Goal: Transaction & Acquisition: Purchase product/service

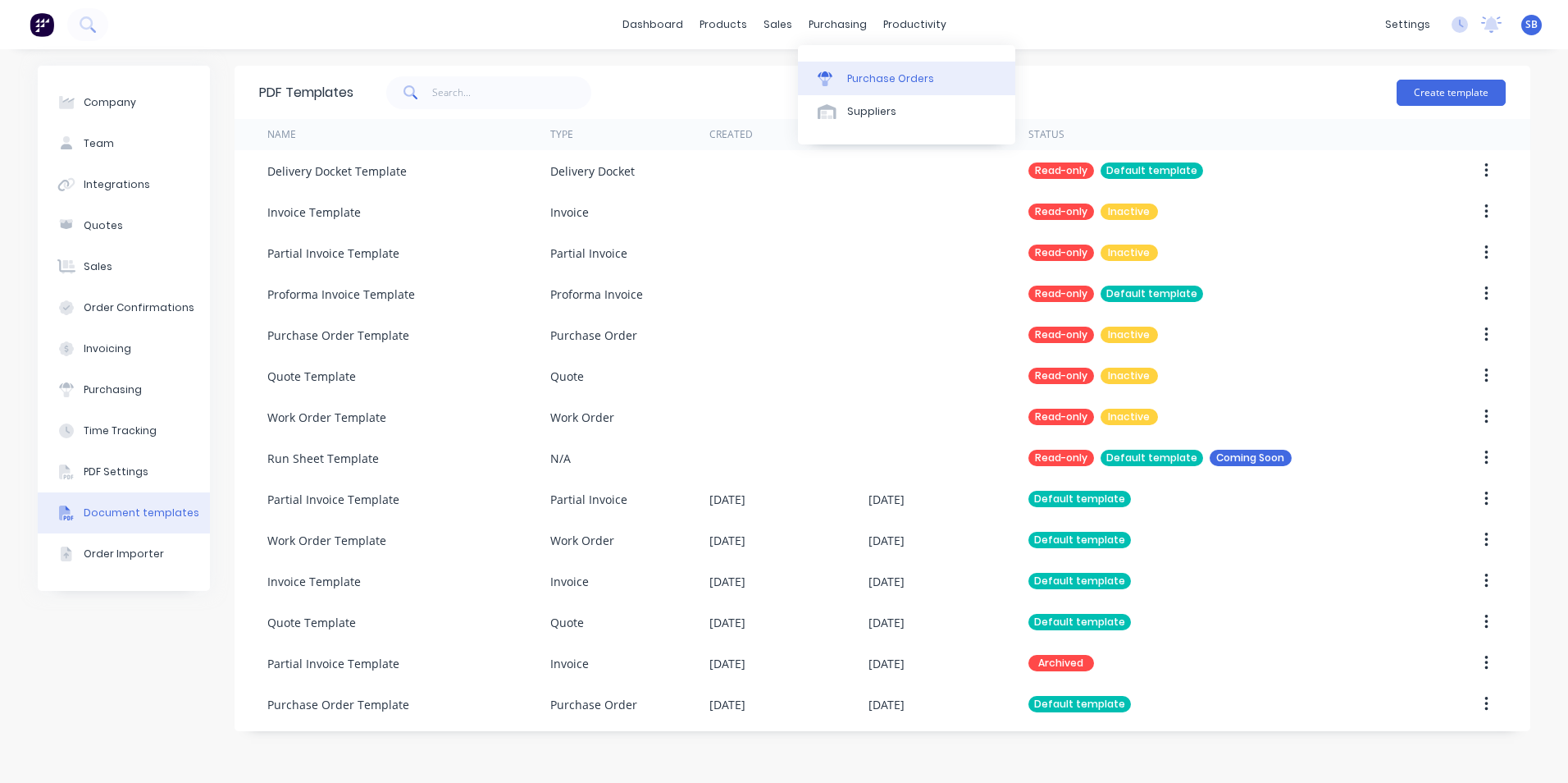
click at [863, 73] on div "Purchase Orders" at bounding box center [891, 79] width 87 height 15
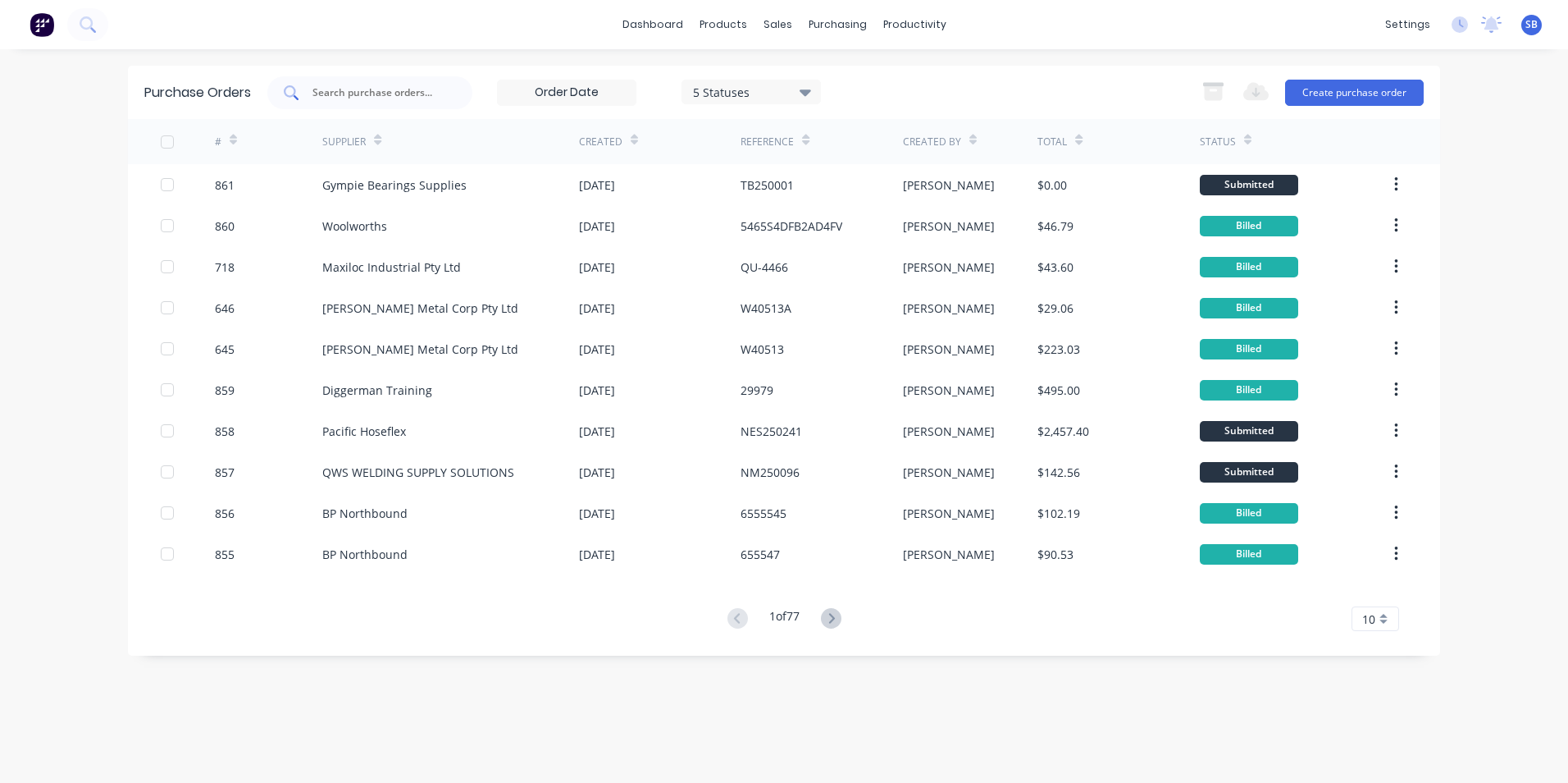
click at [390, 86] on input "text" at bounding box center [379, 93] width 136 height 17
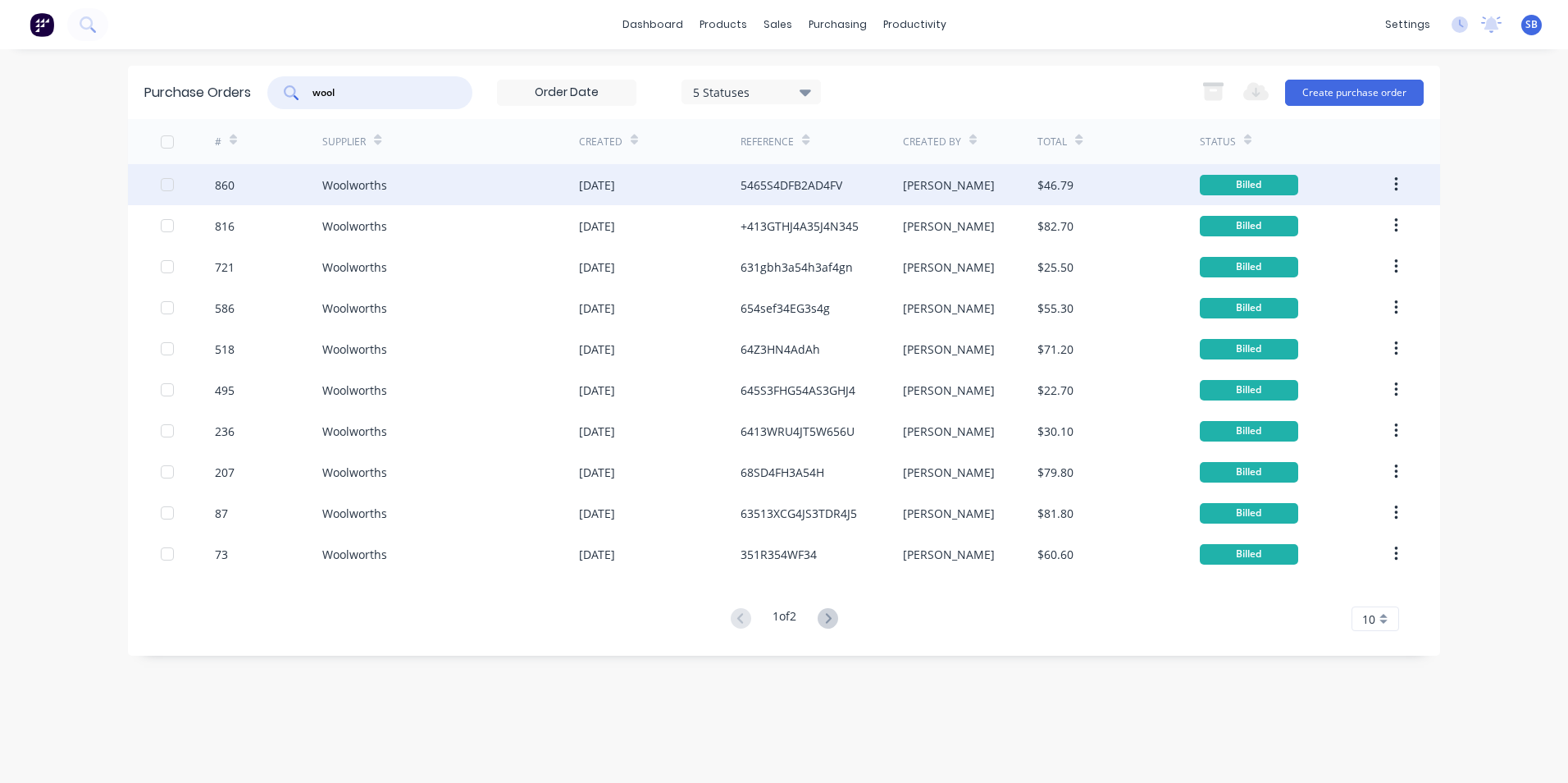
type input "wool"
click at [720, 198] on div "[DATE]" at bounding box center [660, 184] width 162 height 41
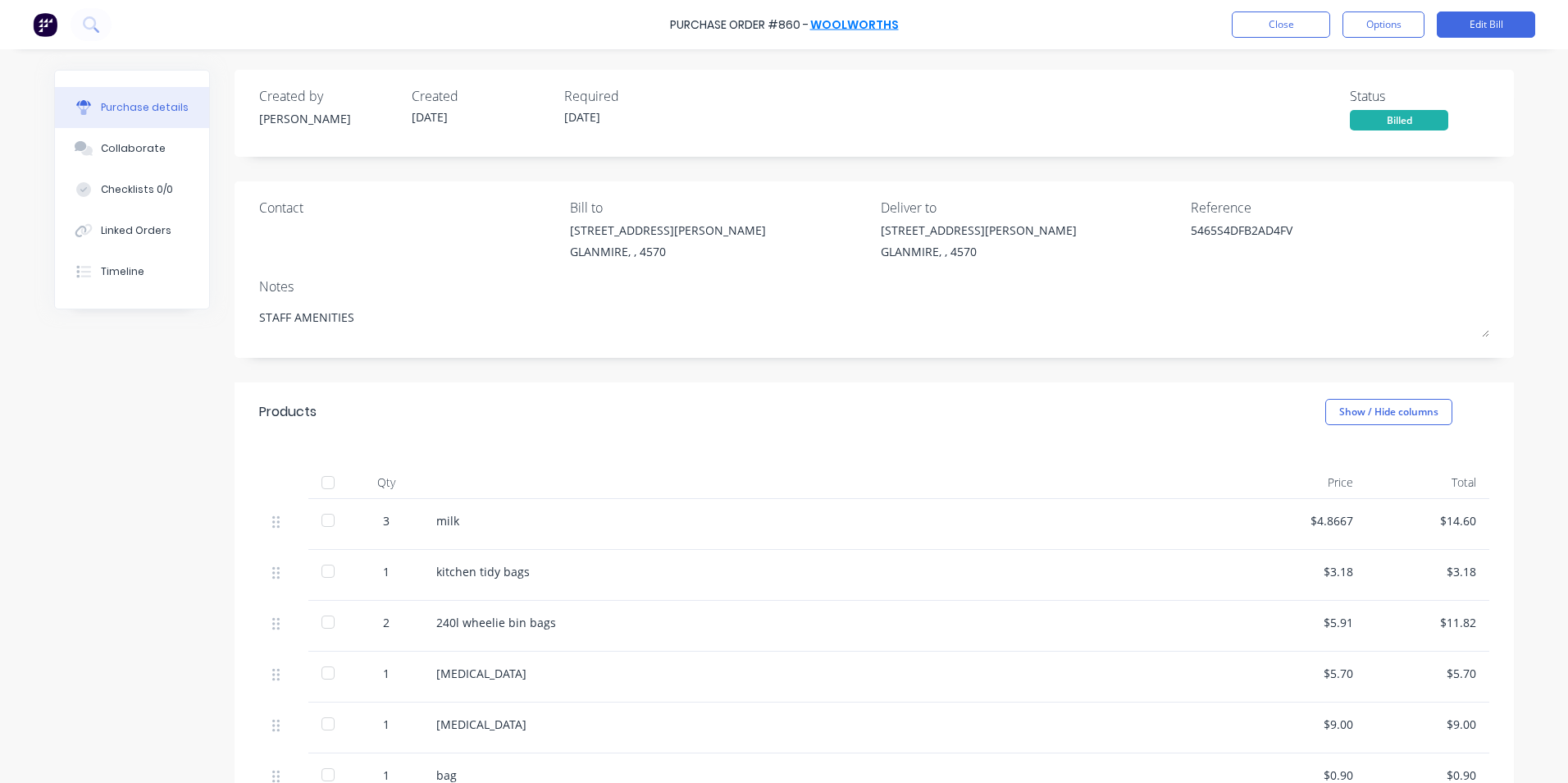
click at [853, 19] on link "Woolworths" at bounding box center [854, 25] width 88 height 17
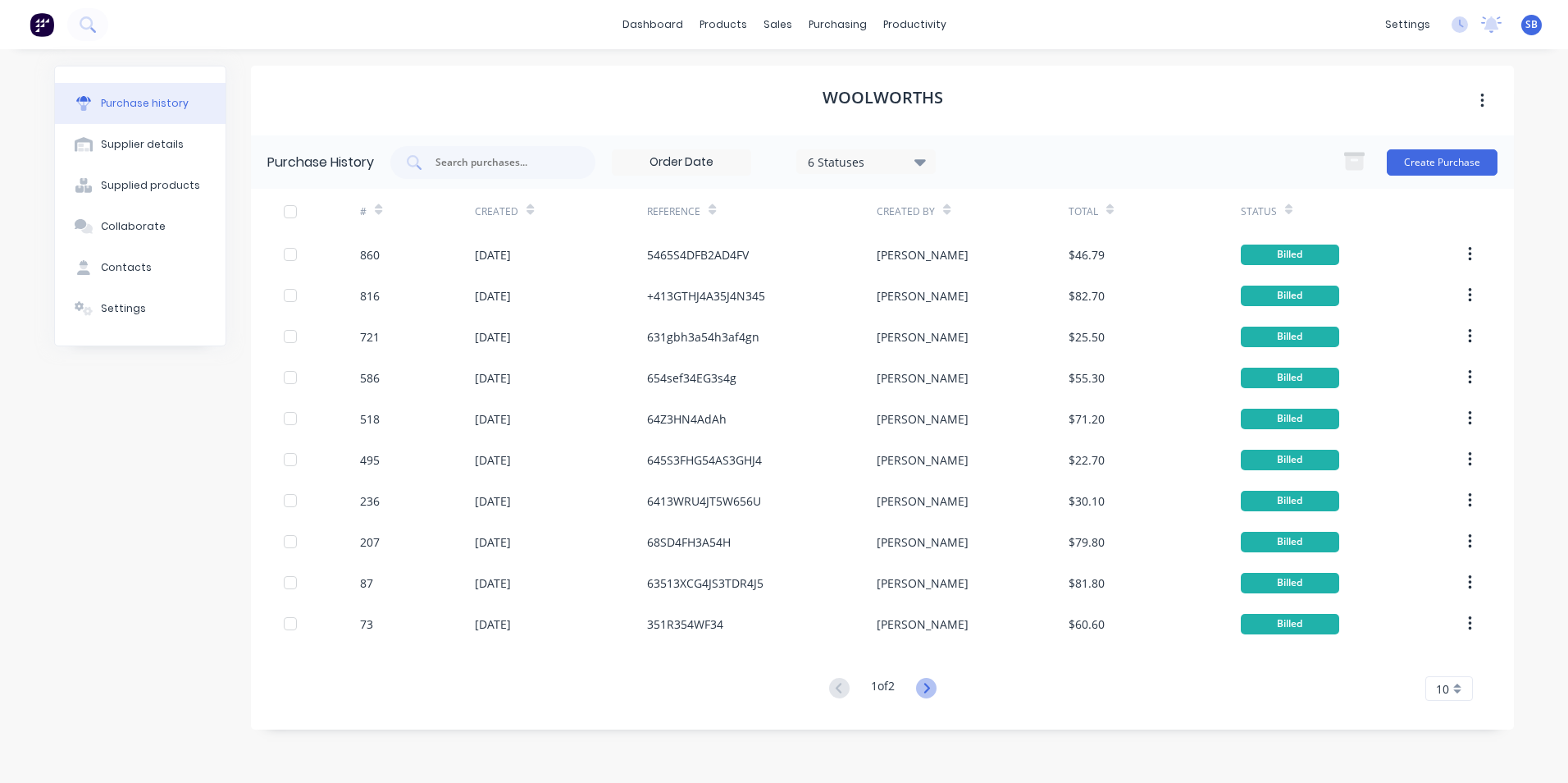
click at [929, 687] on icon at bounding box center [926, 687] width 20 height 20
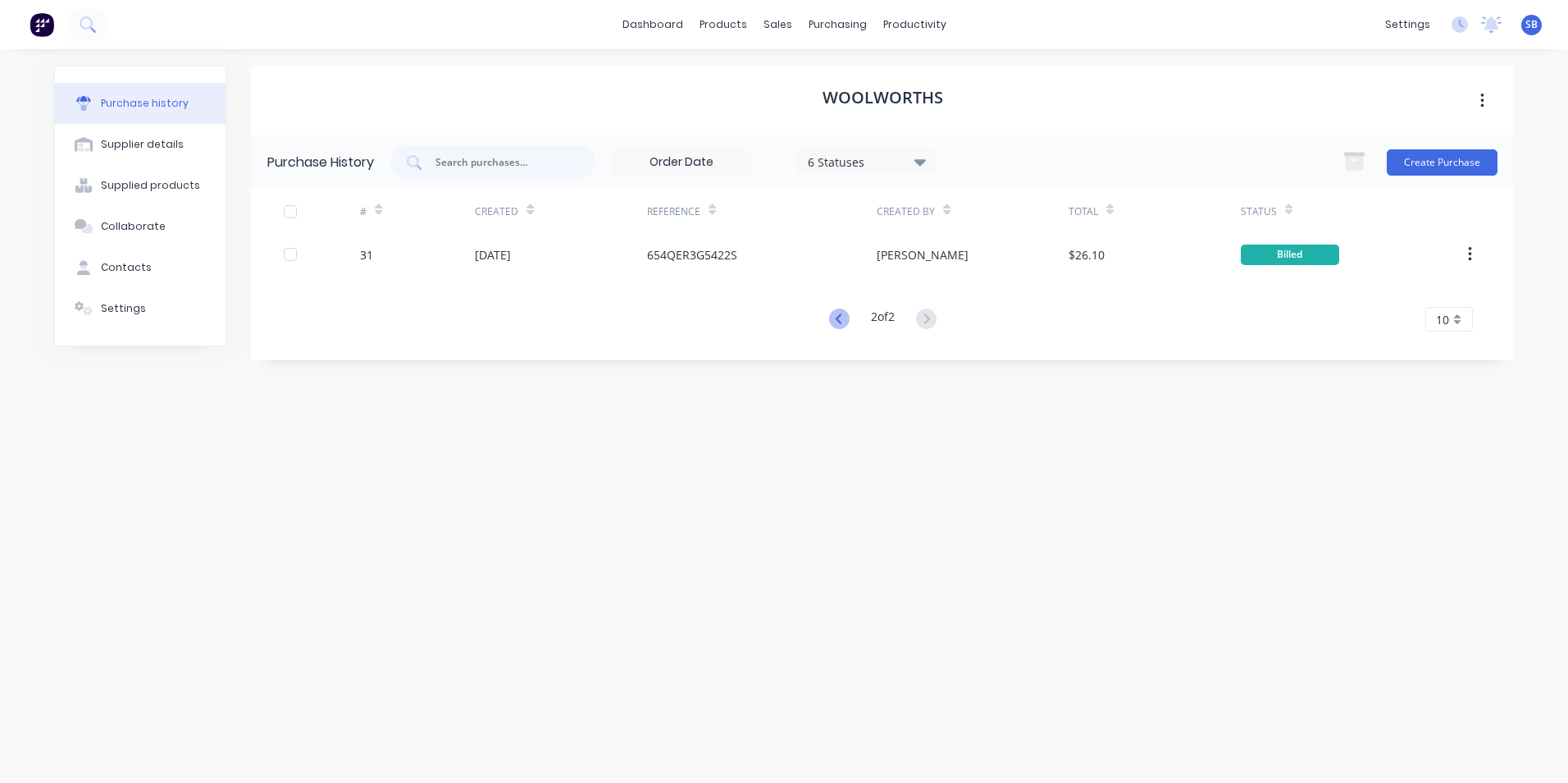
click at [842, 325] on icon at bounding box center [839, 319] width 20 height 20
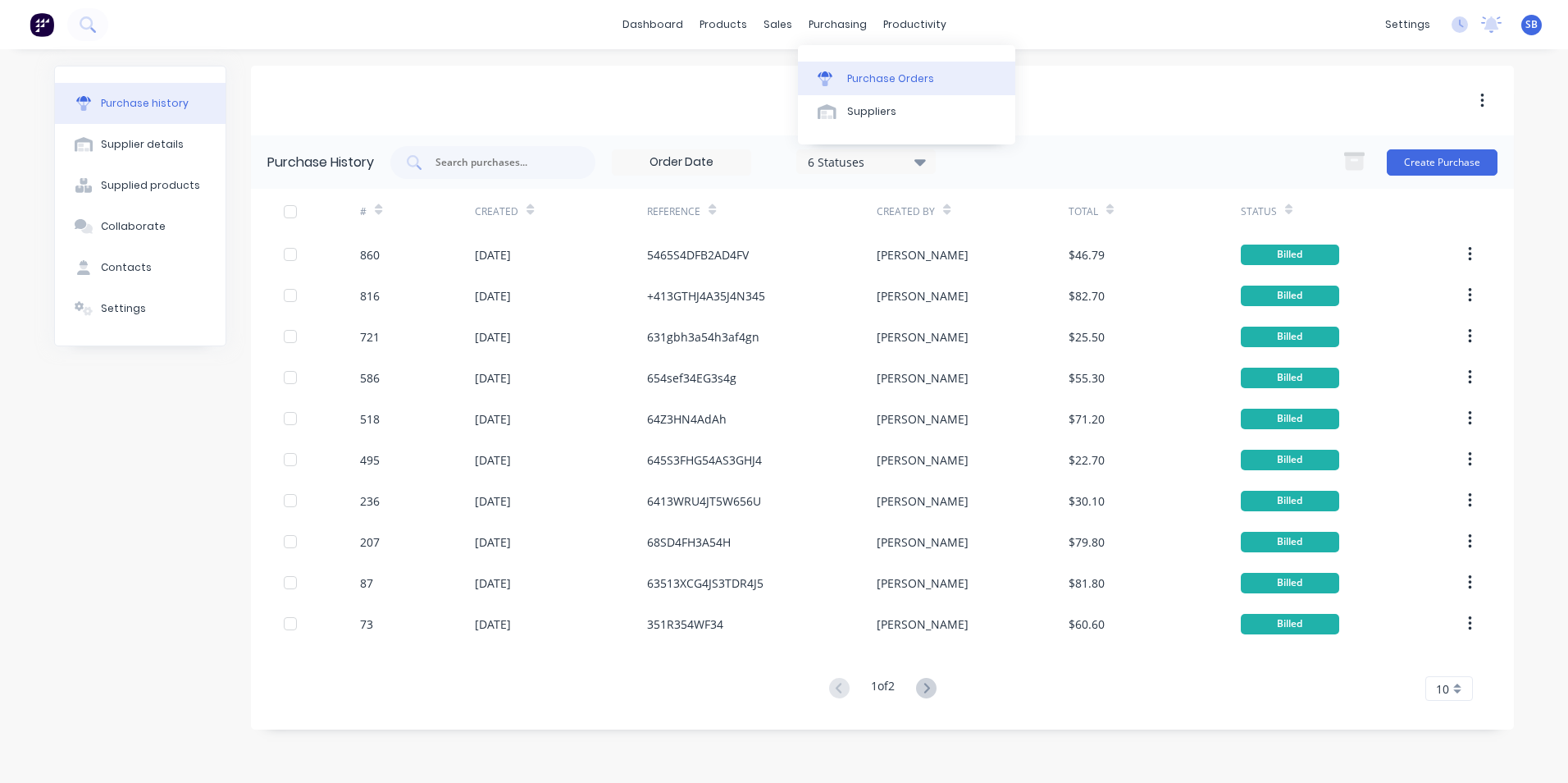
click at [871, 92] on link "Purchase Orders" at bounding box center [906, 78] width 218 height 33
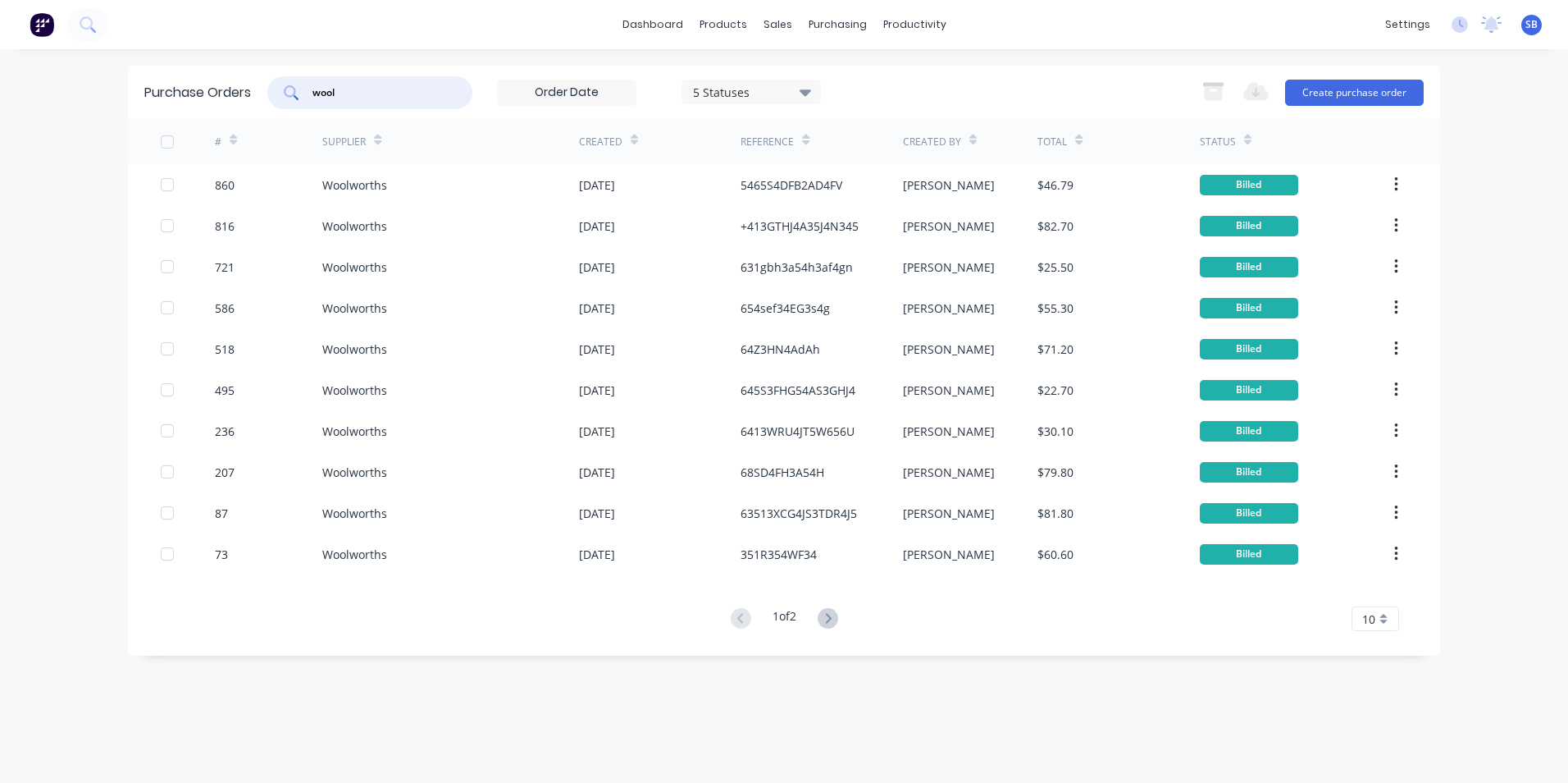
drag, startPoint x: 402, startPoint y: 93, endPoint x: 227, endPoint y: 70, distance: 176.5
click at [227, 70] on div "Purchase Orders wool 5 Statuses 5 Statuses Export to Excel (XLSX) Create purcha…" at bounding box center [784, 92] width 1312 height 53
click at [1402, 96] on button "Create purchase order" at bounding box center [1354, 93] width 139 height 27
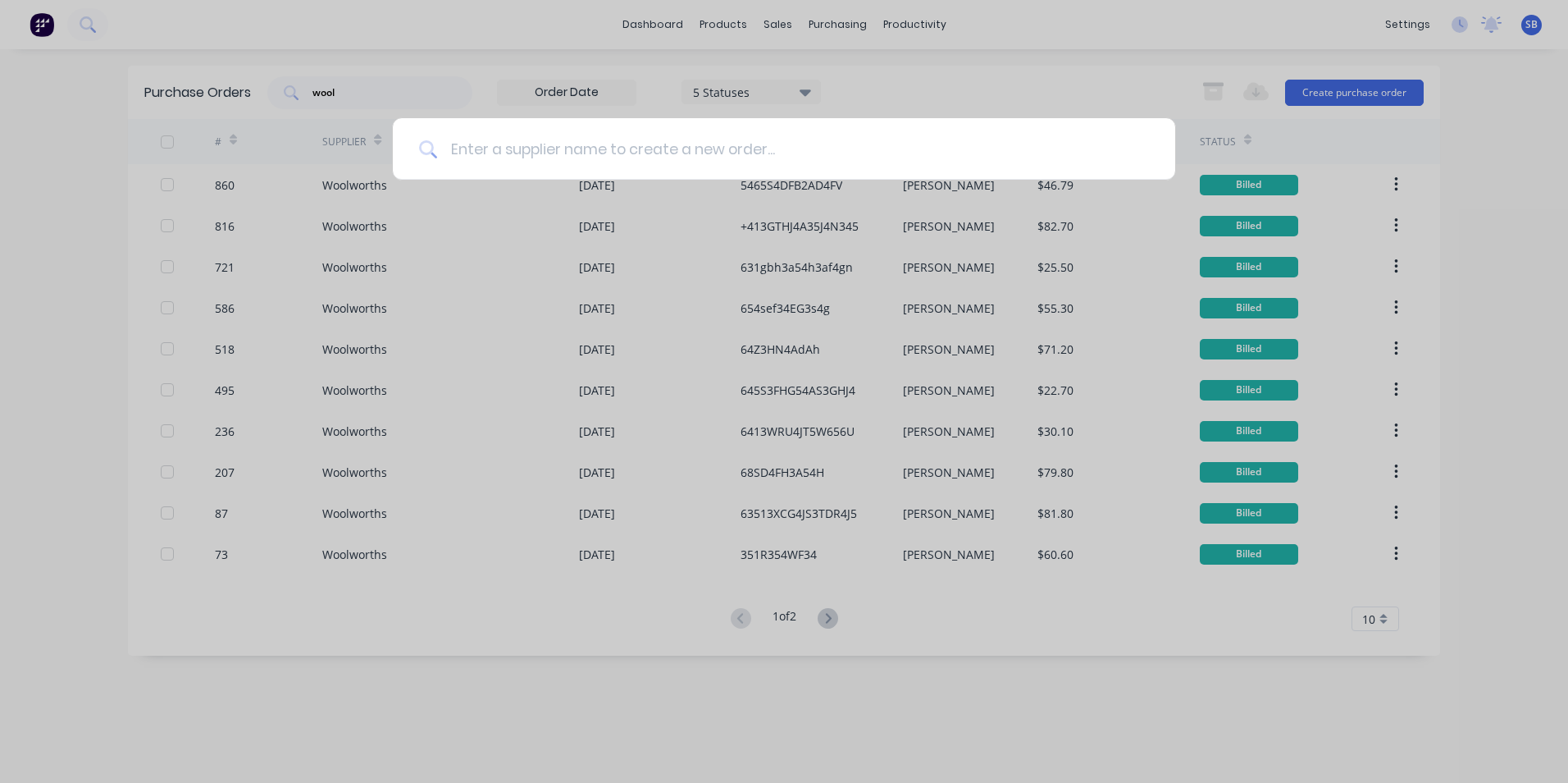
click at [960, 142] on input at bounding box center [792, 150] width 712 height 62
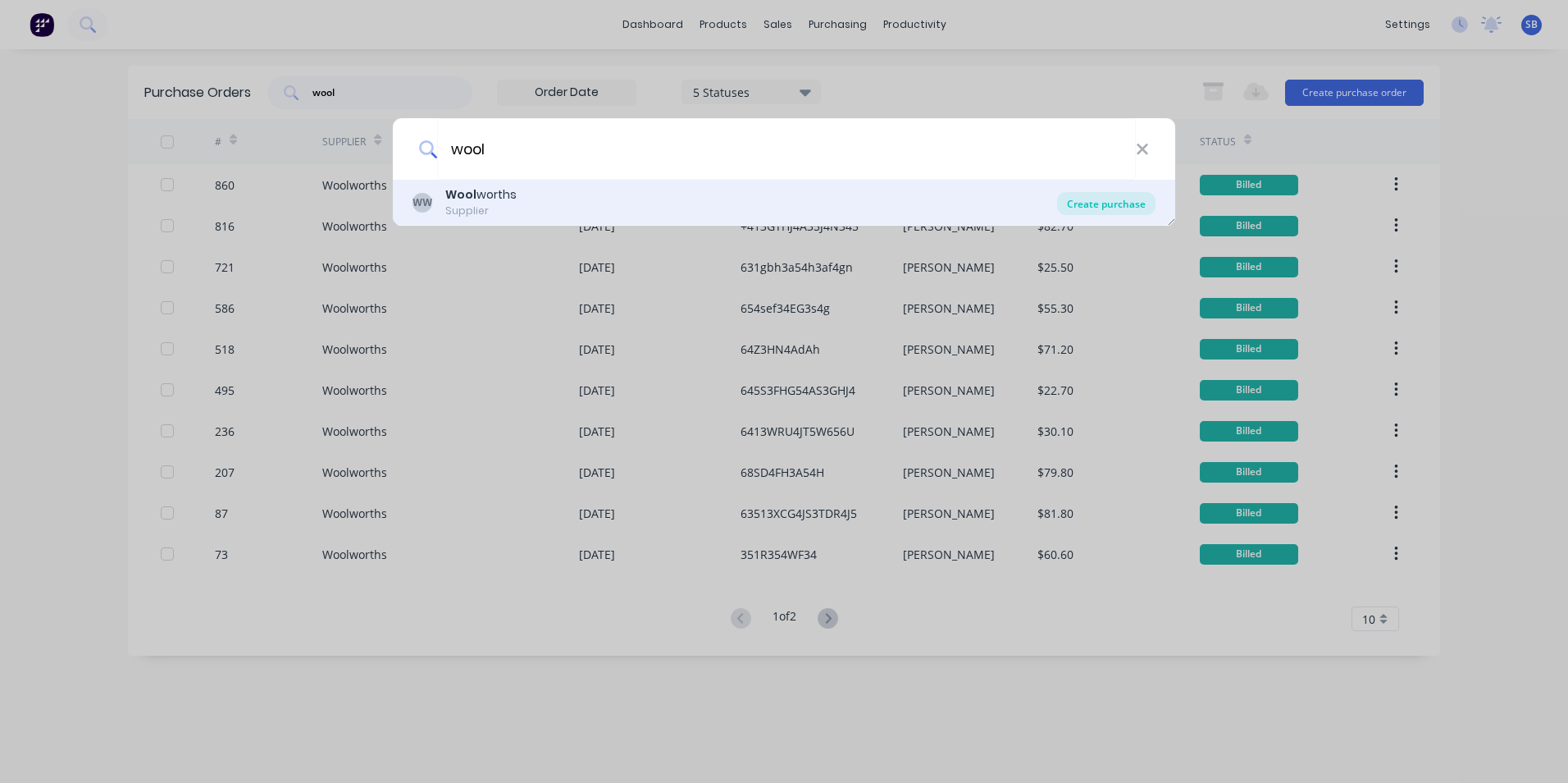
type input "wool"
click at [1080, 195] on div "Create purchase" at bounding box center [1105, 203] width 98 height 23
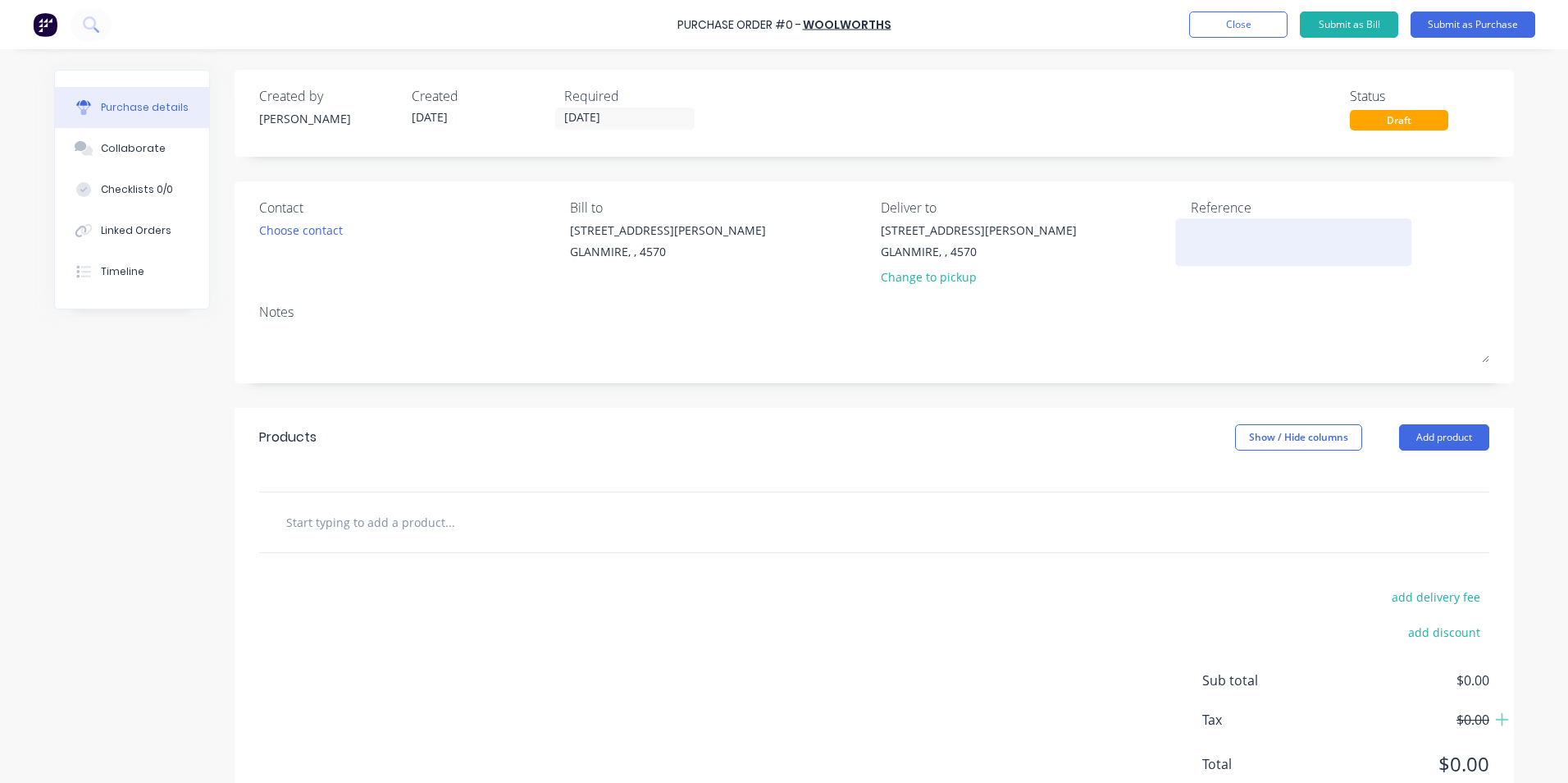
click at [1249, 249] on textarea at bounding box center [1294, 240] width 205 height 37
type textarea "w"
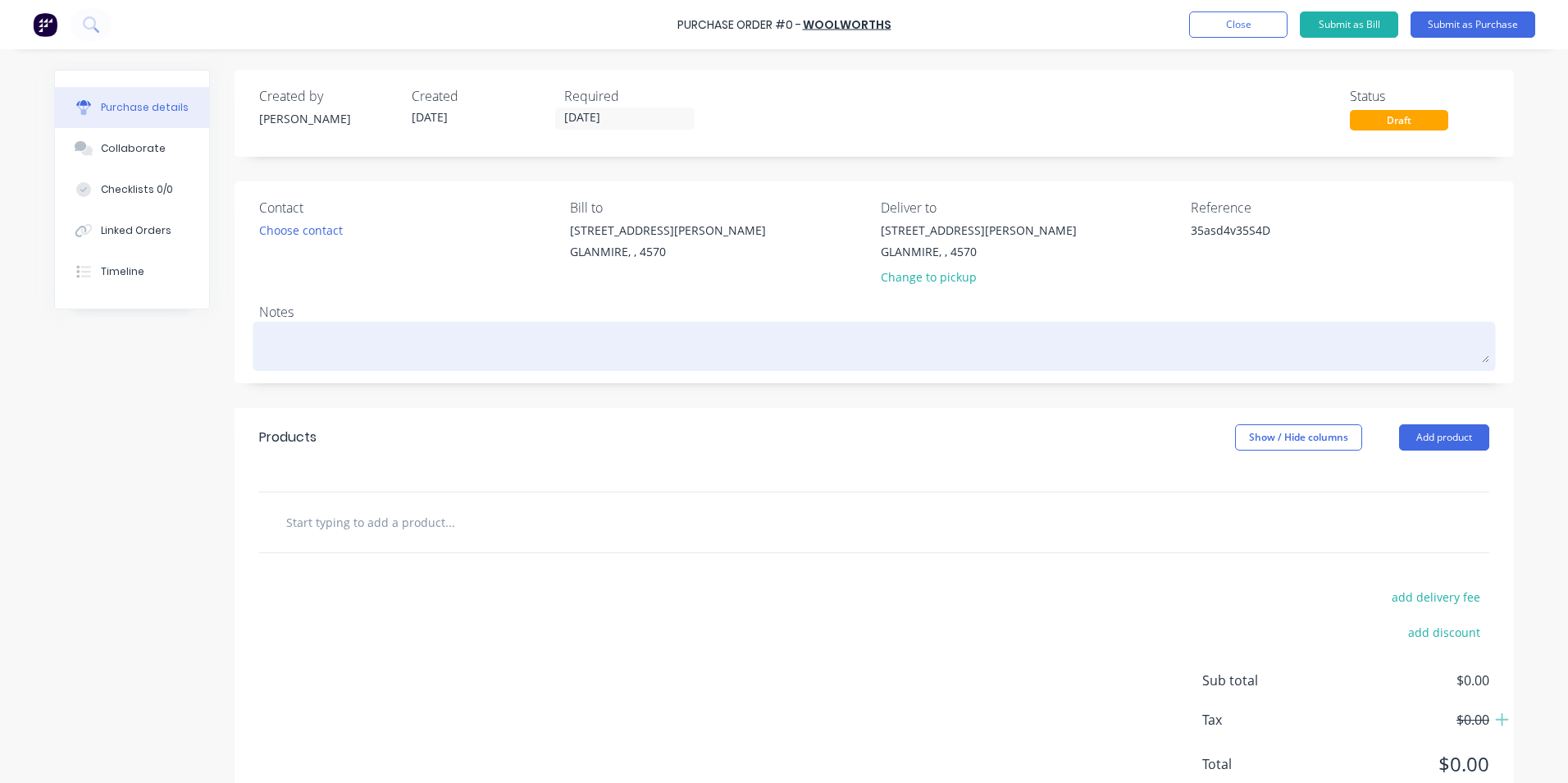
type textarea "35asd4v35S4D"
type textarea "x"
type textarea "35asd4v35S4D"
click at [628, 345] on textarea at bounding box center [874, 344] width 1230 height 37
type textarea "x"
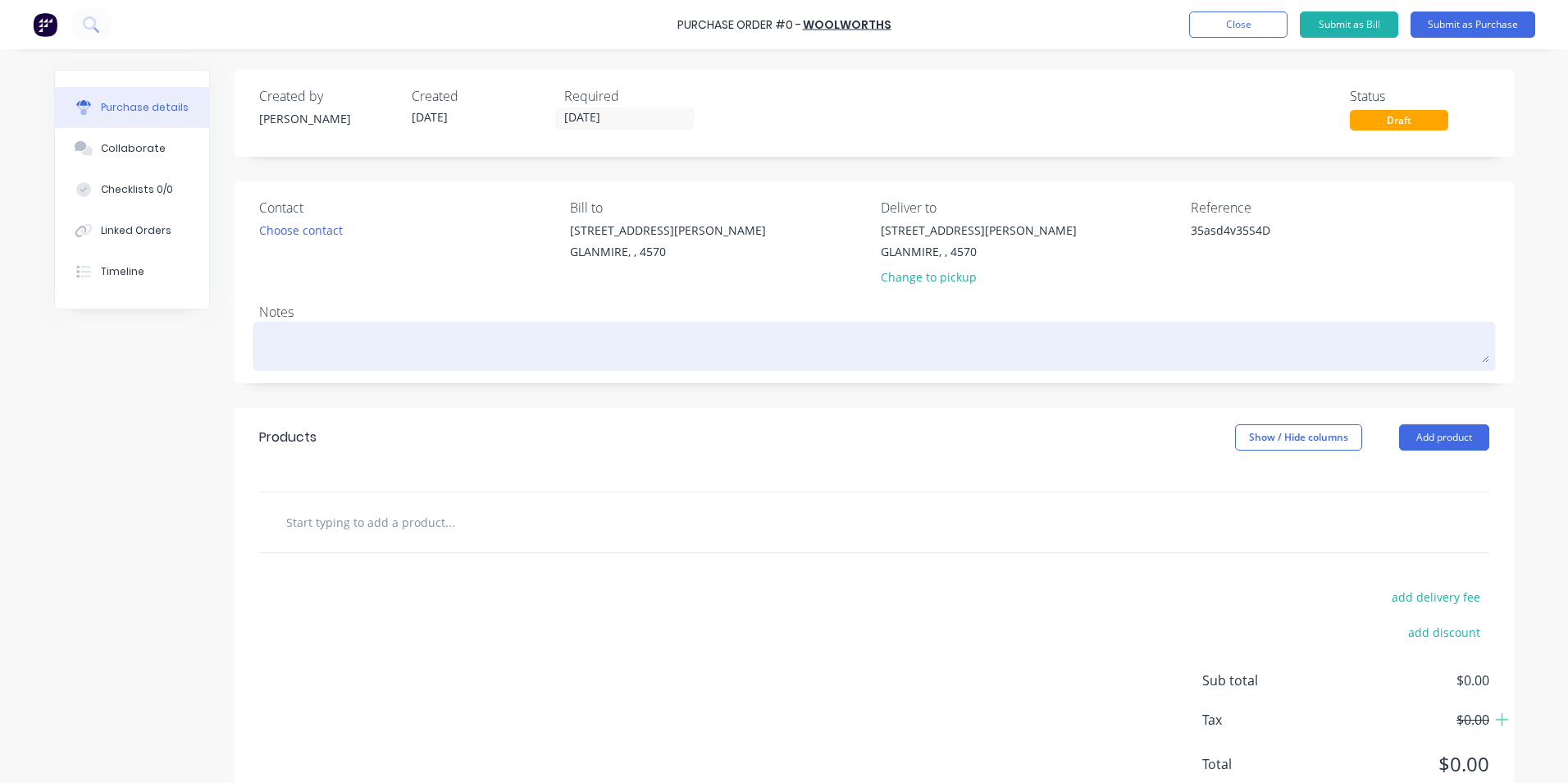
type textarea "W"
type textarea "x"
type textarea "W/"
type textarea "x"
type textarea "W/S"
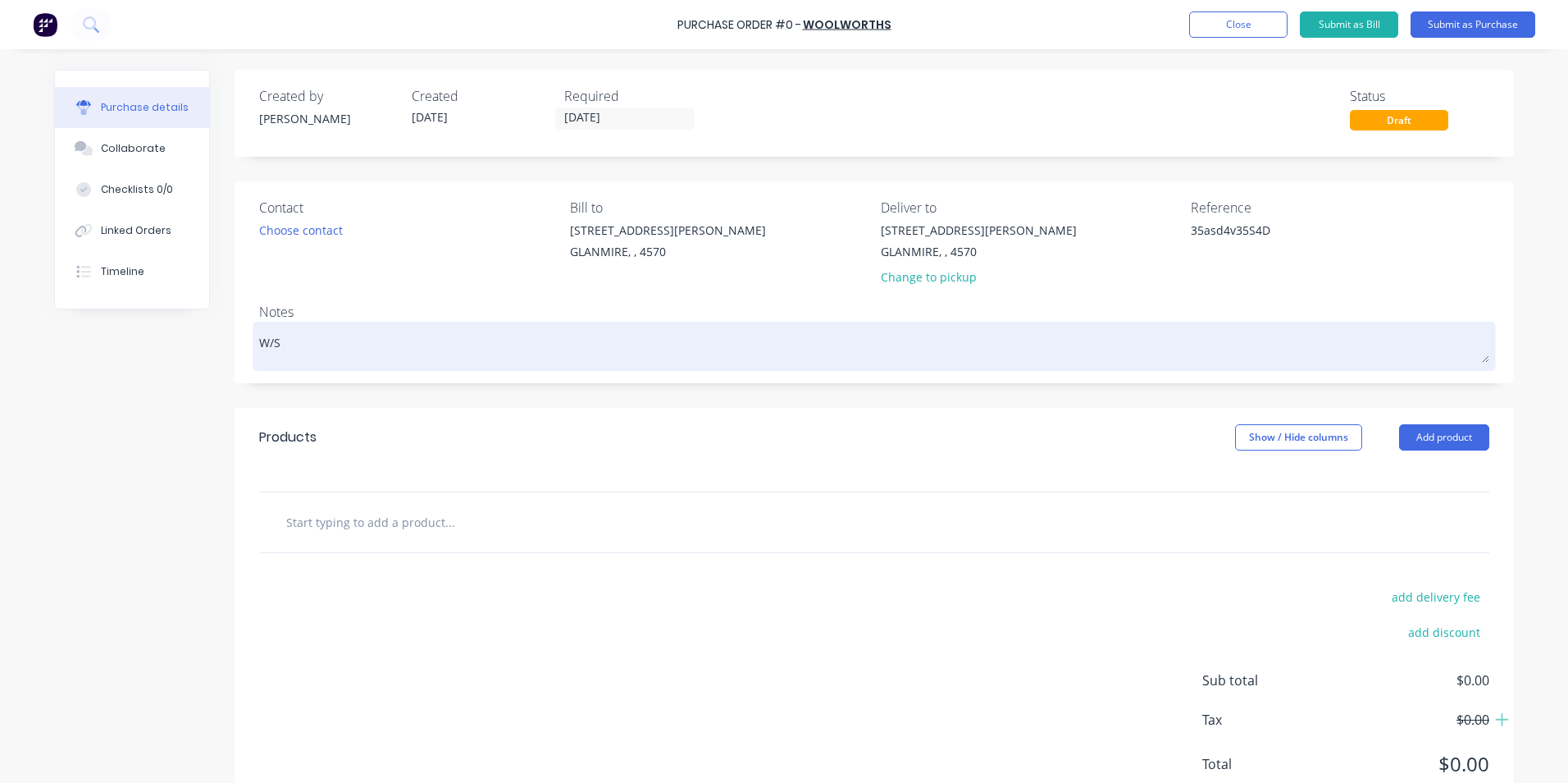
type textarea "x"
type textarea "W/SH"
type textarea "x"
type textarea "W/SHP"
type textarea "x"
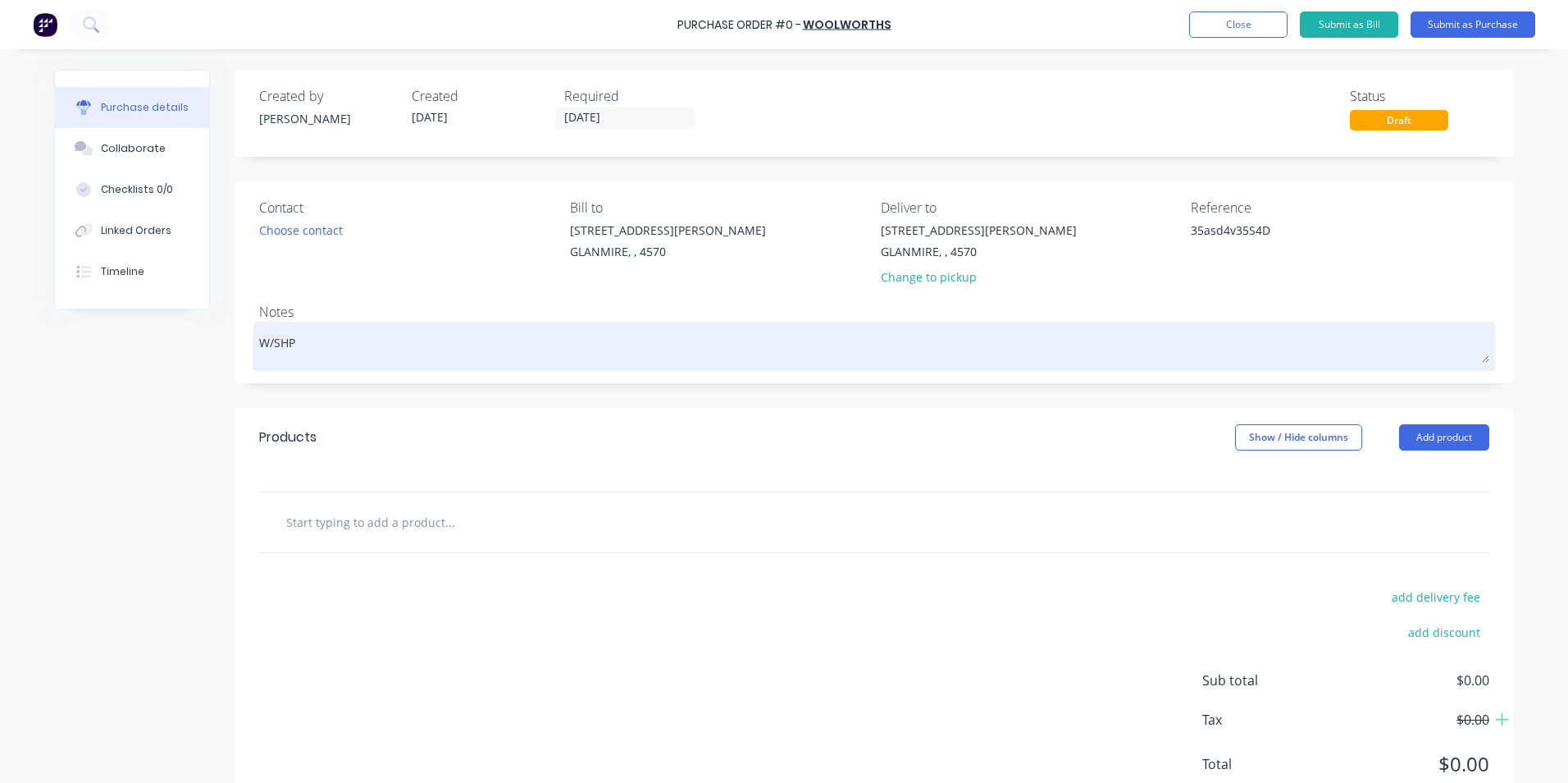
type textarea "W/SH"
type textarea "x"
type textarea "W/SHO"
type textarea "x"
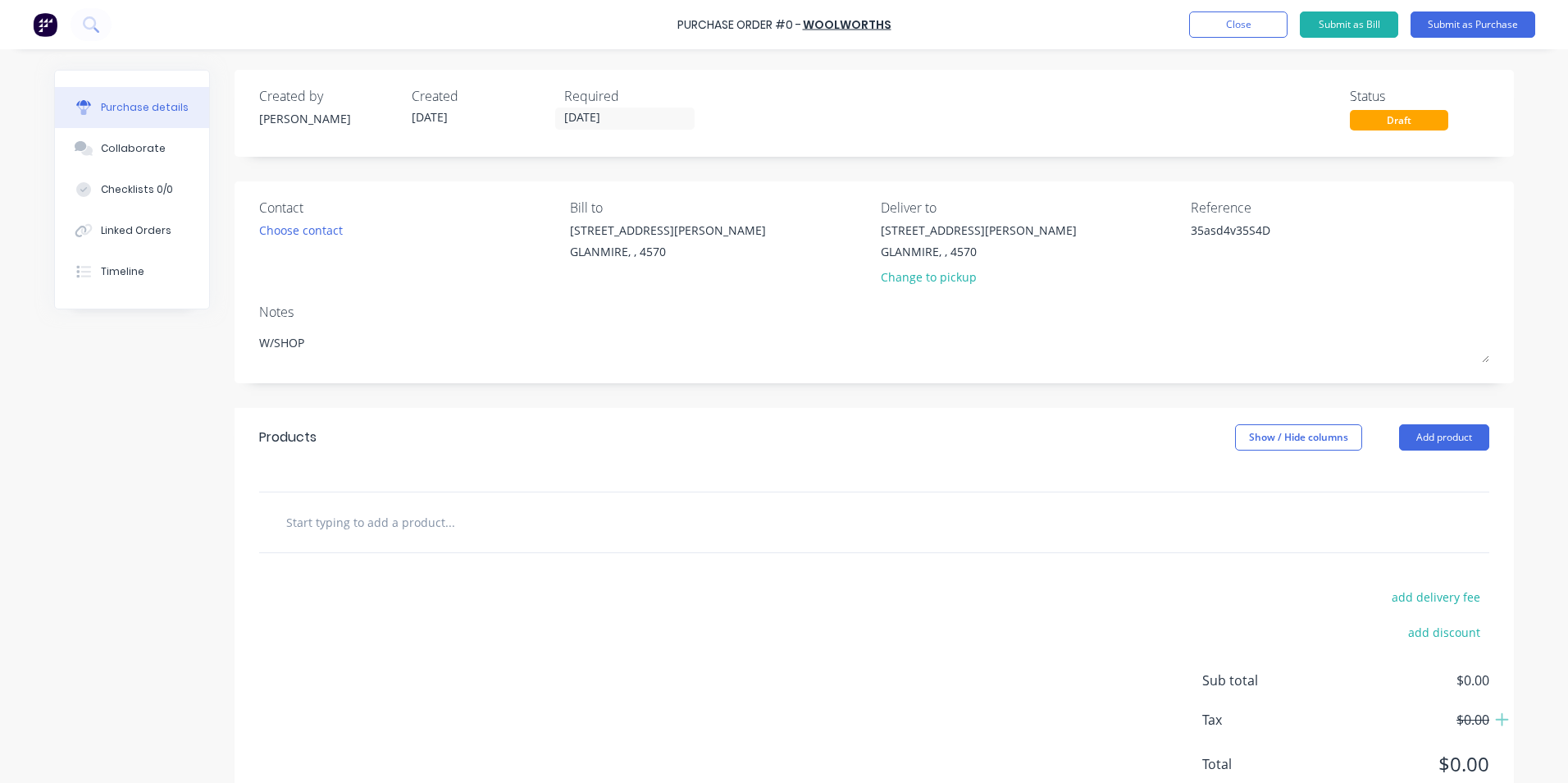
type textarea "W/SHOP"
type textarea "x"
type textarea "W/SHOP"
click at [653, 533] on div at bounding box center [518, 521] width 492 height 33
click at [292, 540] on div at bounding box center [874, 522] width 1230 height 60
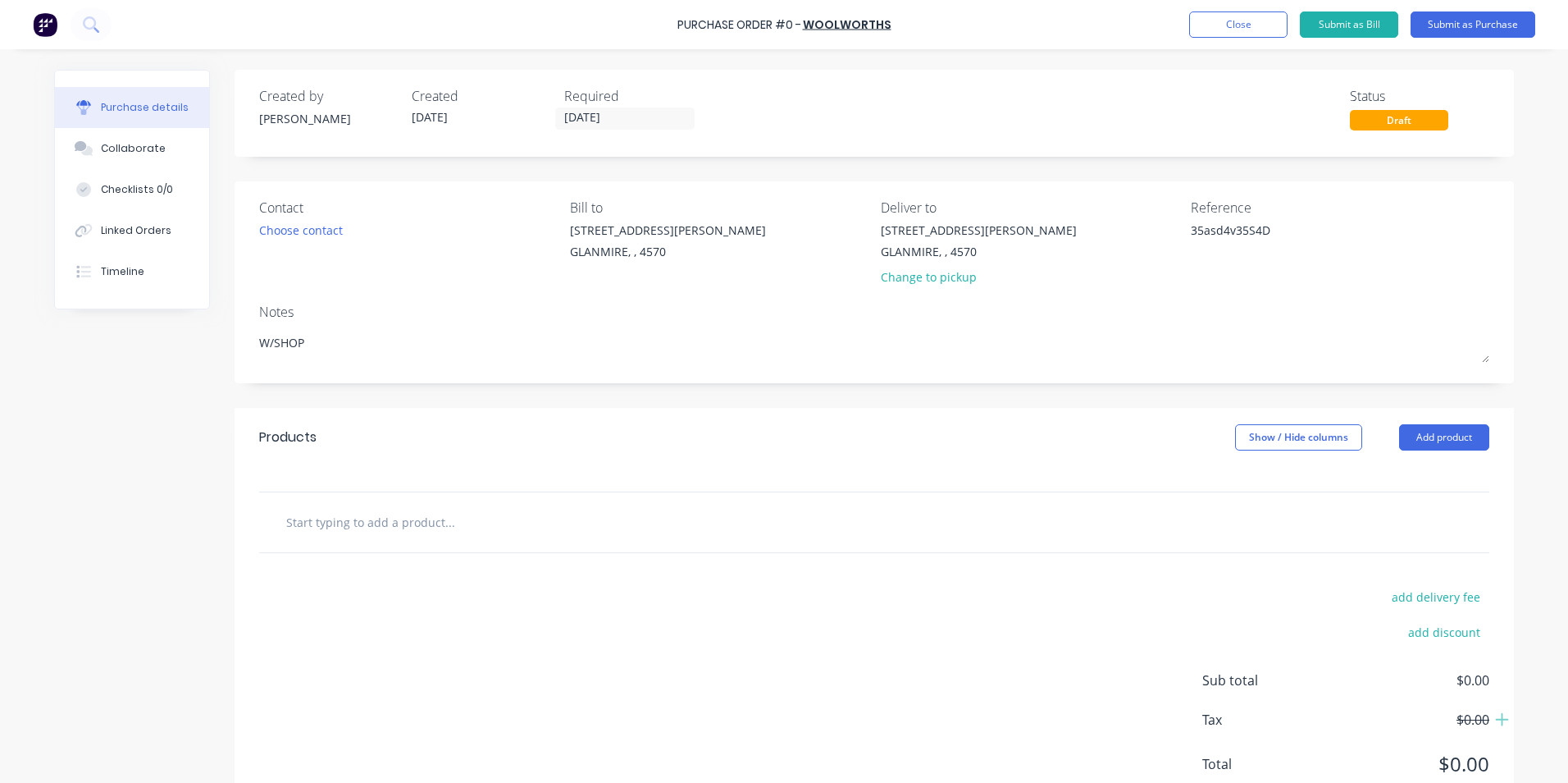
click at [309, 515] on input "text" at bounding box center [449, 521] width 328 height 33
click at [340, 514] on input "text" at bounding box center [449, 521] width 328 height 33
type textarea "x"
type input "l"
type textarea "x"
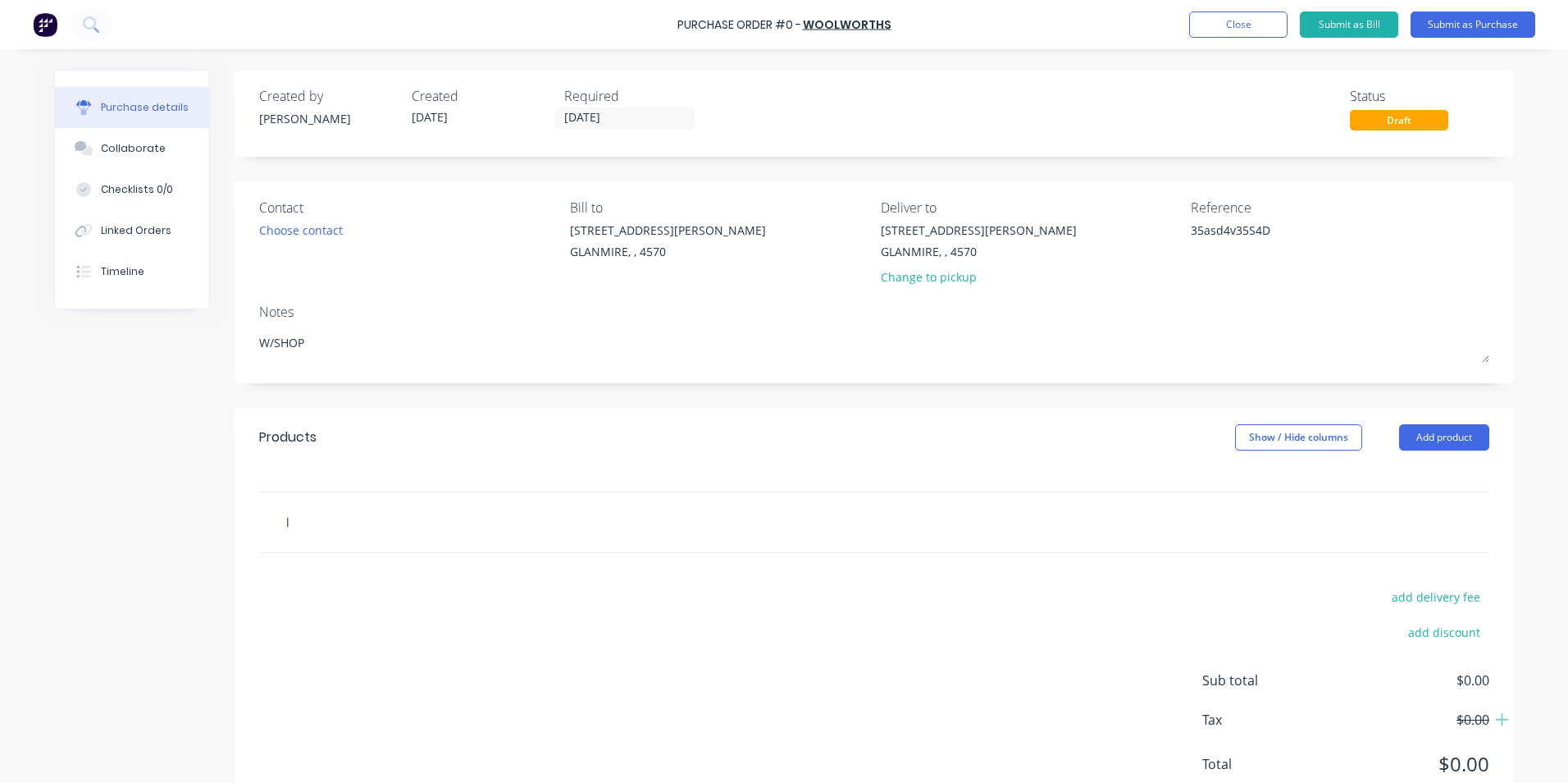
type input "li"
type textarea "x"
type input "lit"
type textarea "x"
type input "lith"
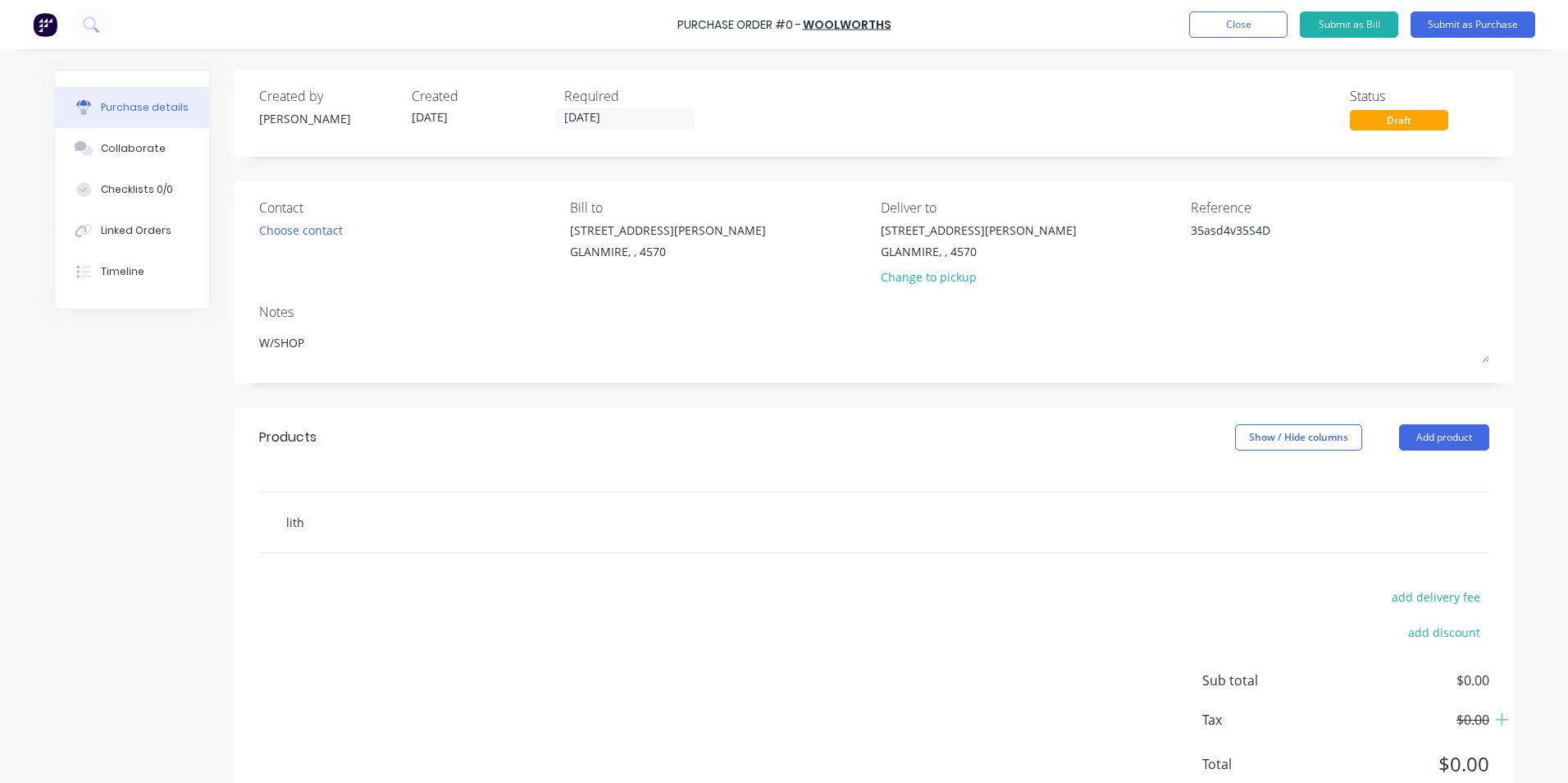
type textarea "x"
type input "lithi"
type textarea "x"
type input "lithiu"
type textarea "x"
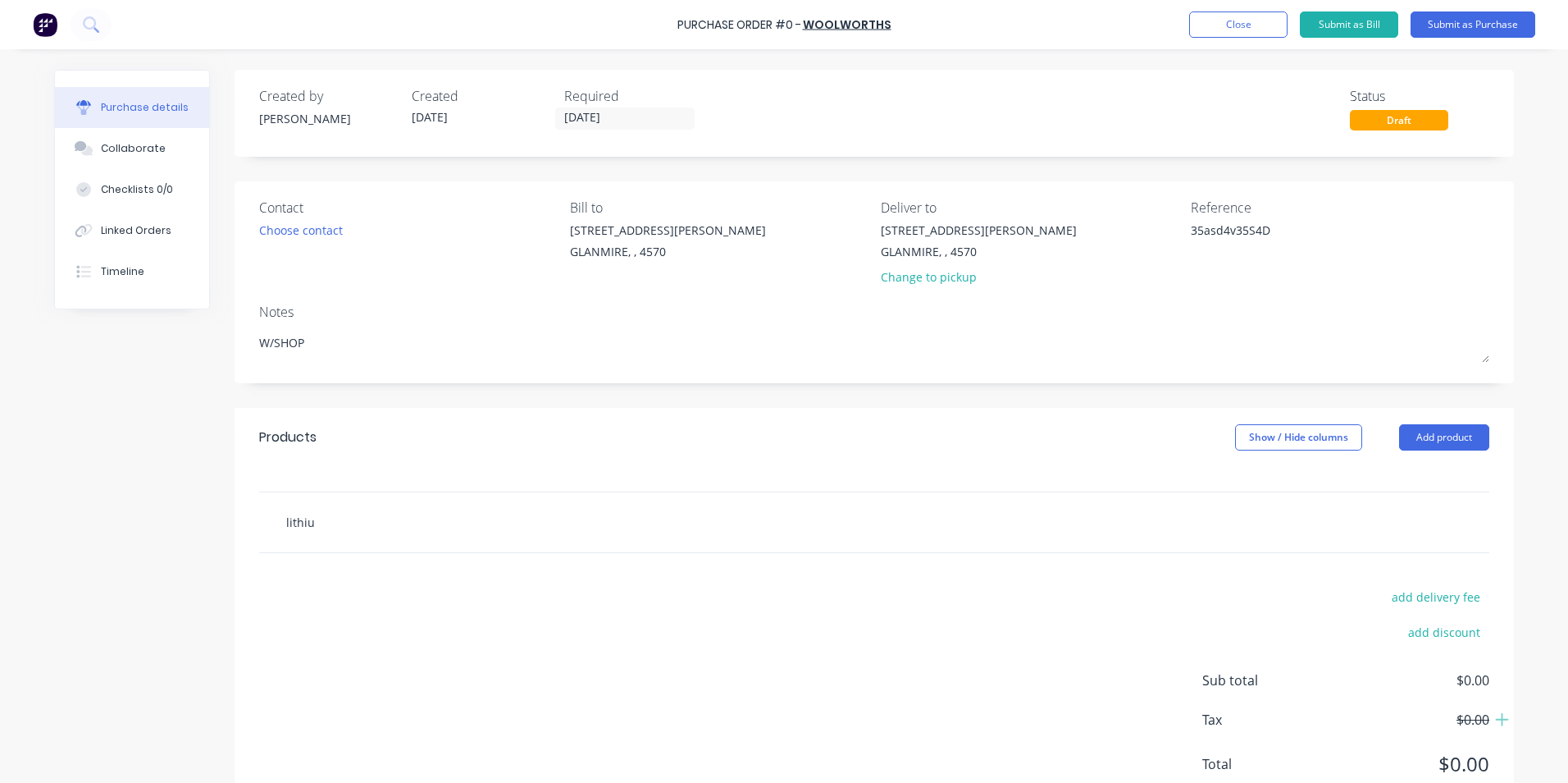
type input "lithium"
type textarea "x"
type input "lithium"
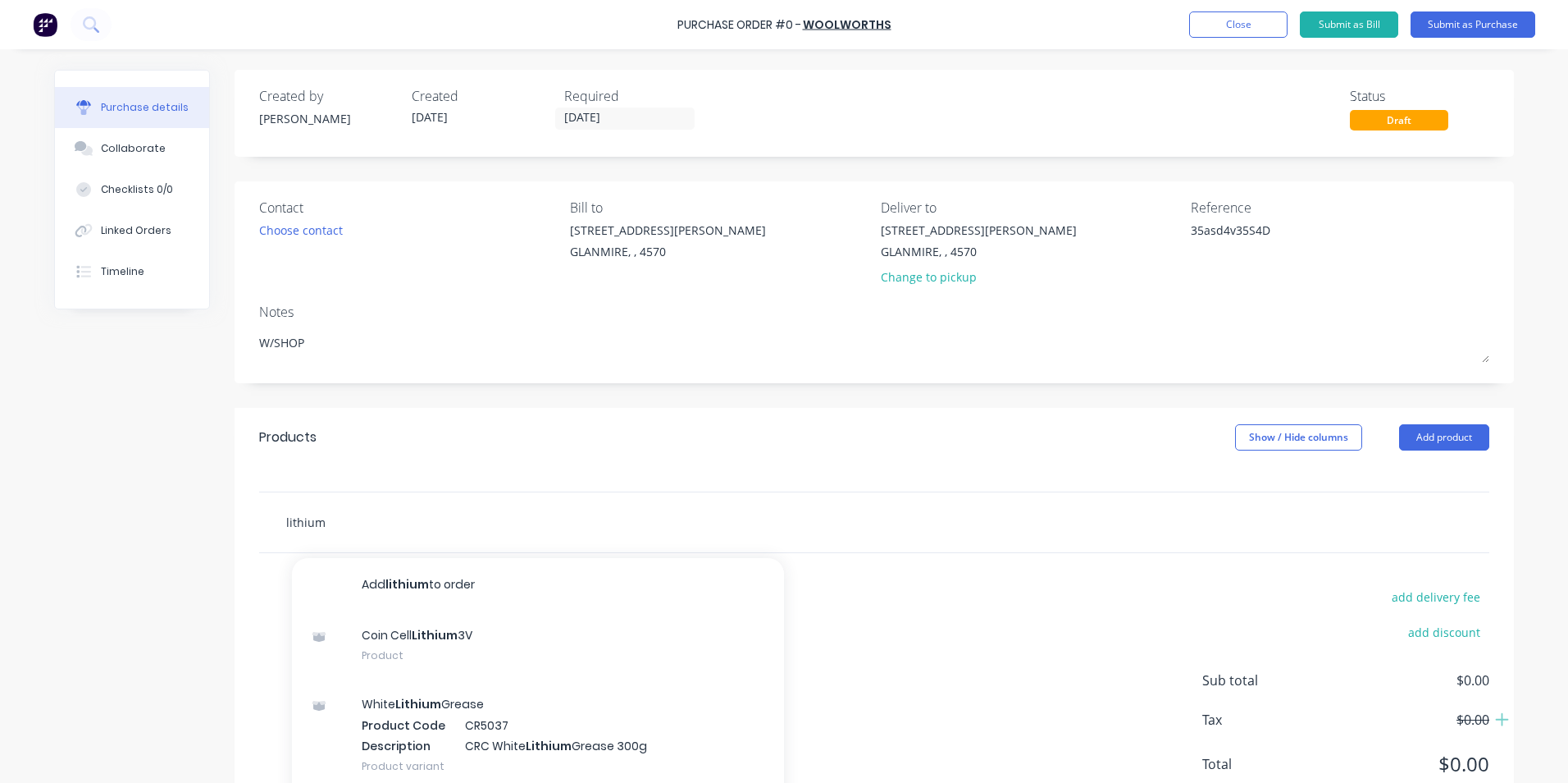
type textarea "x"
type input "lithium b"
type textarea "x"
type input "lithium ba"
type textarea "x"
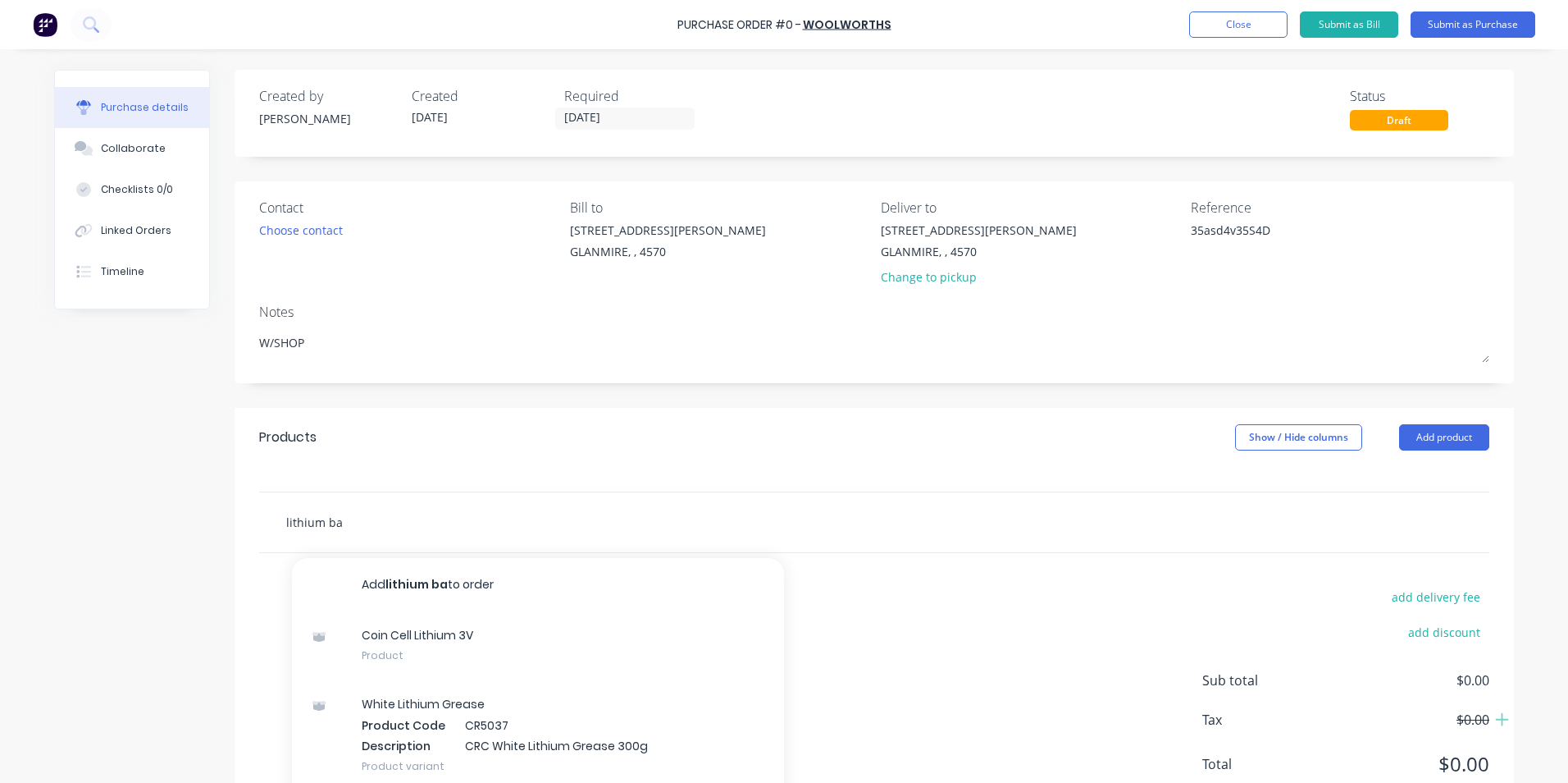
type input "lithium bat"
type textarea "x"
type input "lithium bate"
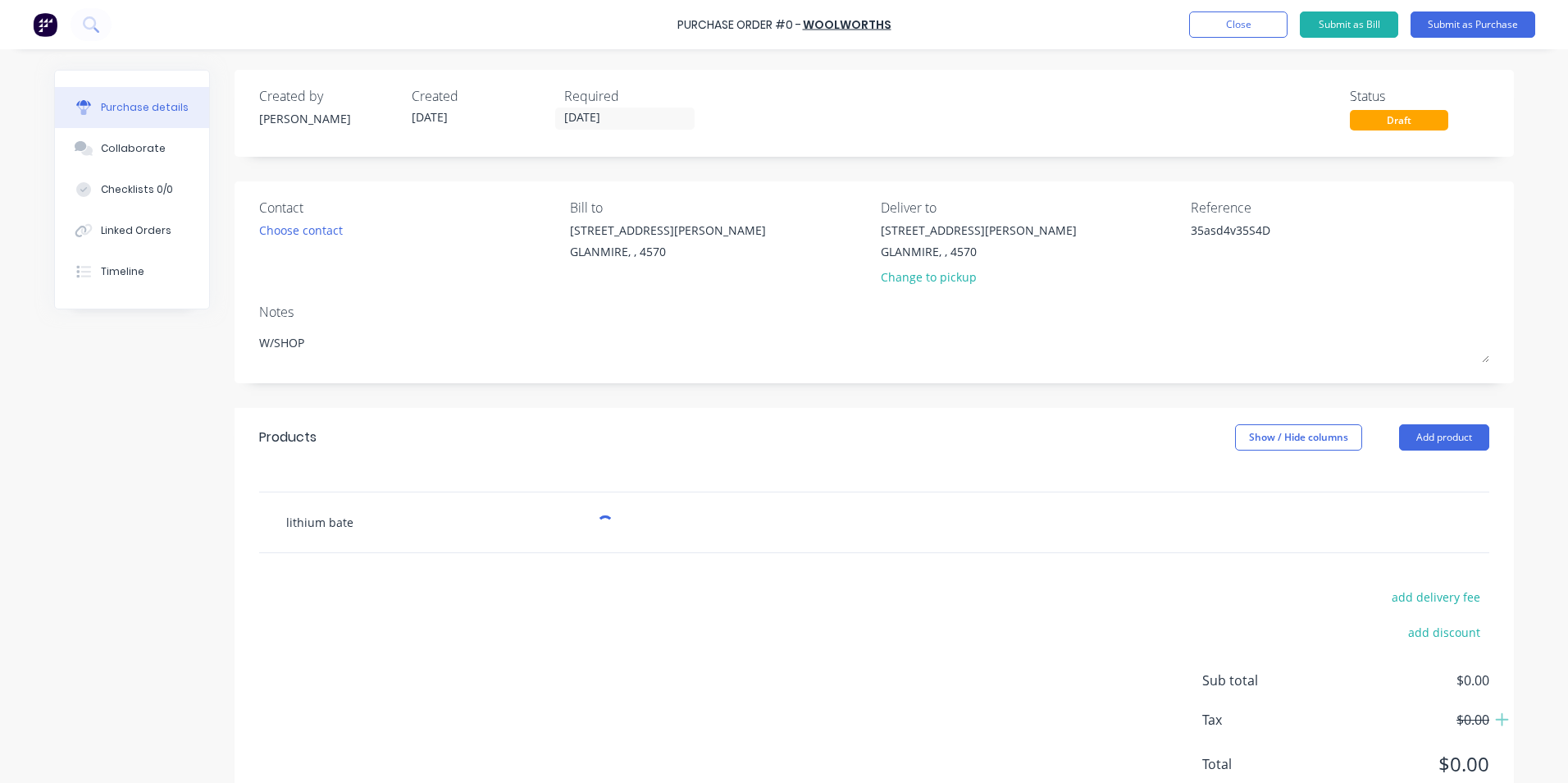
type textarea "x"
type input "lithium bat"
type textarea "x"
type input "lithium batt"
type textarea "x"
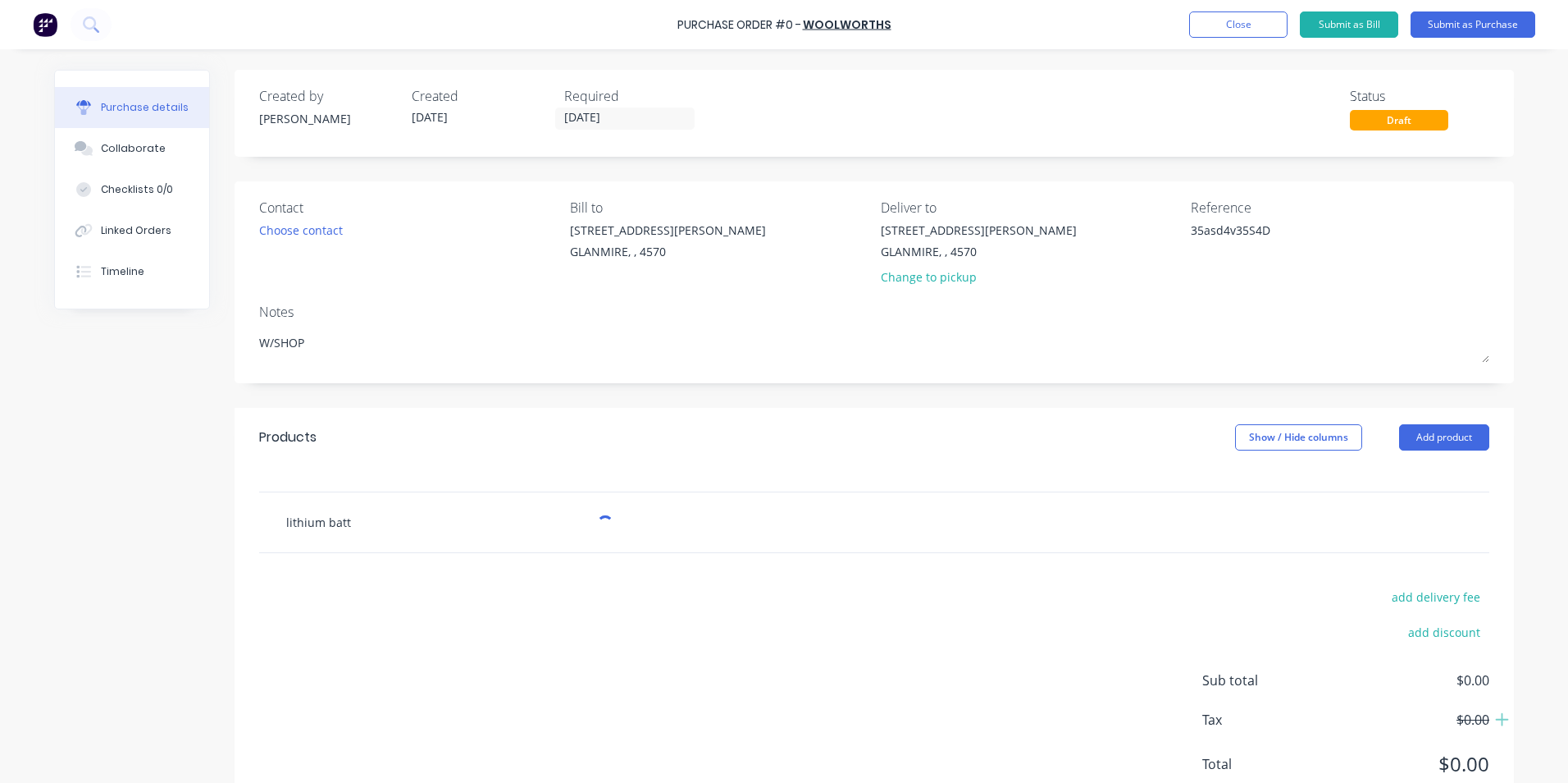
type input "lithium batte"
type textarea "x"
type input "lithium batter"
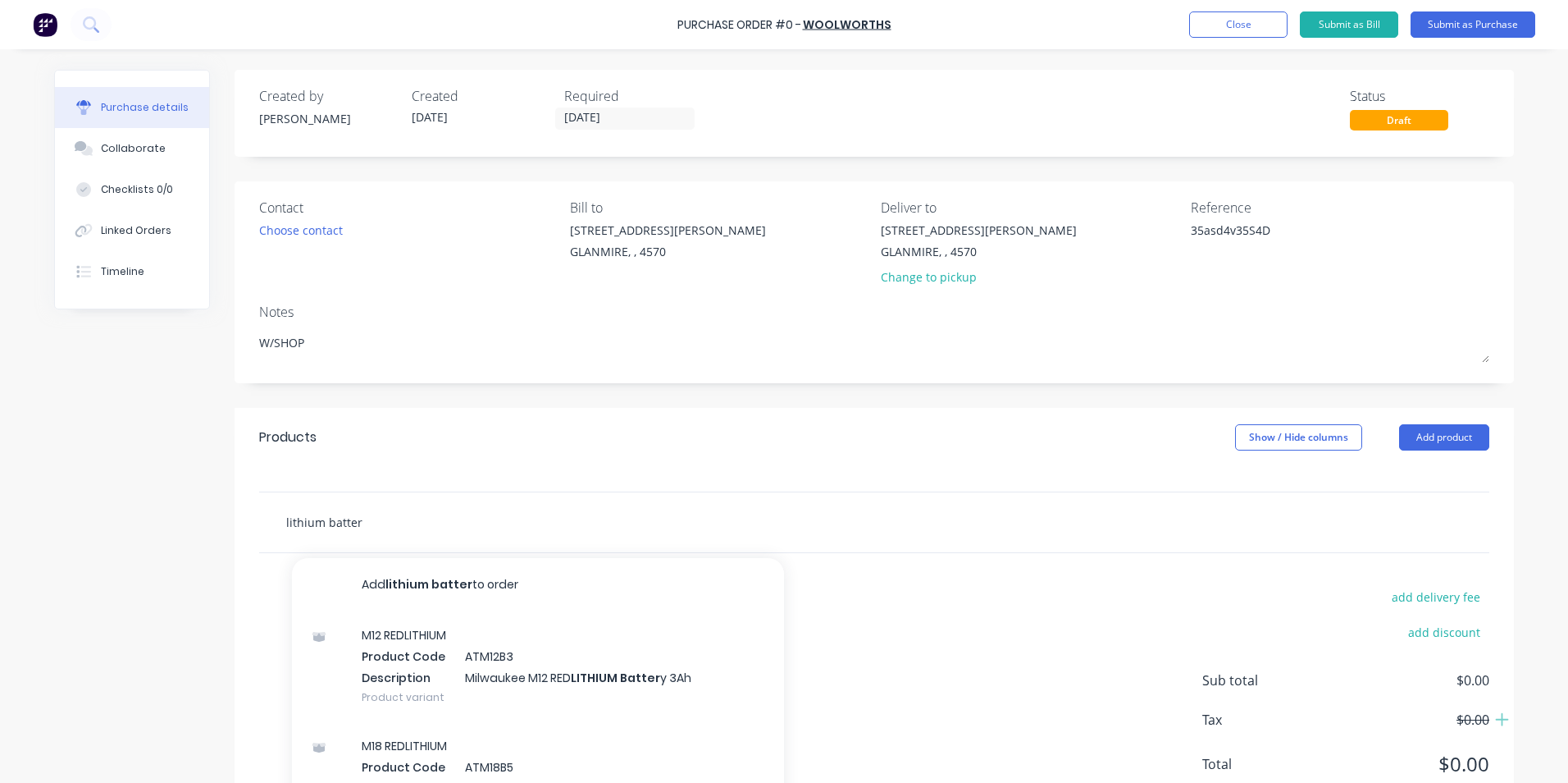
type textarea "x"
type input "lithium battery"
type textarea "x"
type input "lithium battery"
type textarea "x"
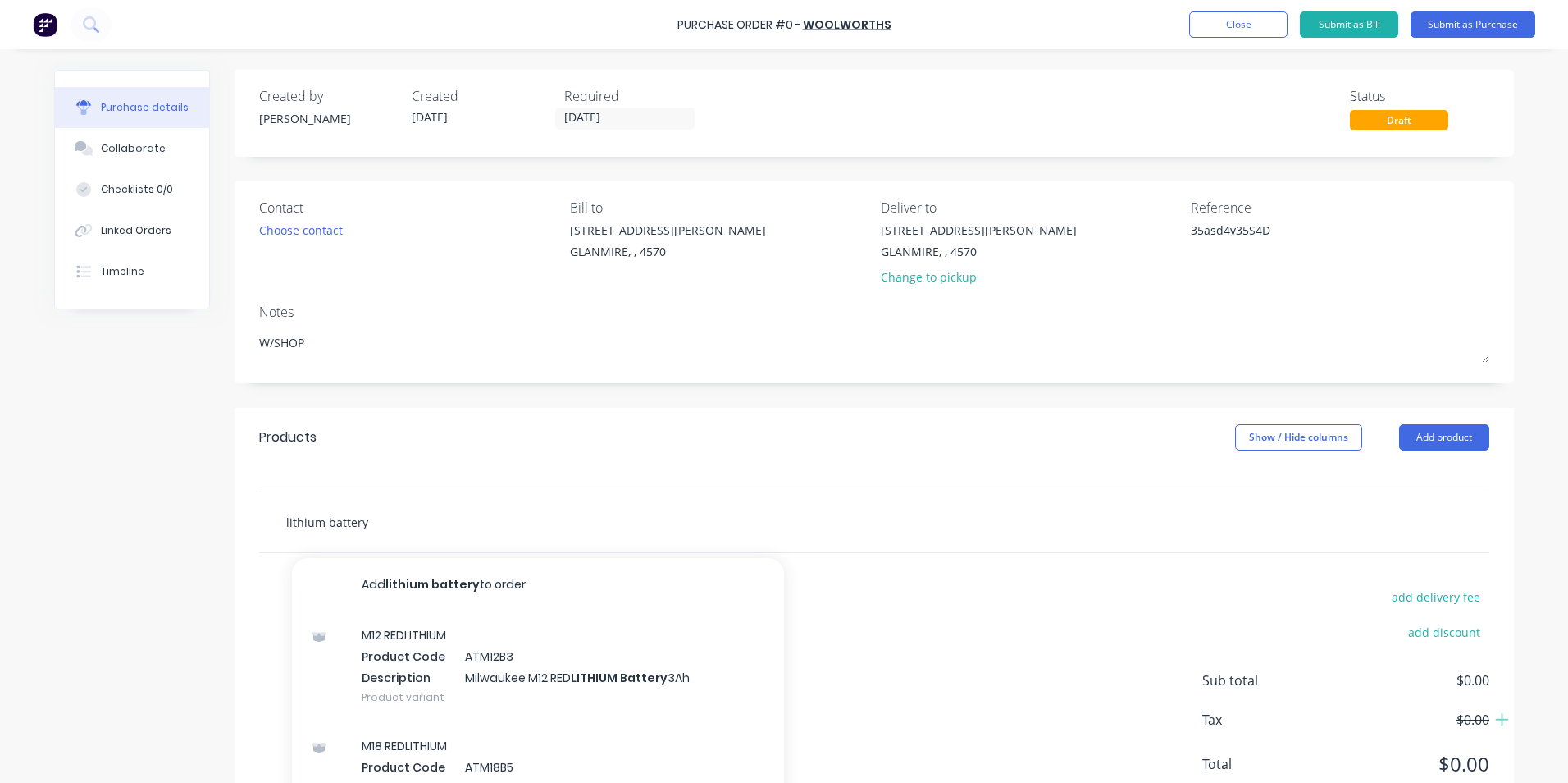
type input "lithium battery e"
type textarea "x"
type input "lithium battery ec"
type textarea "x"
type input "lithium battery ecr"
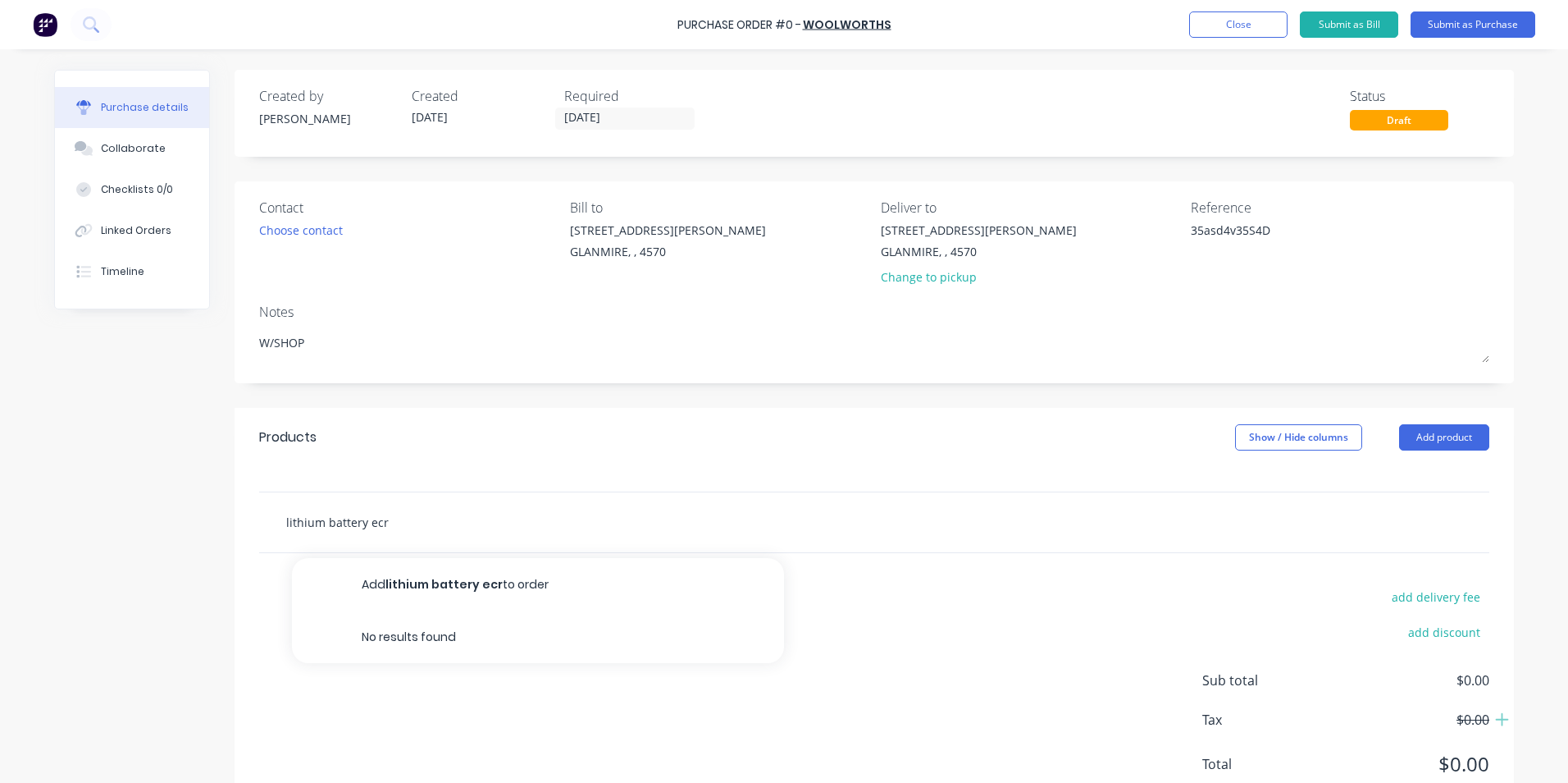
type textarea "x"
type input "lithium battery ecr2"
type textarea "x"
type input "lithium battery ecr20"
type textarea "x"
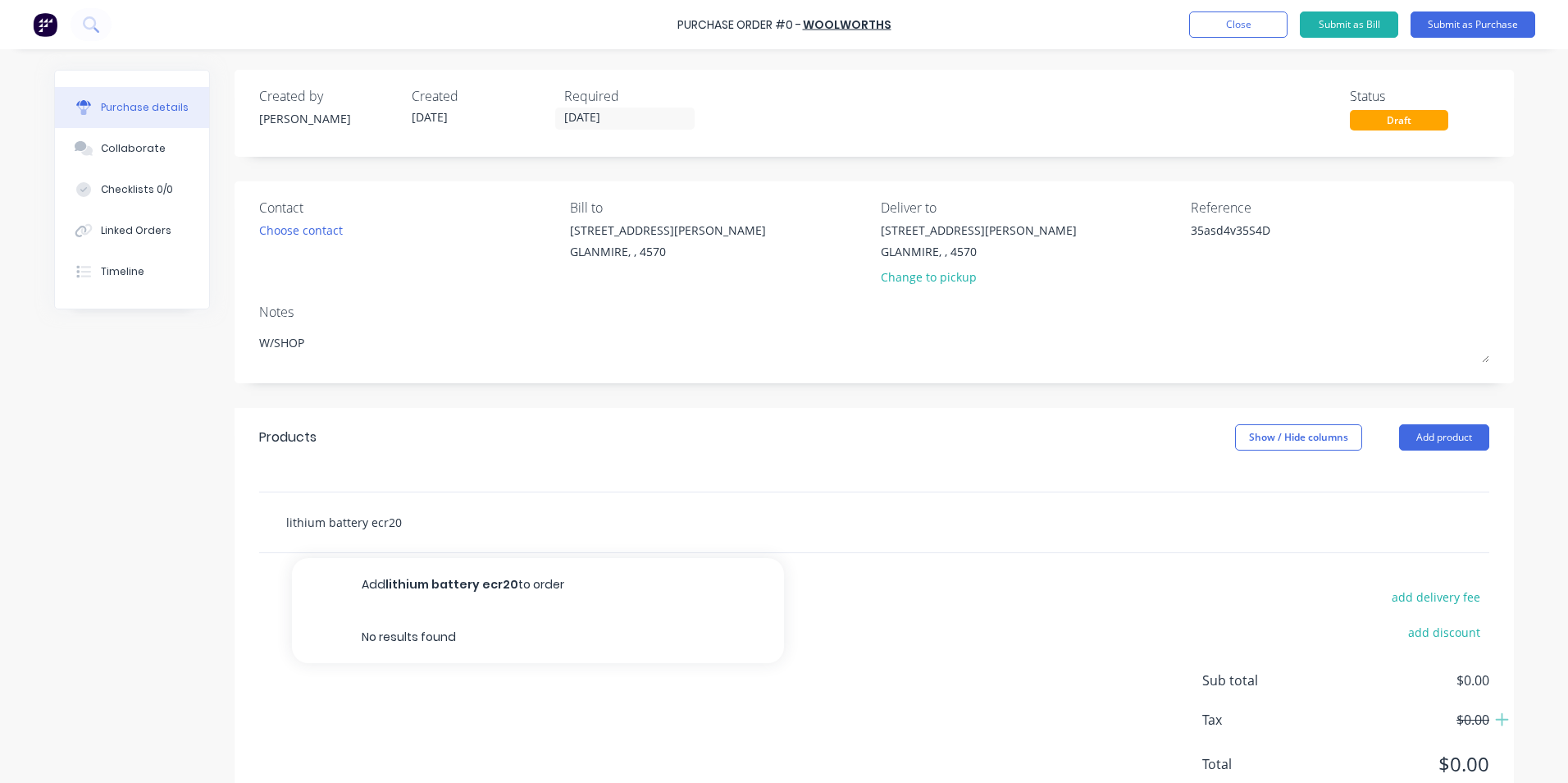
type input "lithium battery ecr203"
type textarea "x"
type input "lithium battery ecr2032"
type textarea "x"
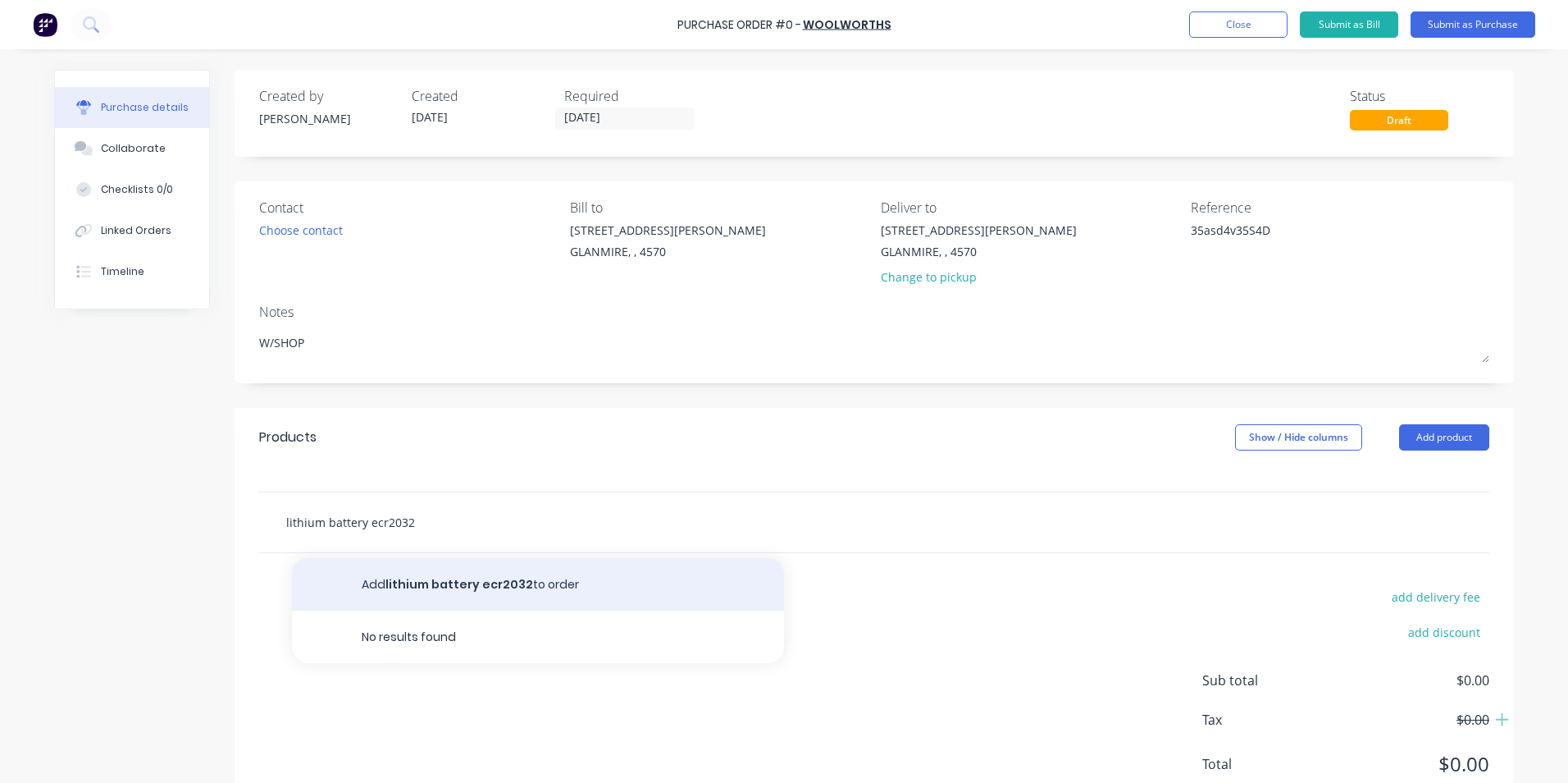
type input "lithium battery ecr2032"
click at [478, 593] on button "Add lithium battery ecr2032 to order" at bounding box center [538, 584] width 492 height 52
type textarea "x"
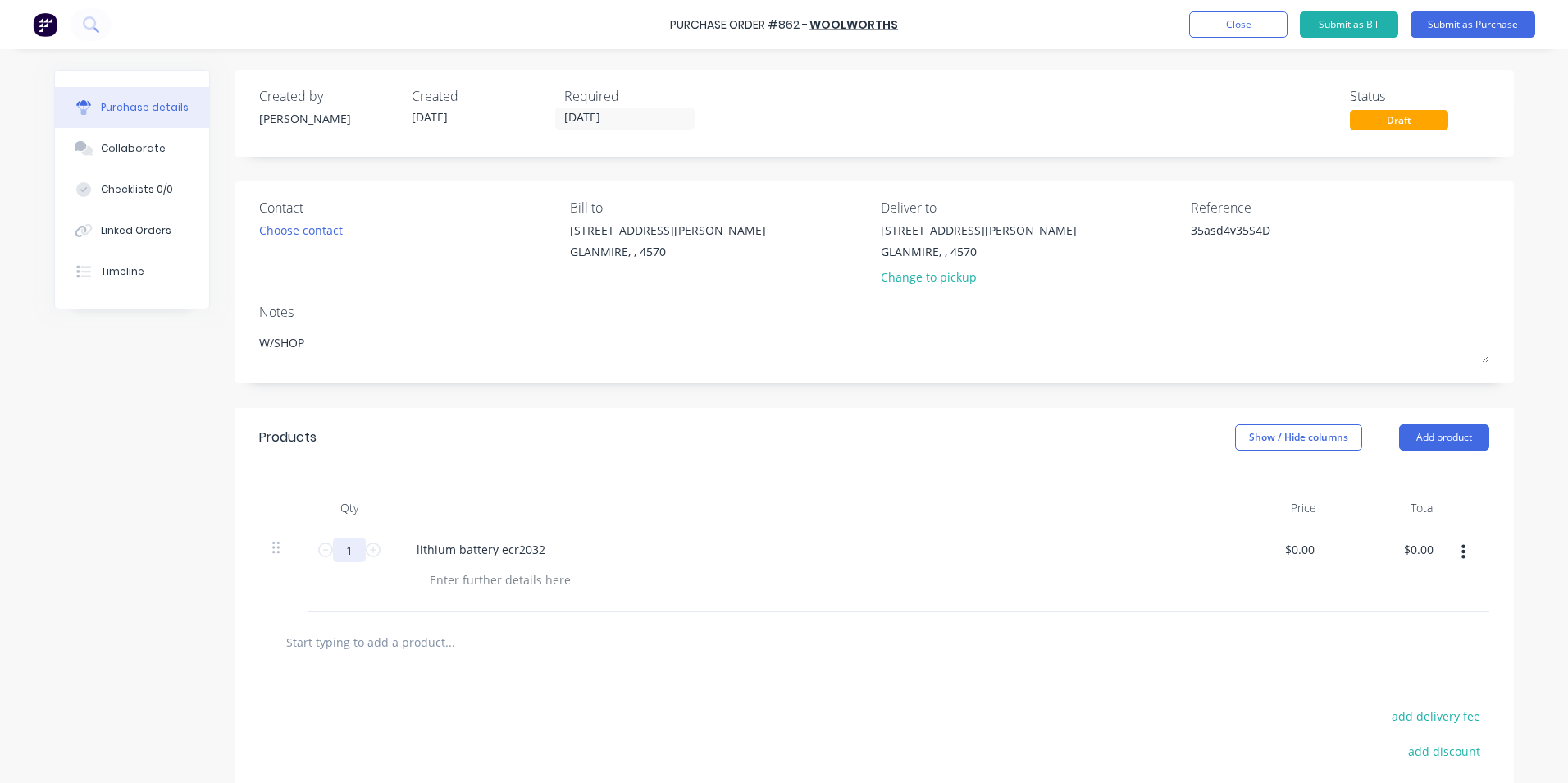
click at [338, 547] on input "1" at bounding box center [349, 549] width 33 height 25
type textarea "x"
type input "3"
type textarea "x"
type input "3"
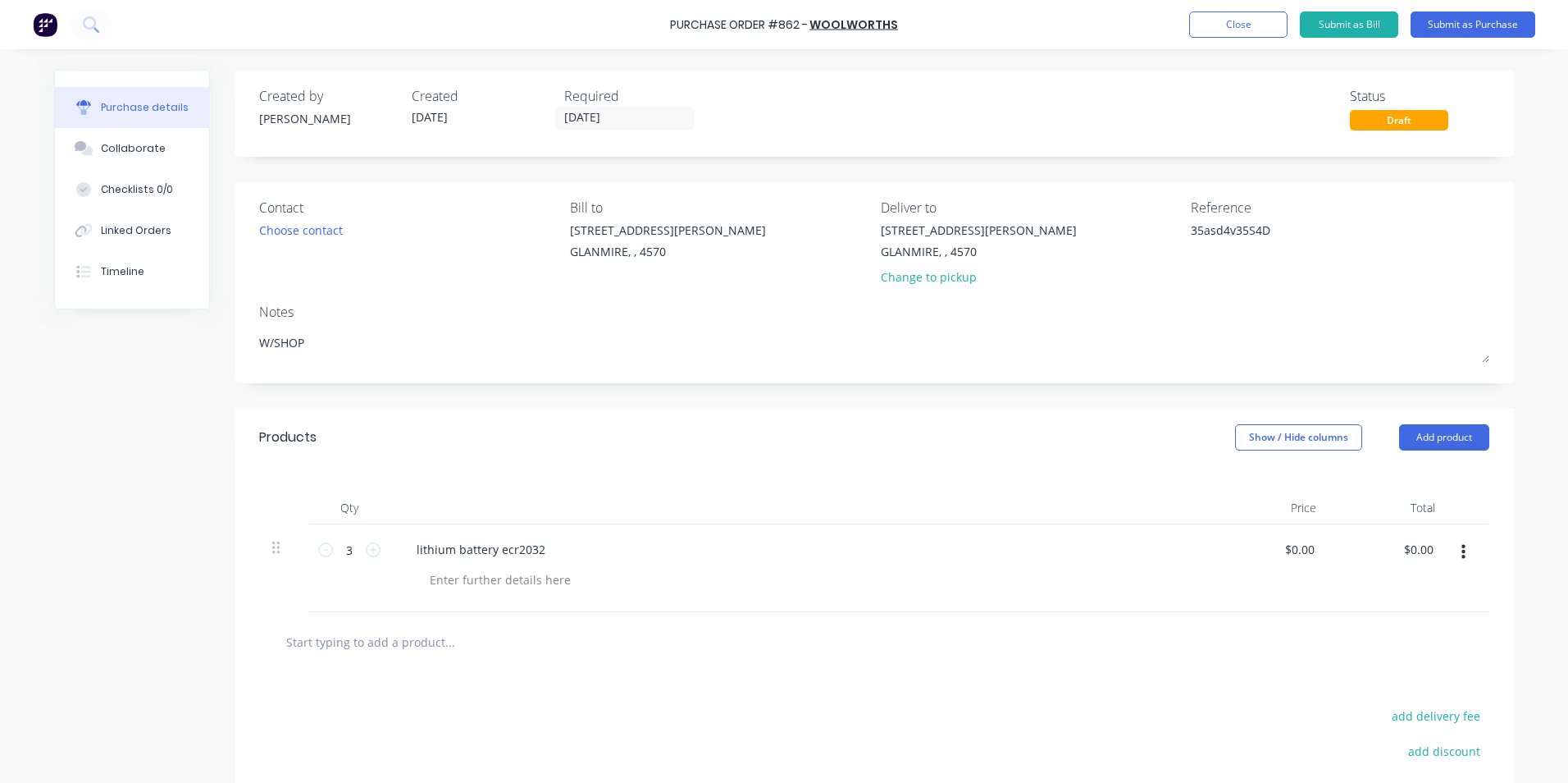
click at [1318, 543] on div "$0.00 $0.00" at bounding box center [1270, 568] width 119 height 88
type textarea "x"
type input "0.00"
click at [1312, 549] on input "0.00" at bounding box center [1302, 549] width 31 height 24
type textarea "x"
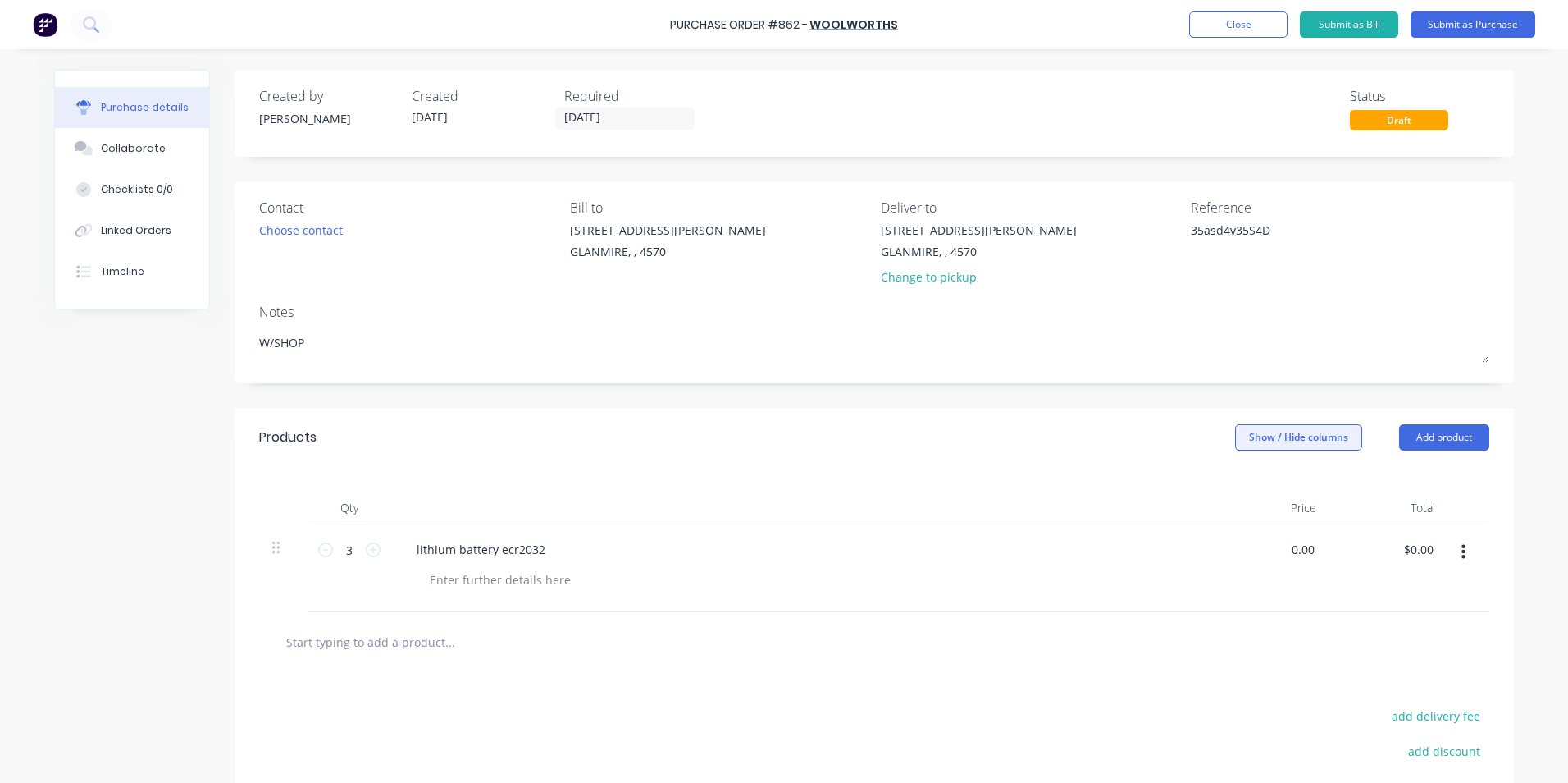
type input "$0.00"
click at [1254, 441] on button "Show / Hide columns" at bounding box center [1299, 437] width 127 height 27
click at [1251, 491] on label "Account" at bounding box center [1249, 491] width 28 height 14
click at [1235, 484] on input "Account" at bounding box center [1235, 484] width 0 height 0
drag, startPoint x: 1147, startPoint y: 549, endPoint x: 1150, endPoint y: 569, distance: 20.2
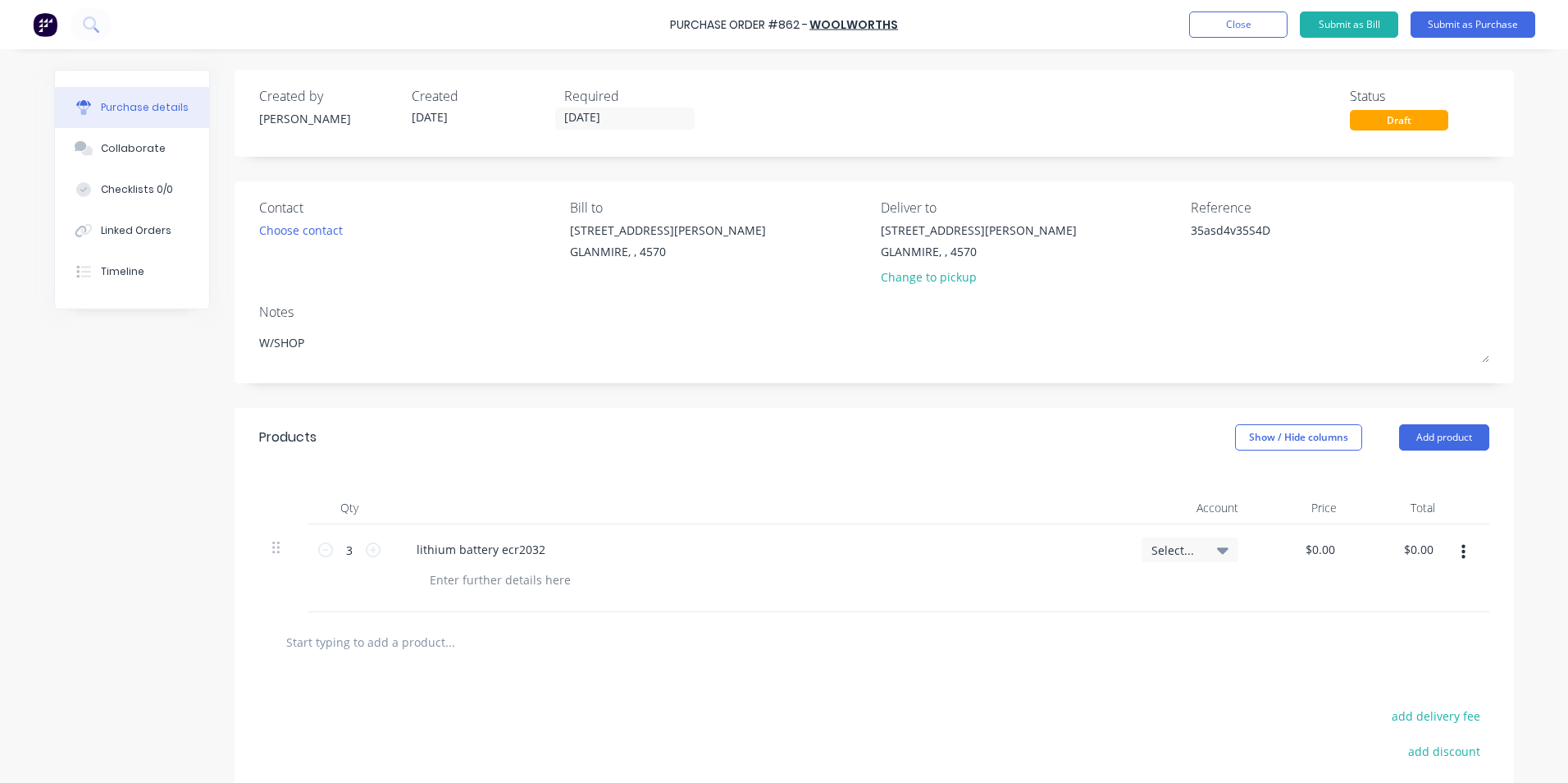
click at [1151, 551] on span "Select..." at bounding box center [1176, 549] width 50 height 17
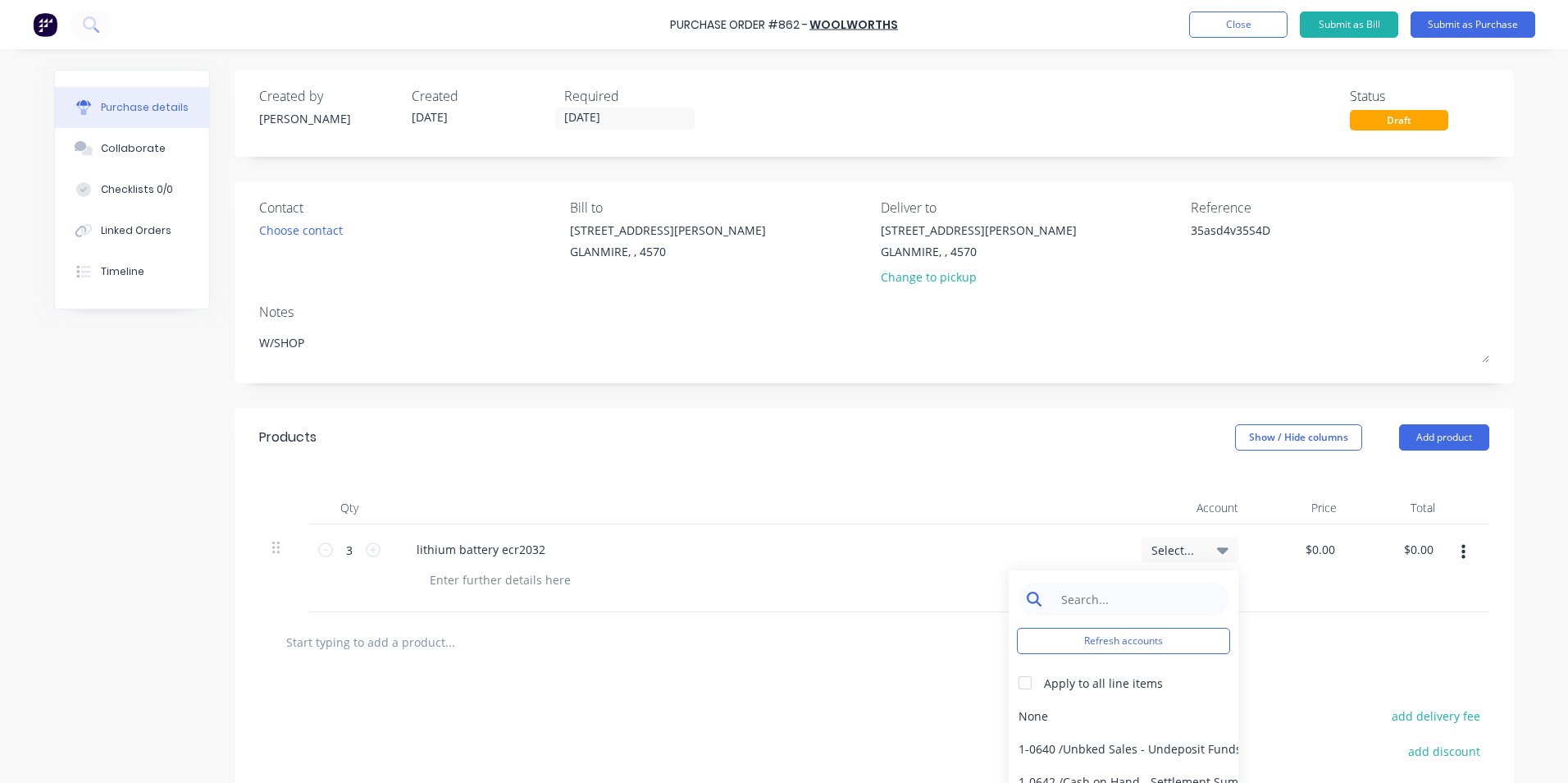
type textarea "x"
click at [1131, 610] on input at bounding box center [1136, 598] width 168 height 33
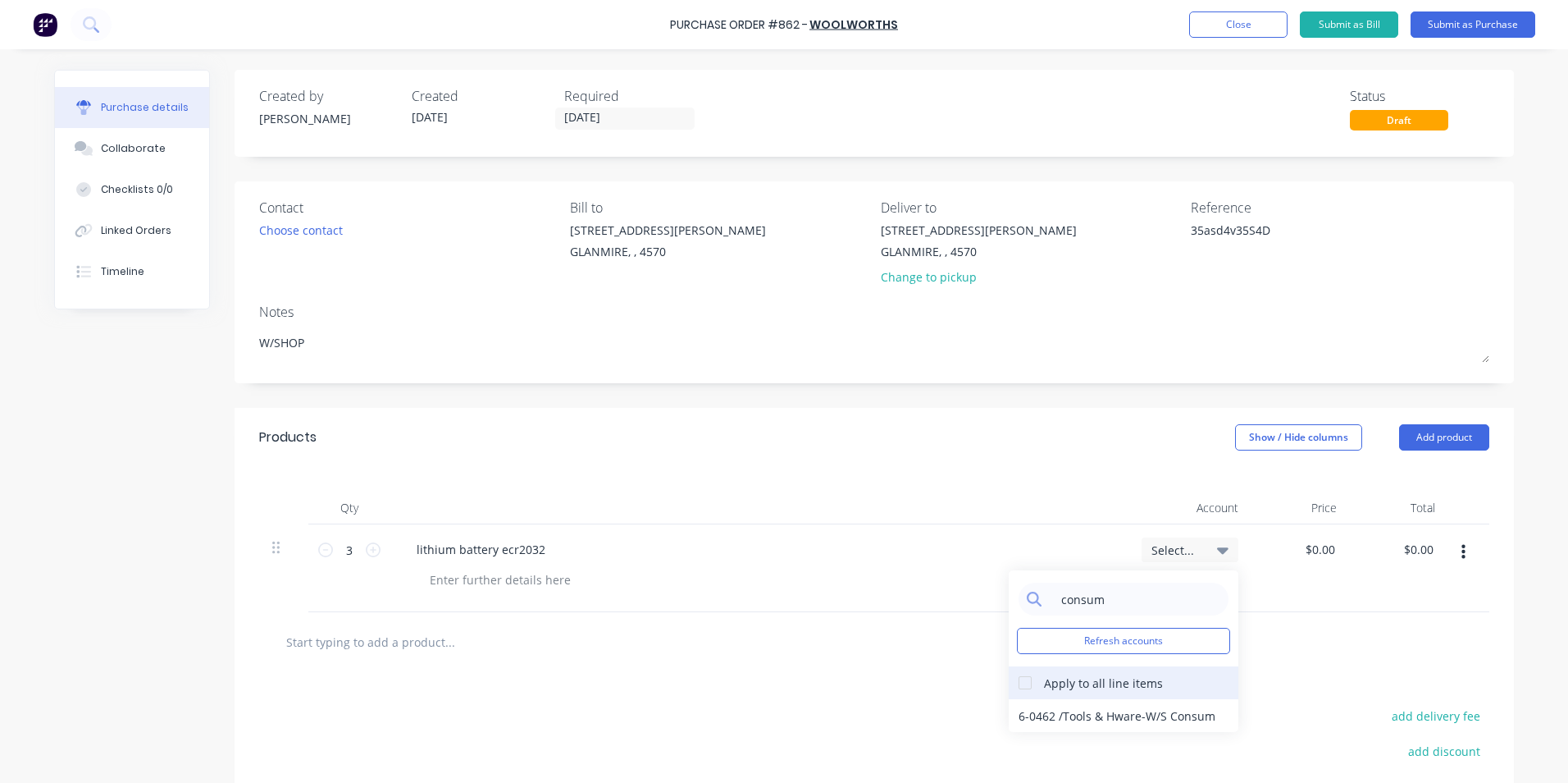
type input "consum"
click at [1025, 682] on div at bounding box center [1025, 682] width 33 height 33
click at [1078, 710] on div "6-0462 / Tools & Hware-W/S Consum" at bounding box center [1124, 715] width 230 height 33
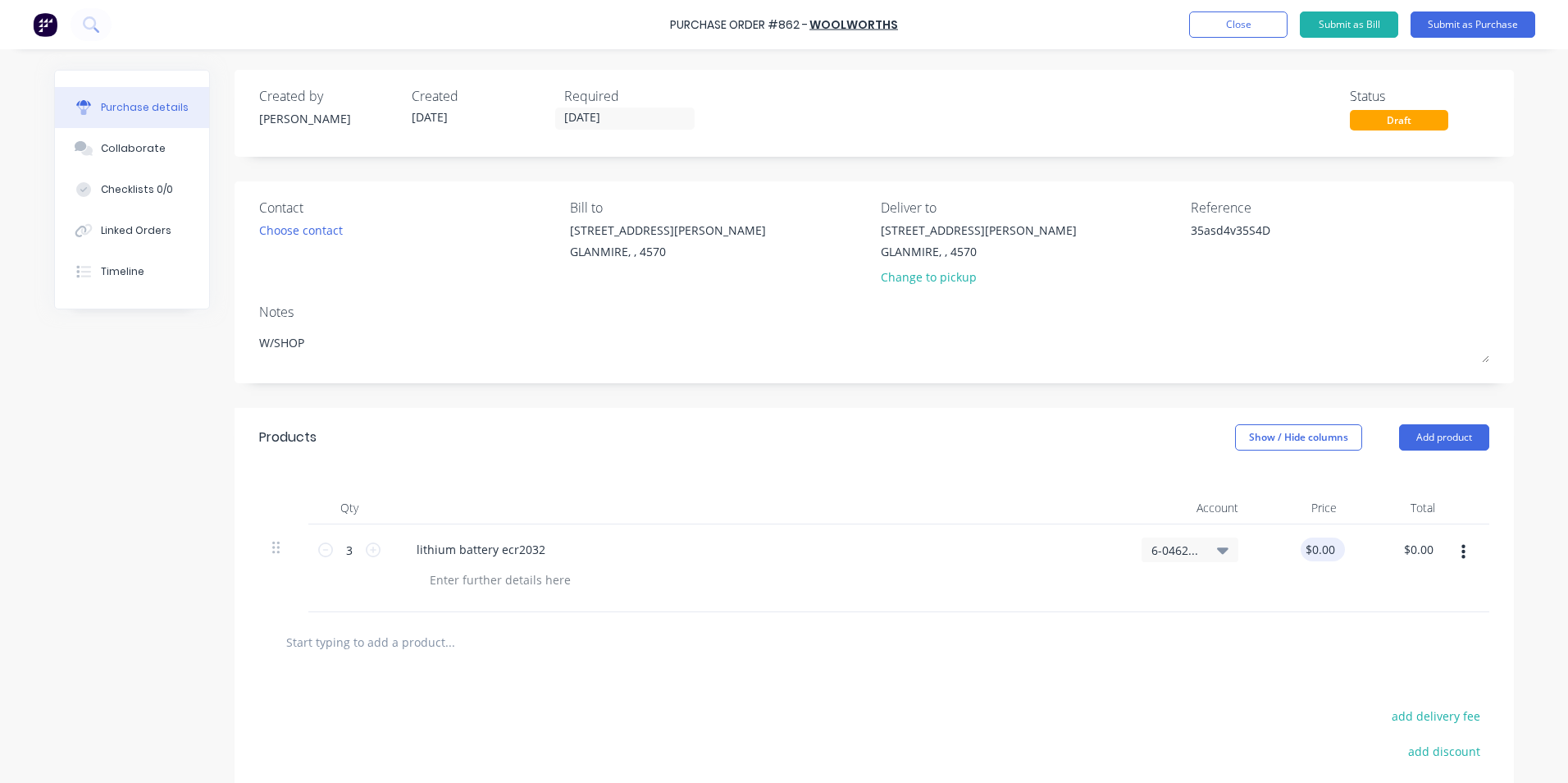
type textarea "x"
drag, startPoint x: 1325, startPoint y: 549, endPoint x: 1208, endPoint y: 535, distance: 117.8
click at [1208, 535] on div "3 3 lithium battery ecr2032 6-0462 / Tools & Hware-W/S Consum 0.00 0.00 $0.00 $…" at bounding box center [874, 568] width 1230 height 88
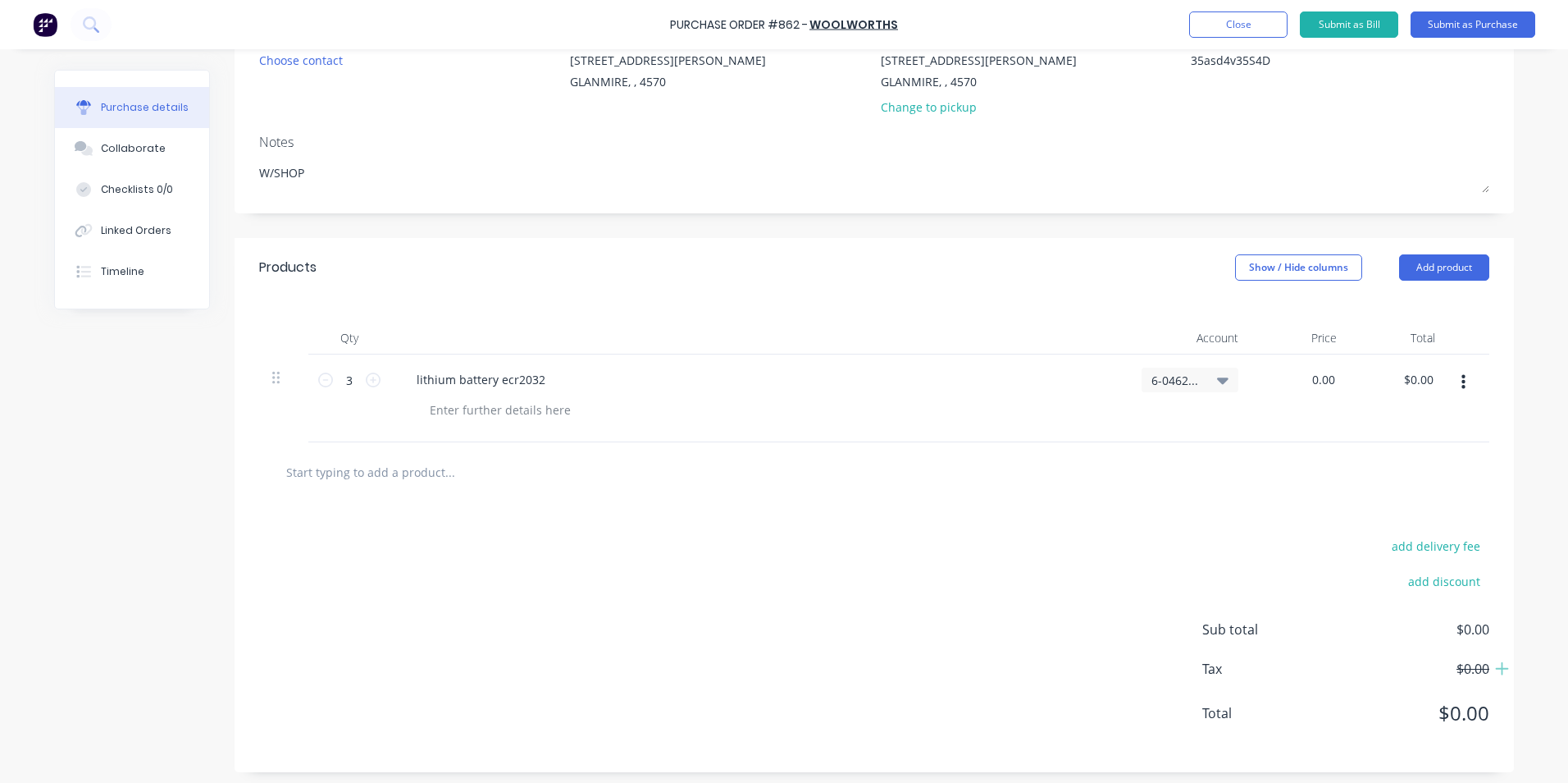
scroll to position [175, 0]
type input "50.450.00"
type textarea "x"
click at [1306, 442] on div at bounding box center [874, 466] width 1230 height 60
drag, startPoint x: 1332, startPoint y: 374, endPoint x: 1279, endPoint y: 367, distance: 53.5
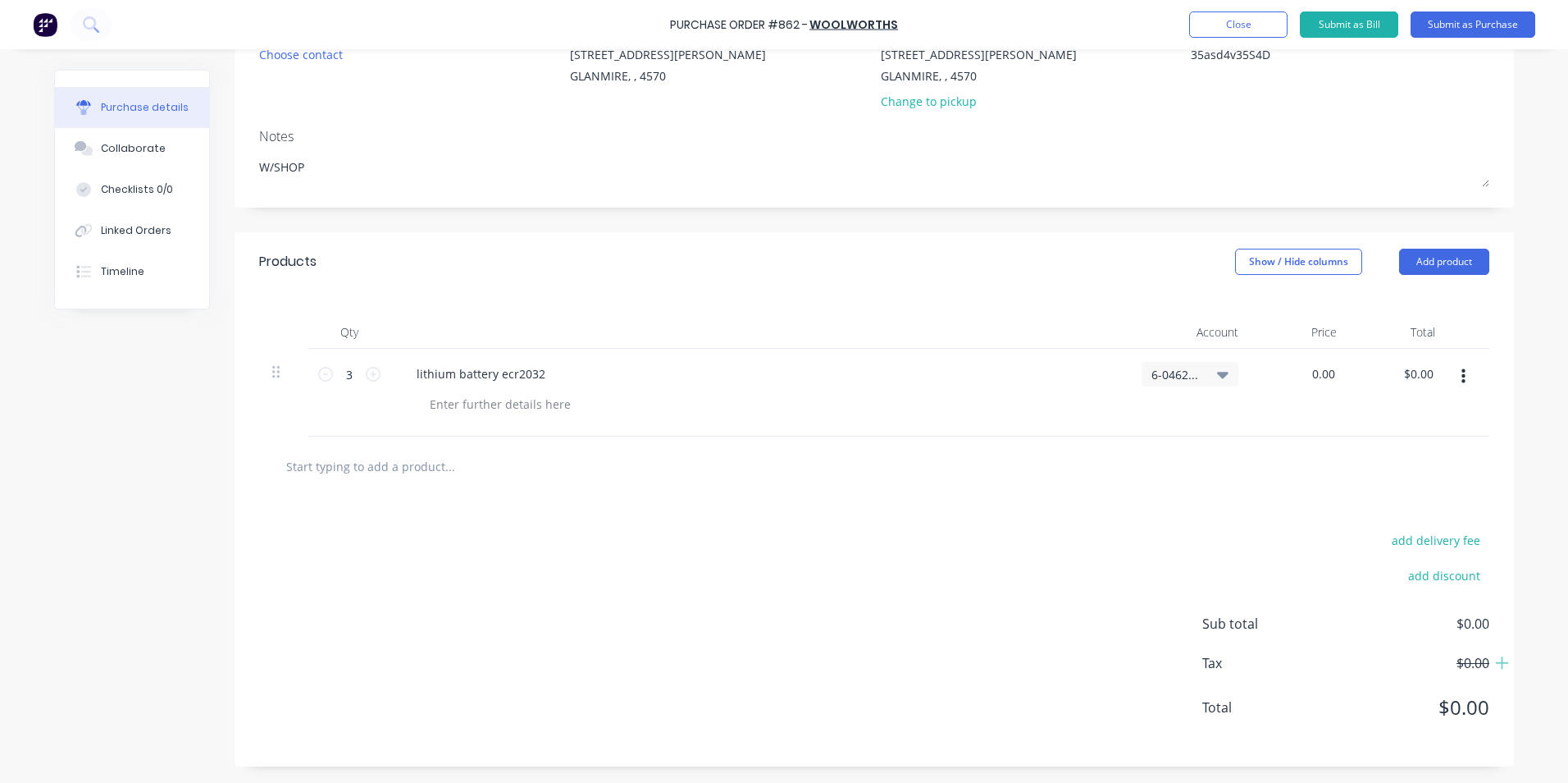
click at [1279, 367] on div "0.00 0.00" at bounding box center [1300, 392] width 98 height 88
type input "$50.45"
click at [1278, 510] on div "add delivery fee add discount Sub total $0.00 Tax $0.00 Total $0.00" at bounding box center [874, 631] width 1280 height 270
drag, startPoint x: 1426, startPoint y: 372, endPoint x: 1286, endPoint y: 365, distance: 140.2
click at [1294, 365] on div "3 3 lithium battery ecr2032 6-0462 / Tools & Hware-W/S Consum $50.45 $50.45 151…" at bounding box center [874, 392] width 1230 height 88
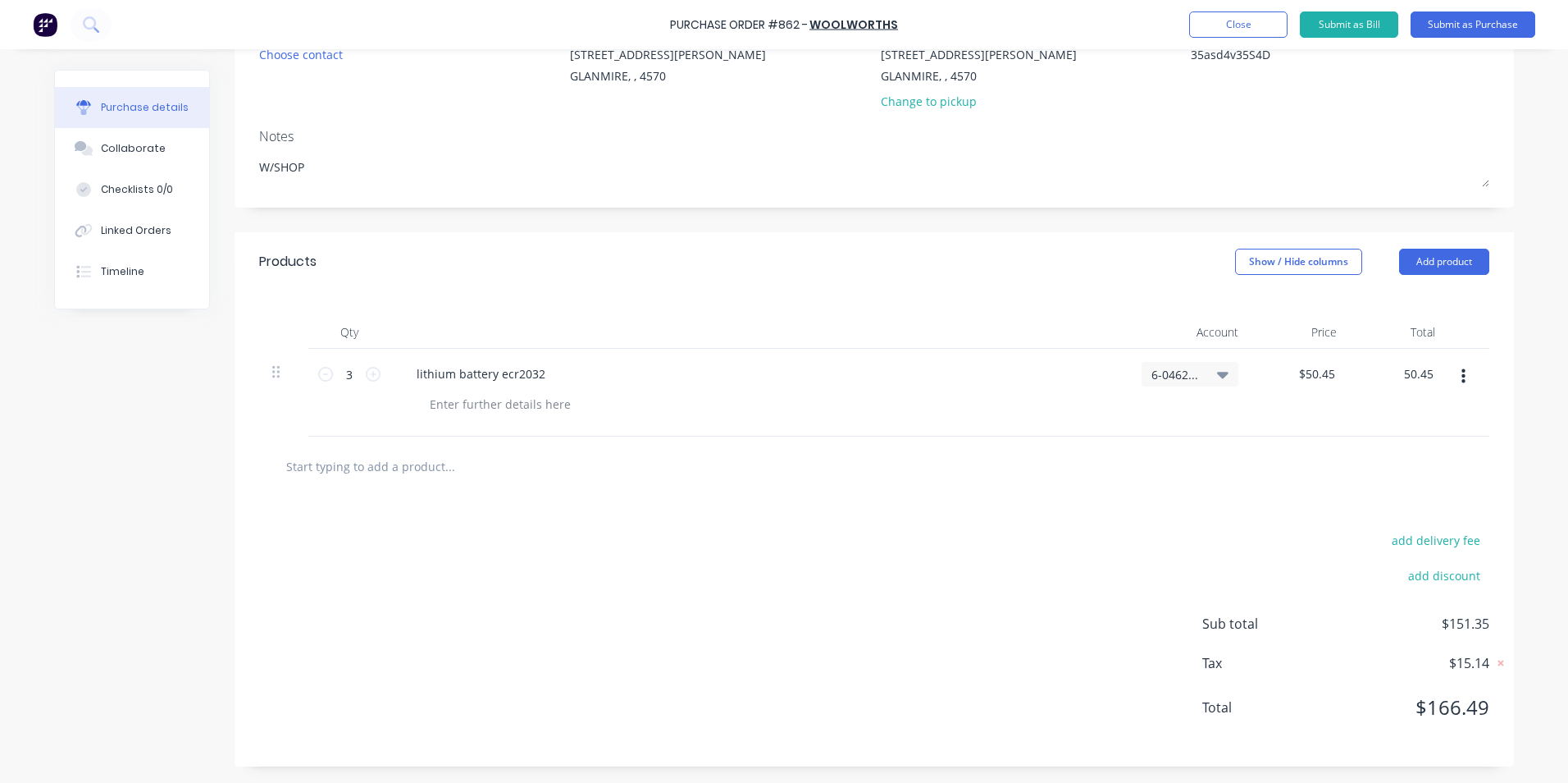
type input "50.45"
type input "$16.8167"
type input "$50.45"
click at [1283, 441] on div at bounding box center [874, 466] width 1230 height 60
click at [1339, 498] on div "add delivery fee add discount Sub total $50.45 Tax $5.05 Total $55.50" at bounding box center [874, 631] width 1280 height 270
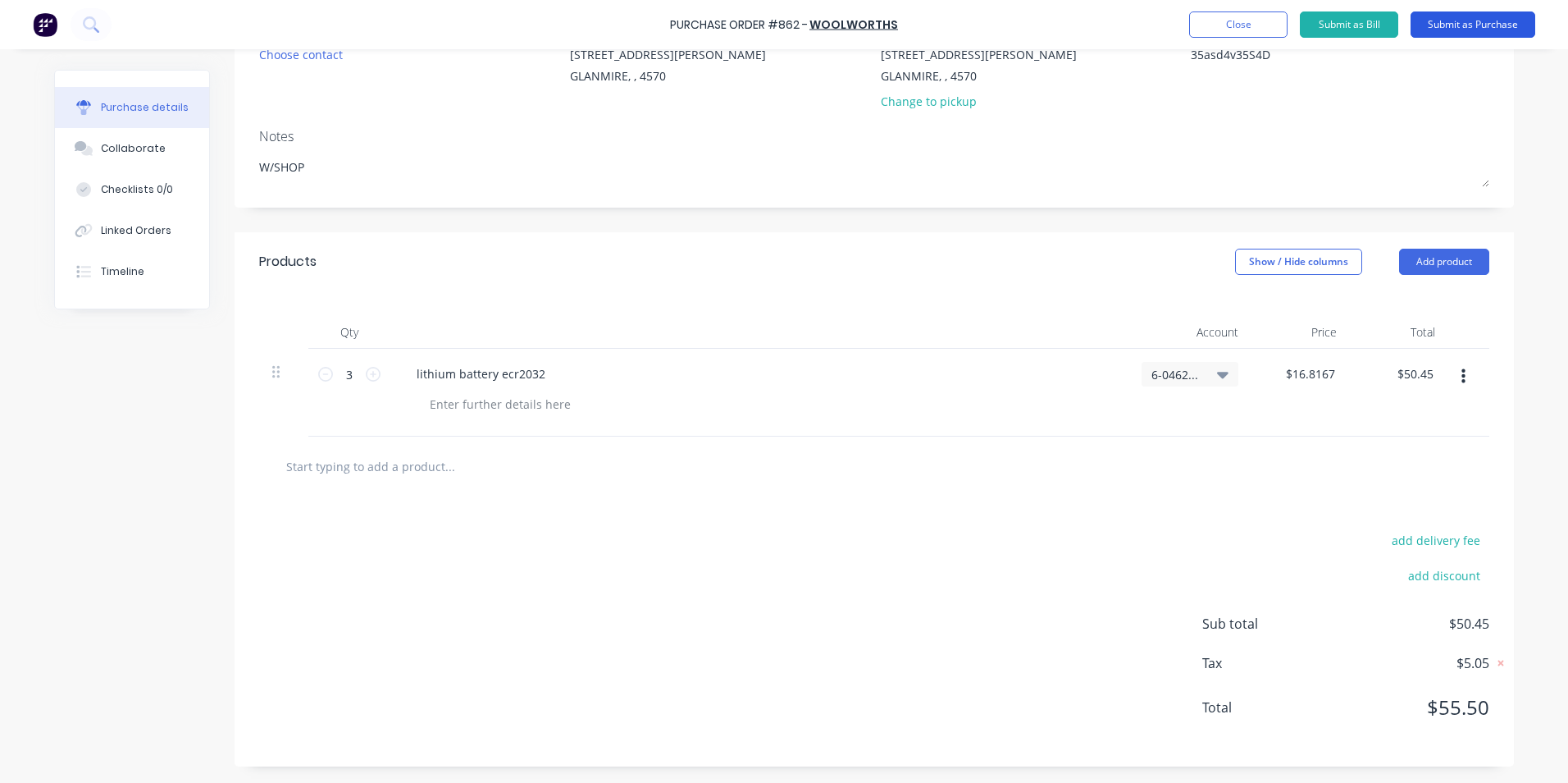
click at [1436, 33] on button "Submit as Purchase" at bounding box center [1472, 25] width 125 height 27
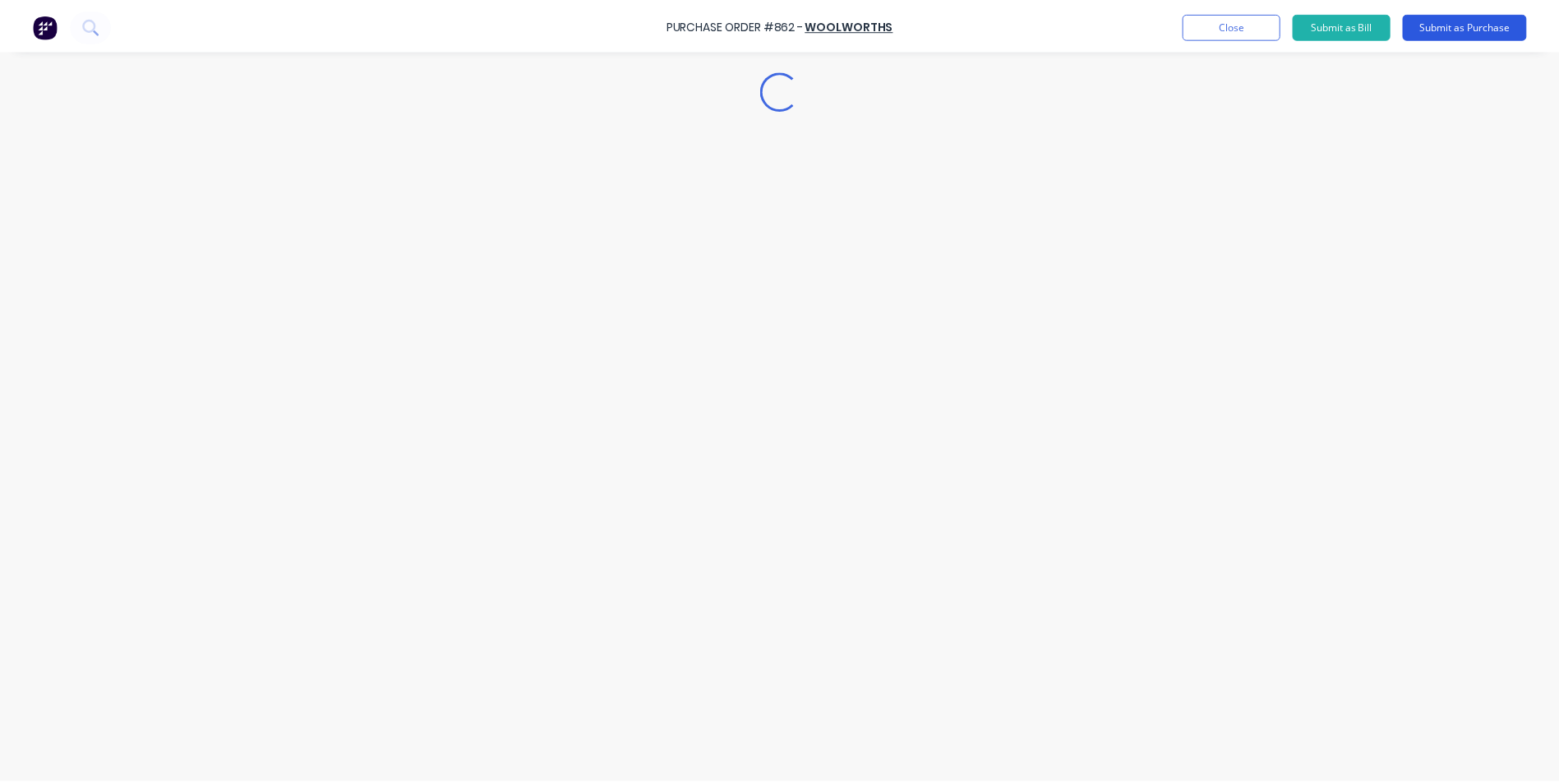
scroll to position [0, 0]
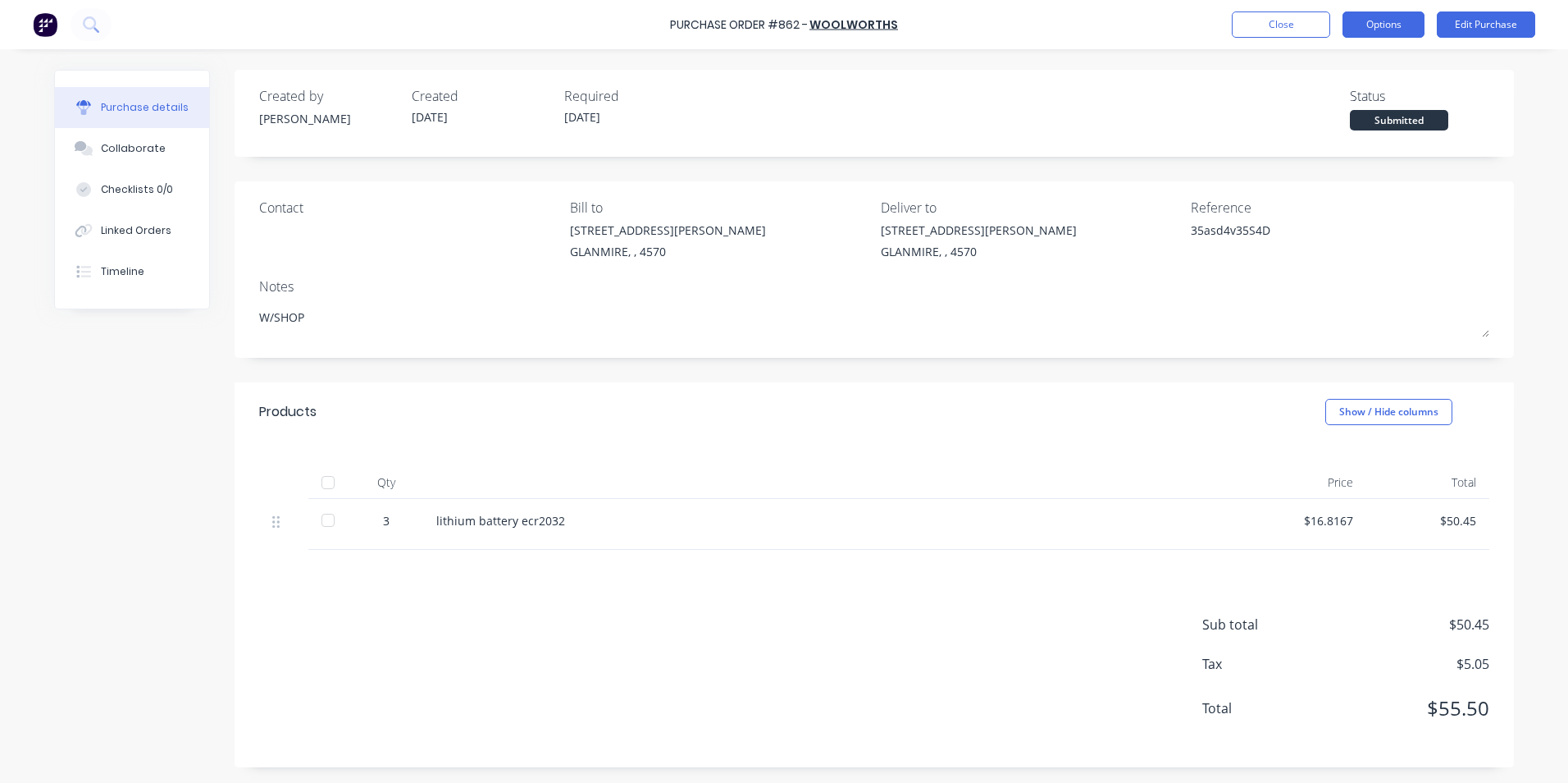
click at [1371, 24] on button "Options" at bounding box center [1383, 25] width 82 height 27
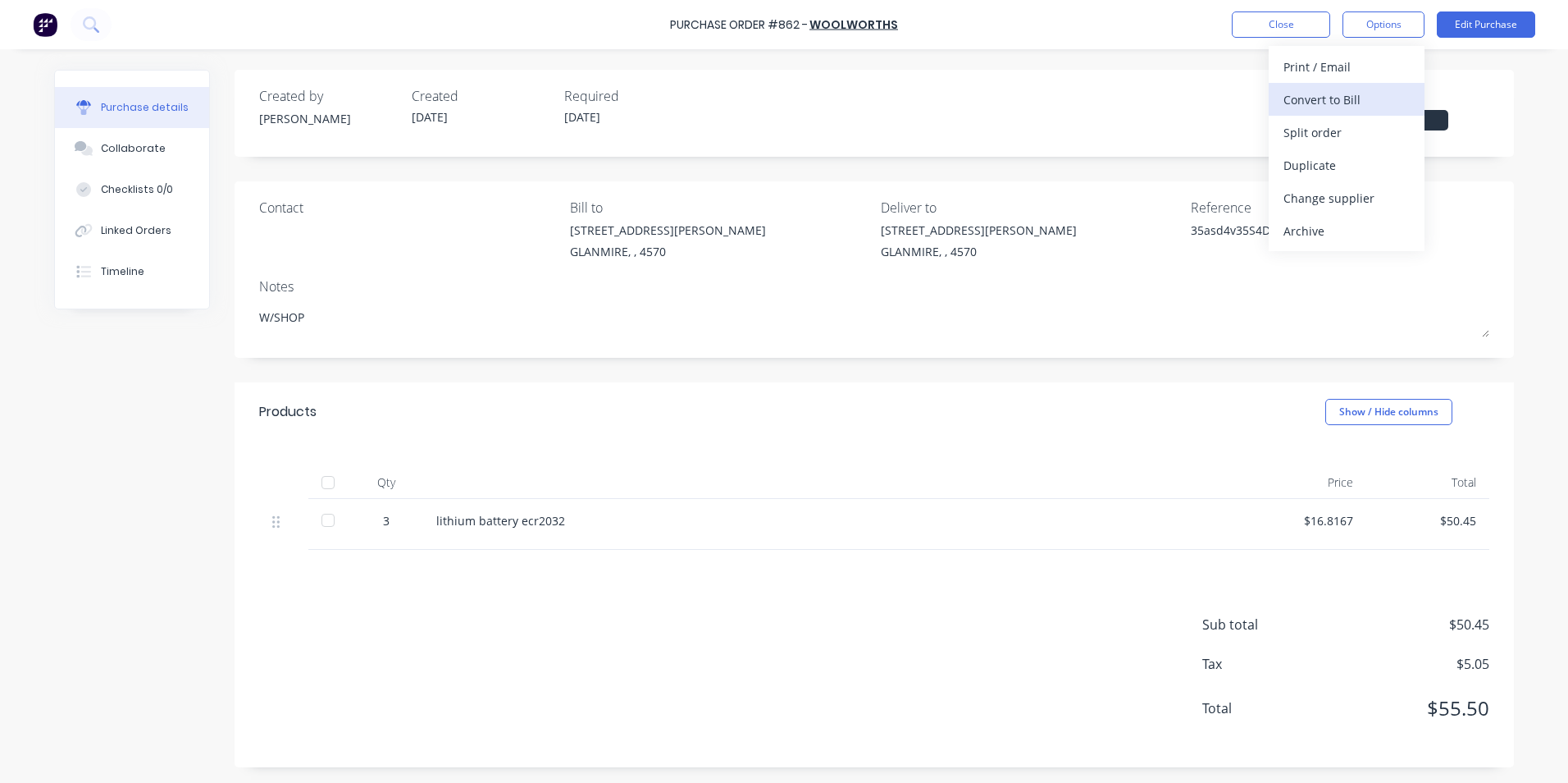
click at [1302, 108] on div "Convert to Bill" at bounding box center [1346, 99] width 126 height 24
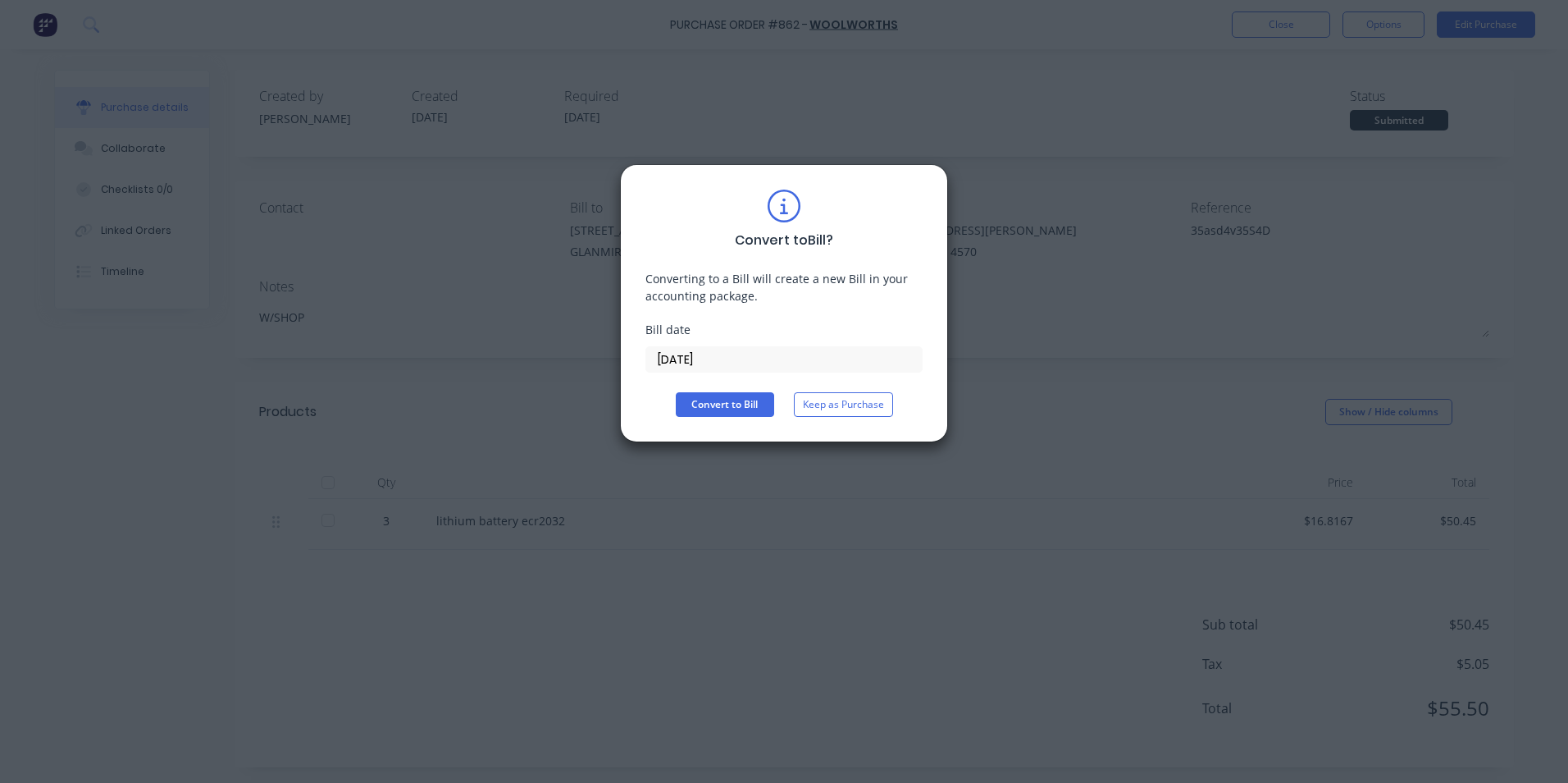
drag, startPoint x: 722, startPoint y: 410, endPoint x: 722, endPoint y: 501, distance: 91.0
click at [722, 501] on div "Convert to Bill ? Converting to a Bill will create a new Bill in your accountin…" at bounding box center [784, 391] width 1568 height 783
click at [740, 371] on label "[DATE]" at bounding box center [784, 359] width 277 height 27
click at [740, 371] on input "[DATE]" at bounding box center [784, 359] width 276 height 25
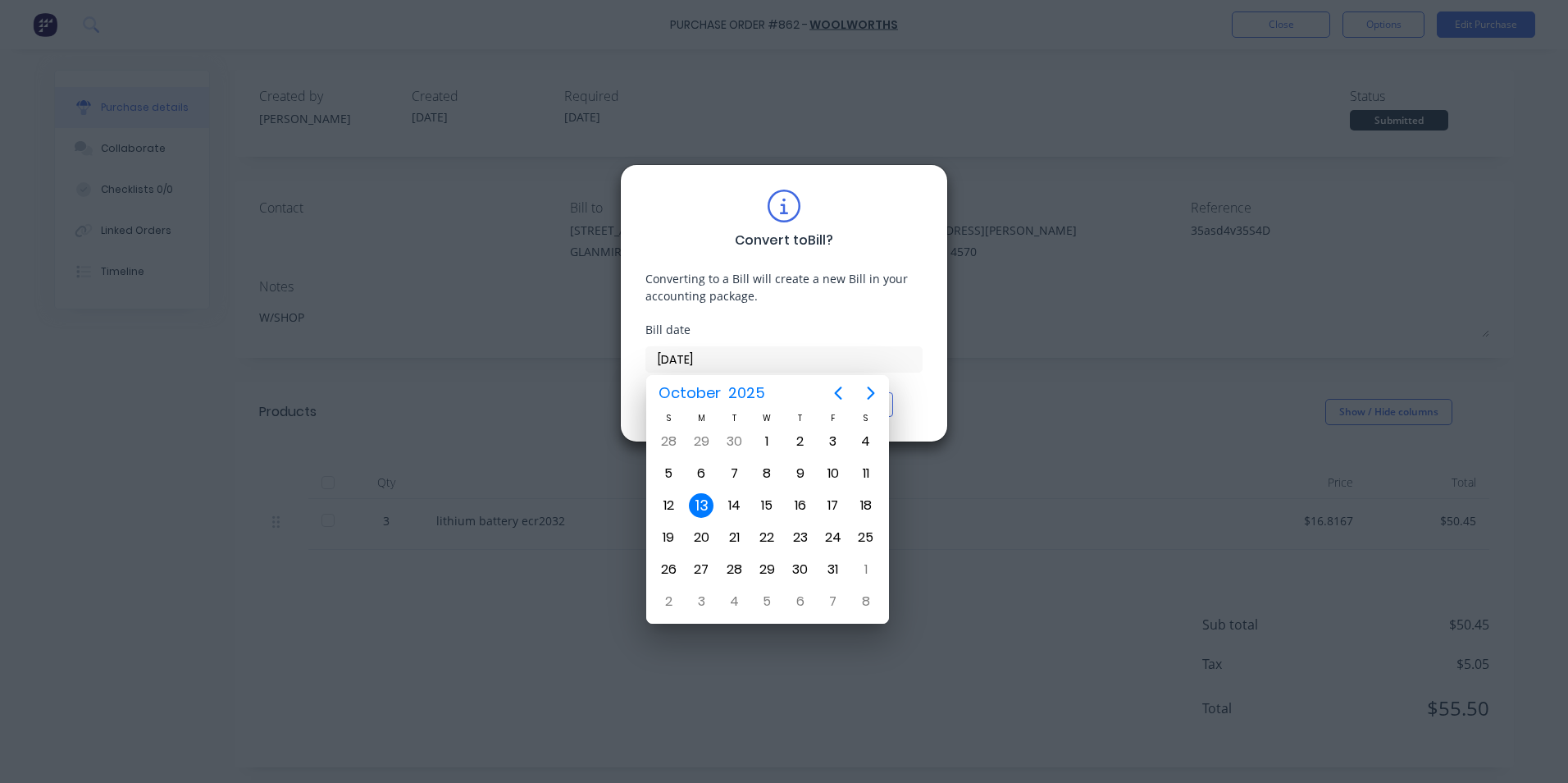
click at [740, 364] on input "[DATE]" at bounding box center [784, 359] width 276 height 25
click at [847, 395] on icon "Previous page" at bounding box center [838, 393] width 19 height 19
click at [696, 540] on div "22" at bounding box center [701, 538] width 25 height 25
type input "[DATE]"
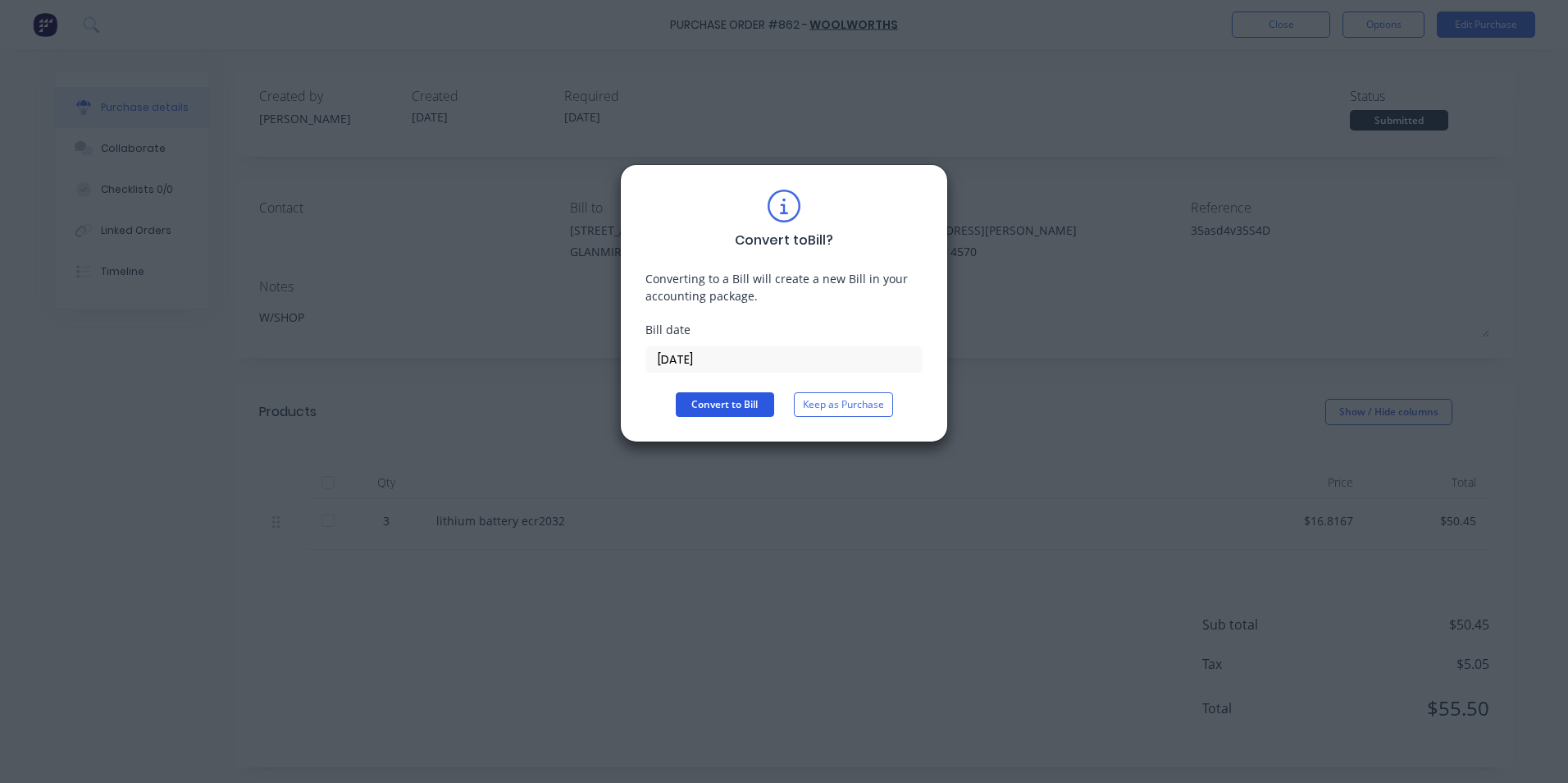
click at [707, 395] on button "Convert to Bill" at bounding box center [724, 404] width 98 height 25
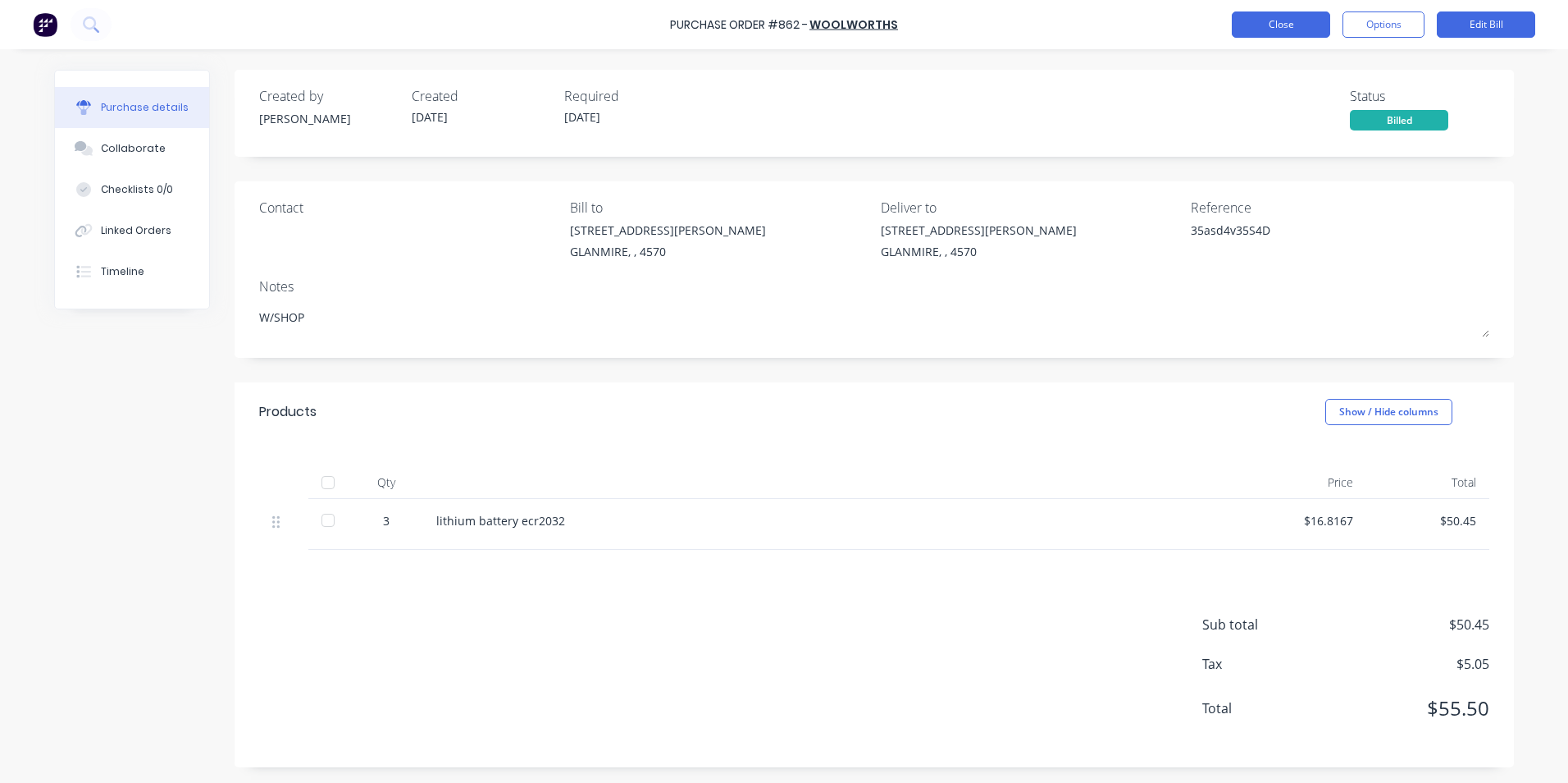
click at [1316, 18] on button "Close" at bounding box center [1281, 25] width 98 height 27
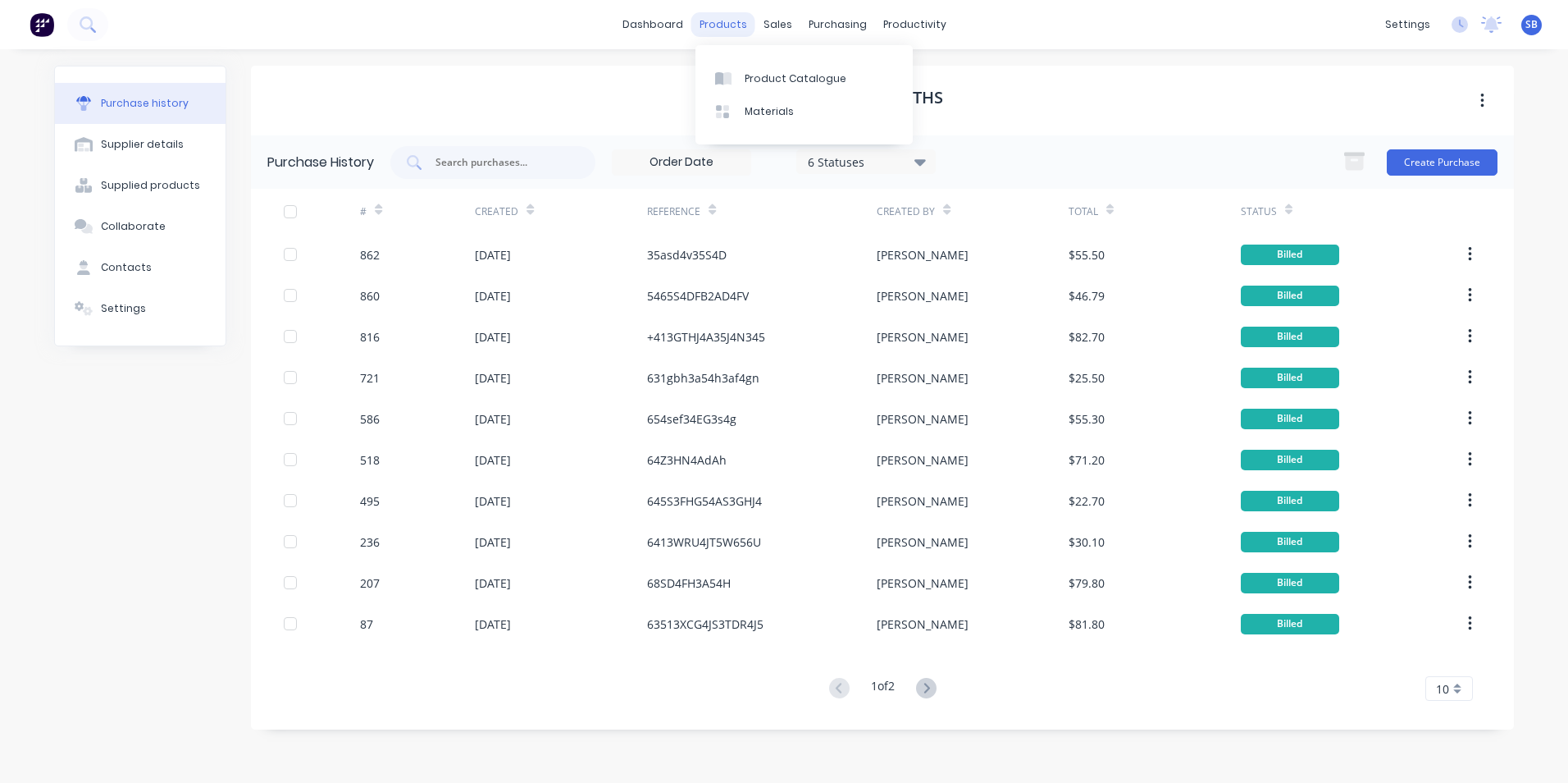
click at [708, 28] on div "products" at bounding box center [723, 25] width 64 height 25
click at [785, 25] on div "sales" at bounding box center [777, 25] width 45 height 25
click at [808, 75] on div "Sales Orders" at bounding box center [838, 79] width 67 height 15
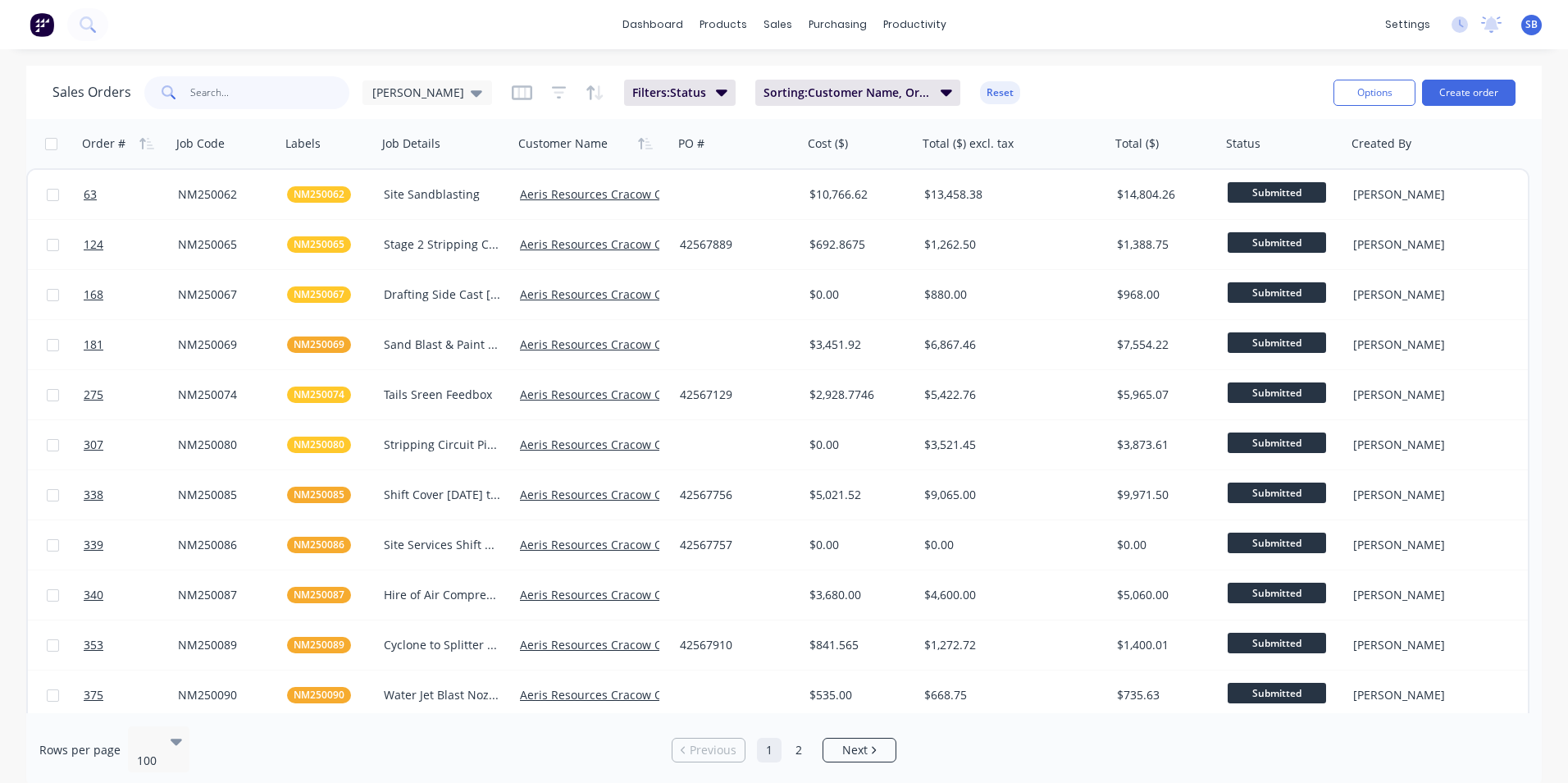
click at [269, 85] on input "text" at bounding box center [270, 92] width 160 height 33
type input "nm250097"
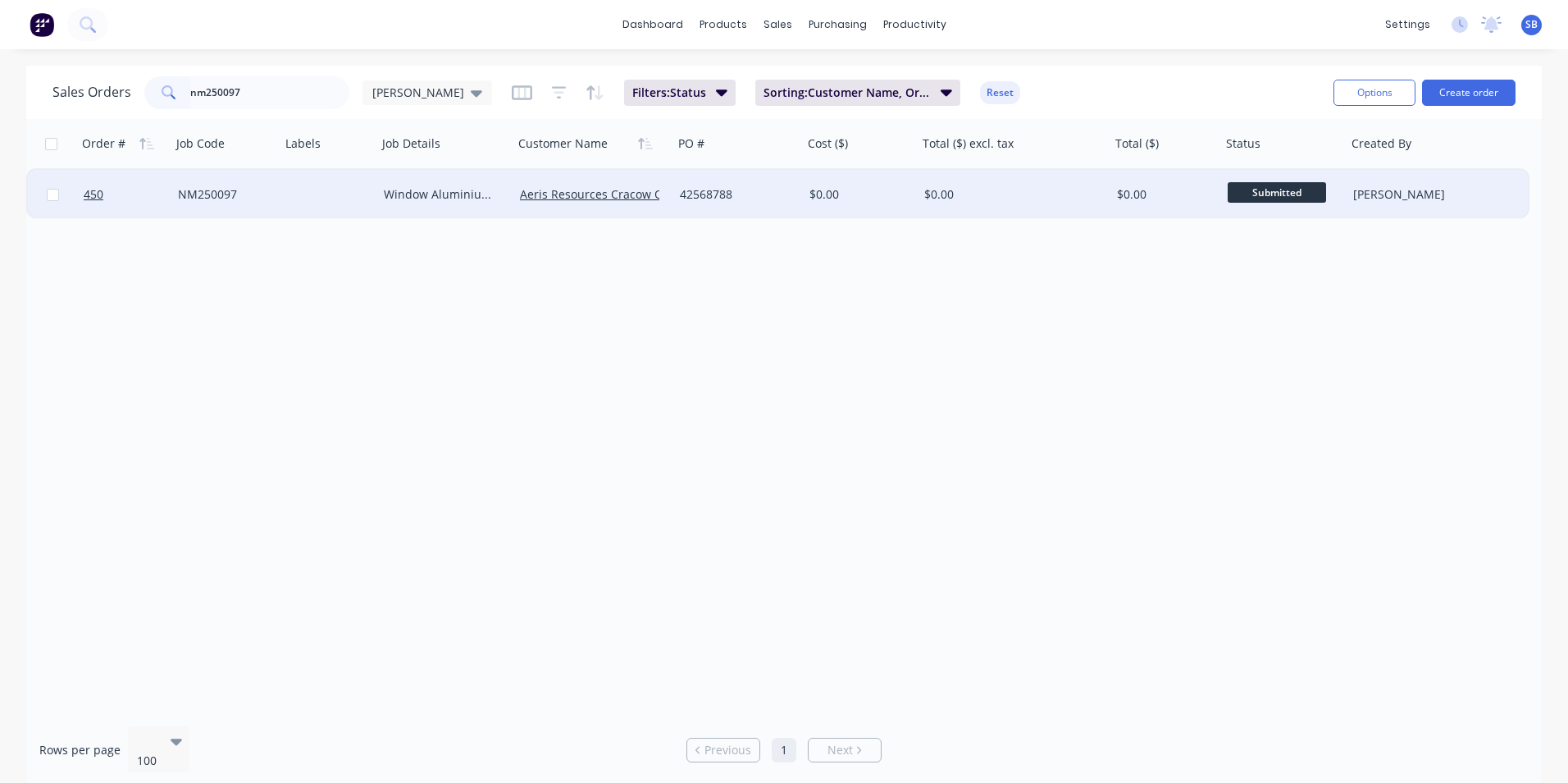
click at [983, 195] on div "$0.00" at bounding box center [1009, 195] width 171 height 17
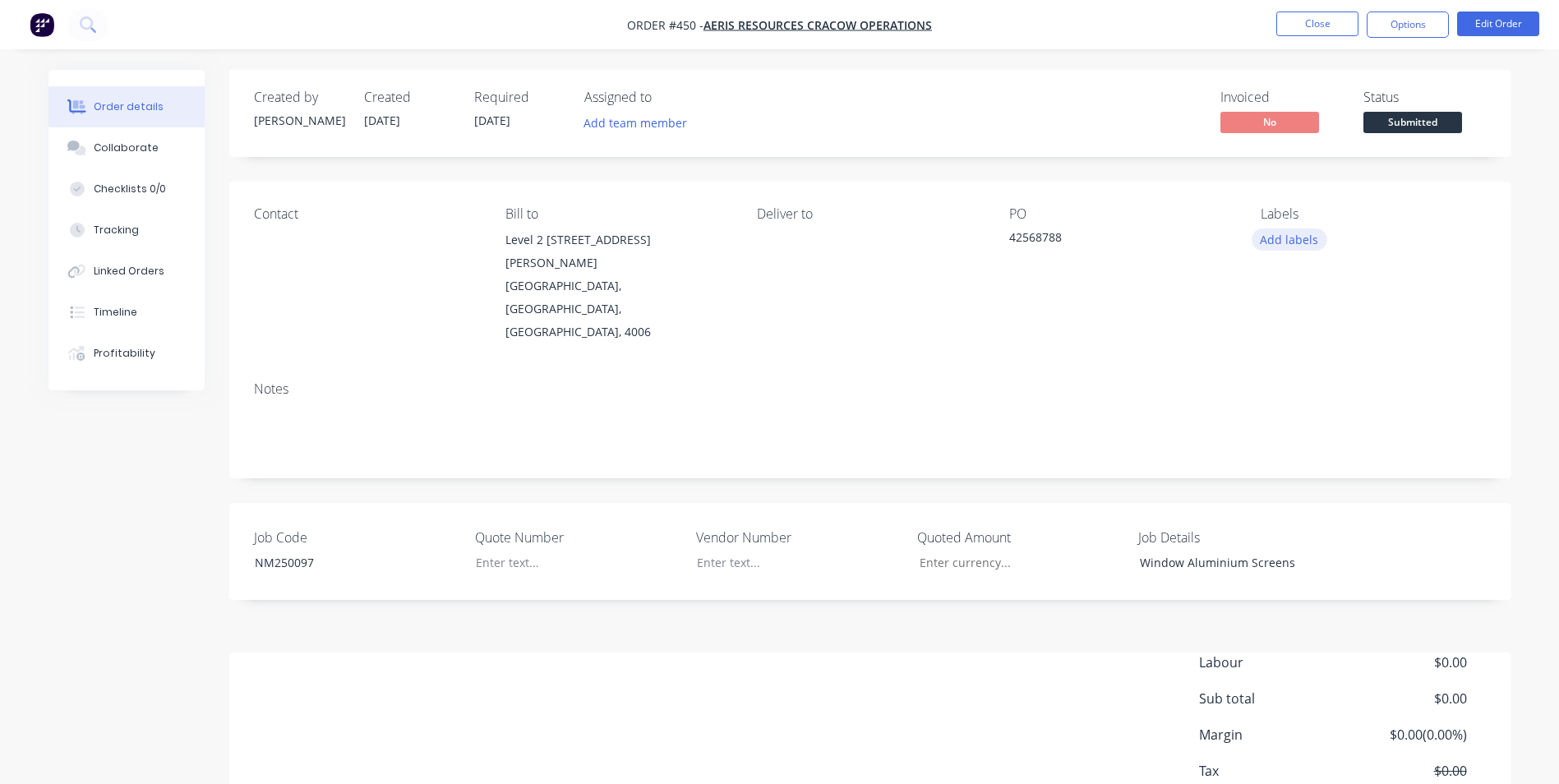
click at [1298, 242] on button "Add labels" at bounding box center [1289, 239] width 75 height 22
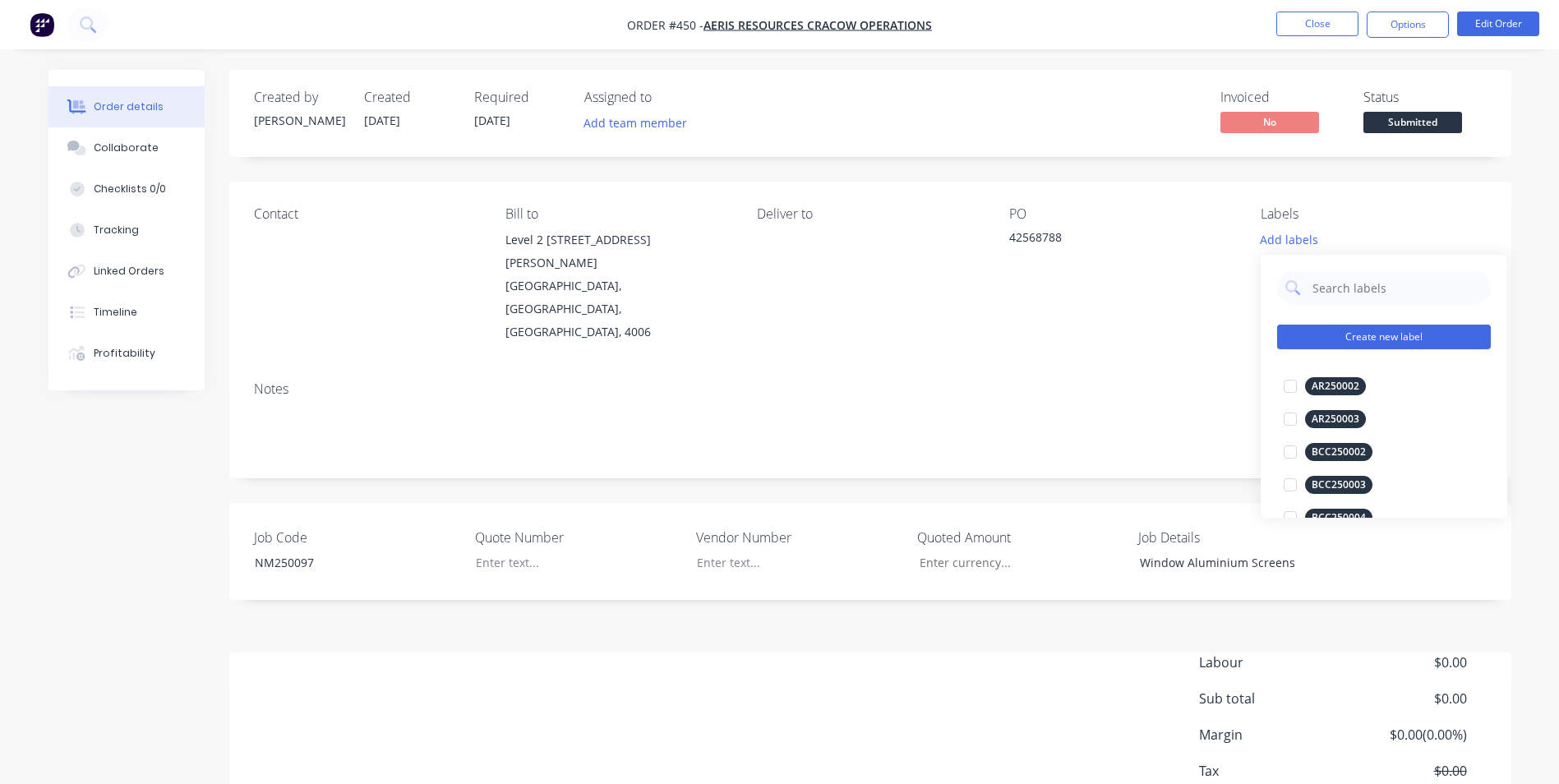
click at [1399, 336] on button "Create new label" at bounding box center [1384, 337] width 214 height 25
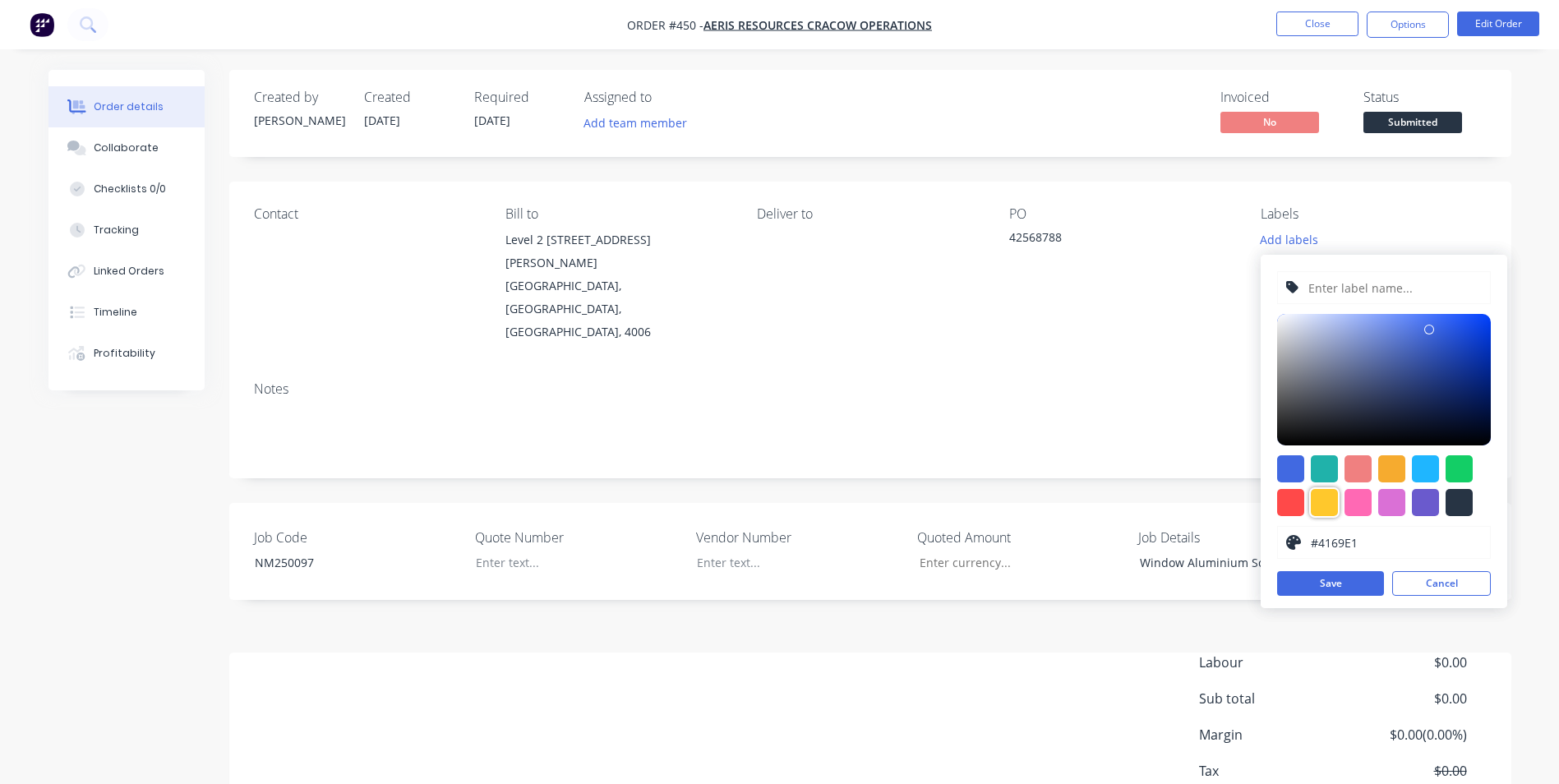
click at [1333, 500] on div at bounding box center [1324, 502] width 27 height 27
type input "#FFC82C"
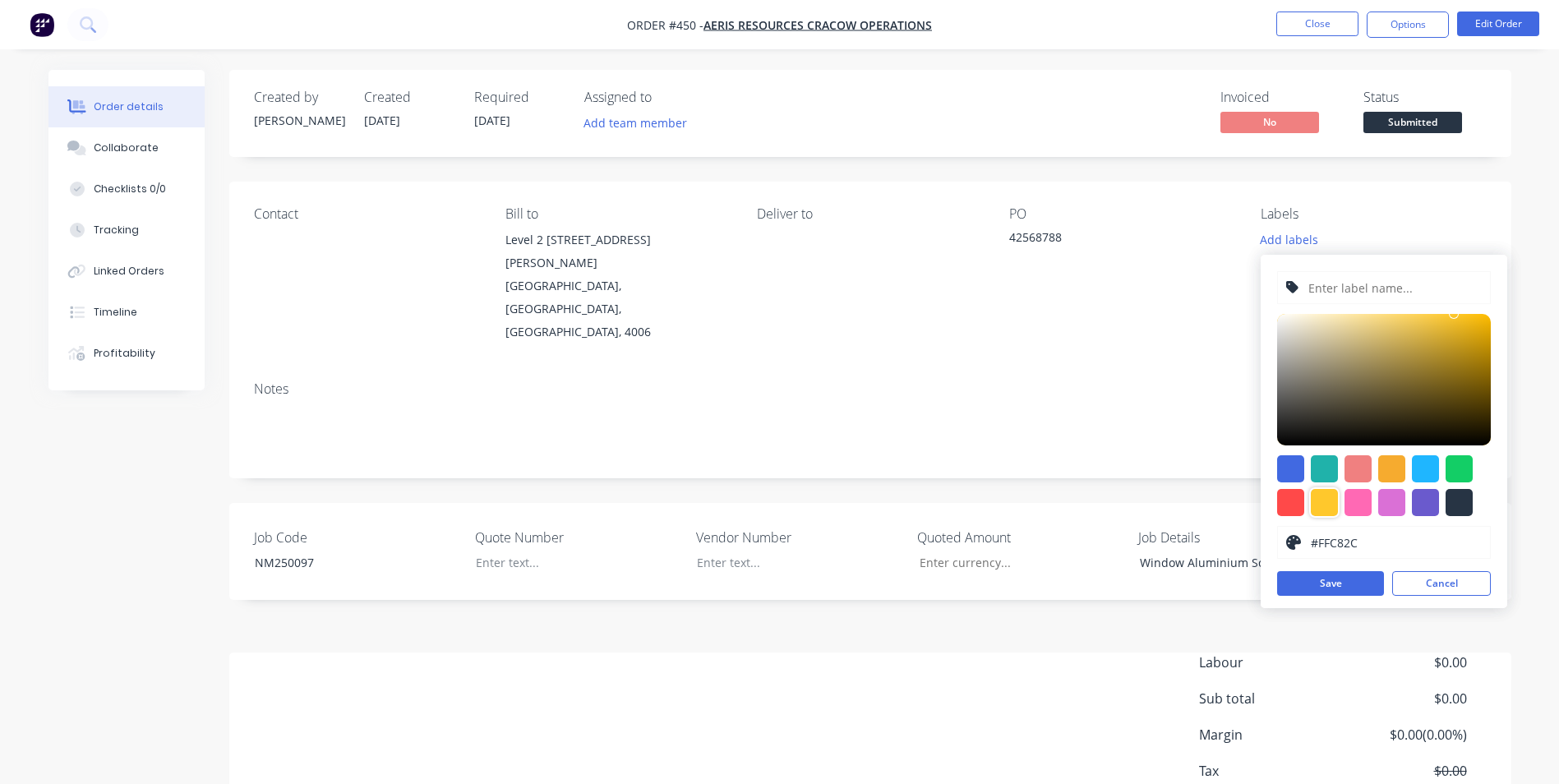
click at [1383, 280] on input "text" at bounding box center [1395, 287] width 175 height 31
type input "NM250097"
click at [1359, 589] on button "Save" at bounding box center [1330, 584] width 107 height 25
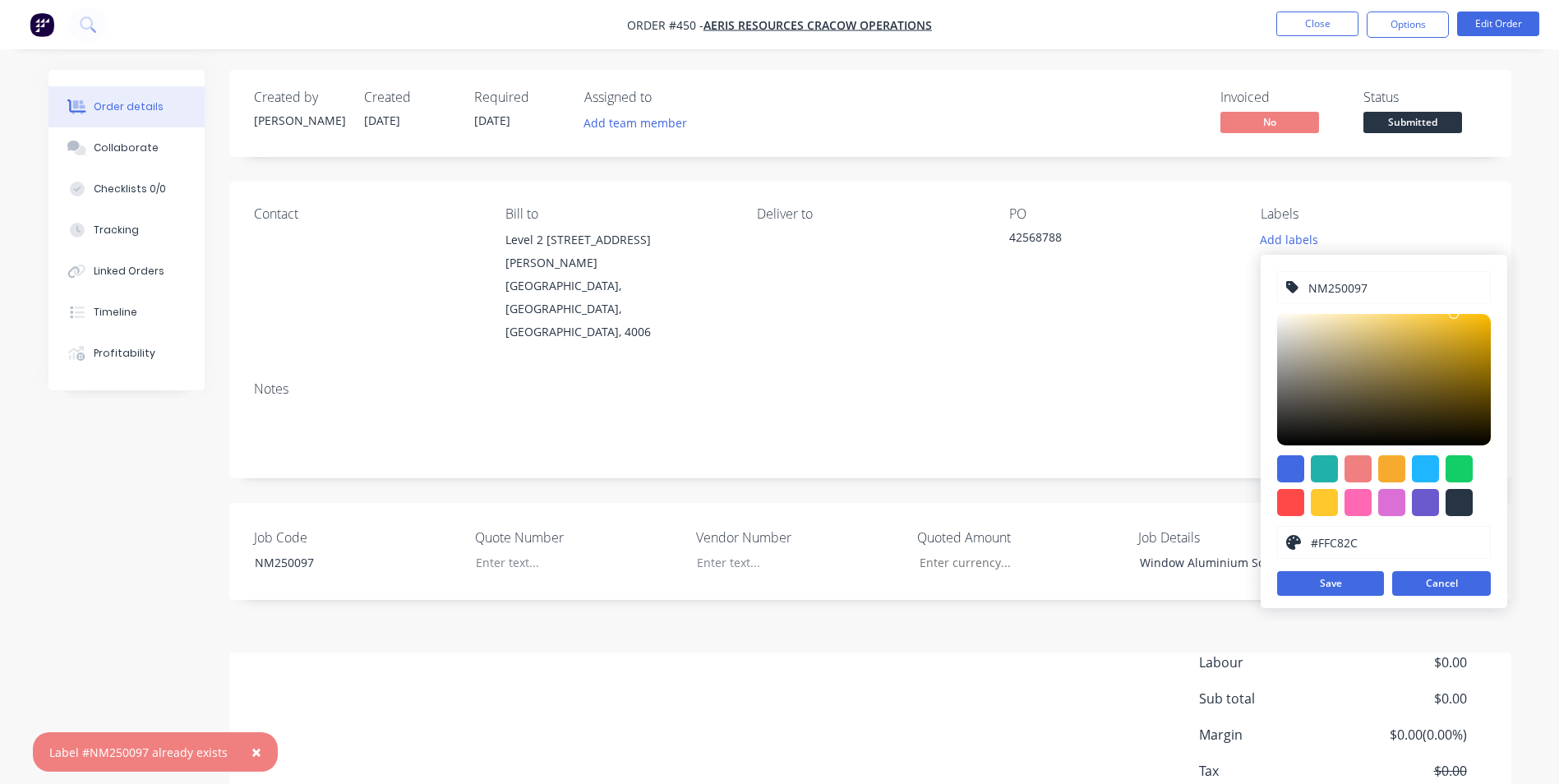
click at [1448, 581] on button "Cancel" at bounding box center [1441, 584] width 98 height 25
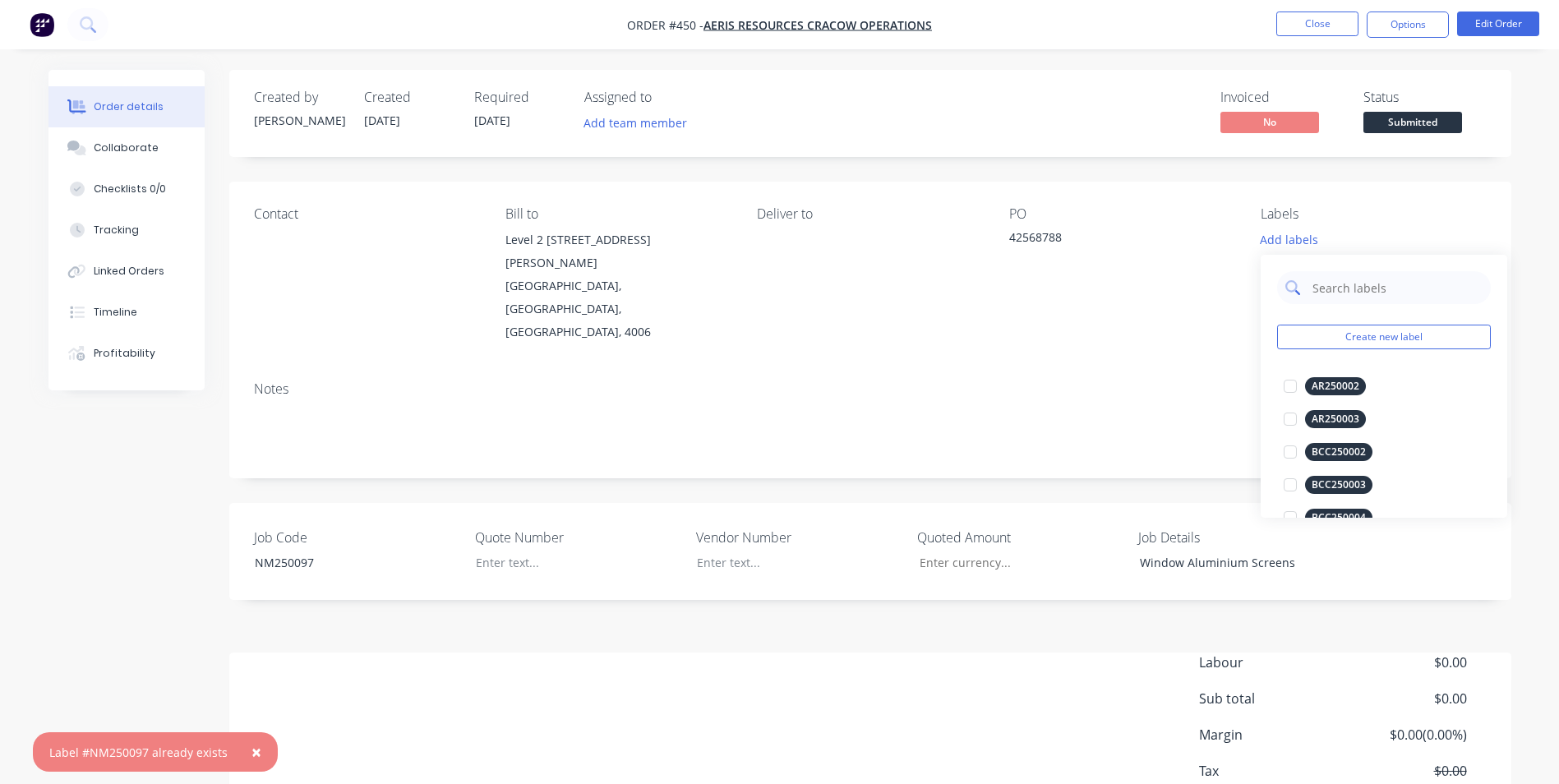
click at [1377, 284] on input "text" at bounding box center [1397, 287] width 172 height 33
type input "NM250097"
click at [1294, 388] on div at bounding box center [1290, 385] width 33 height 33
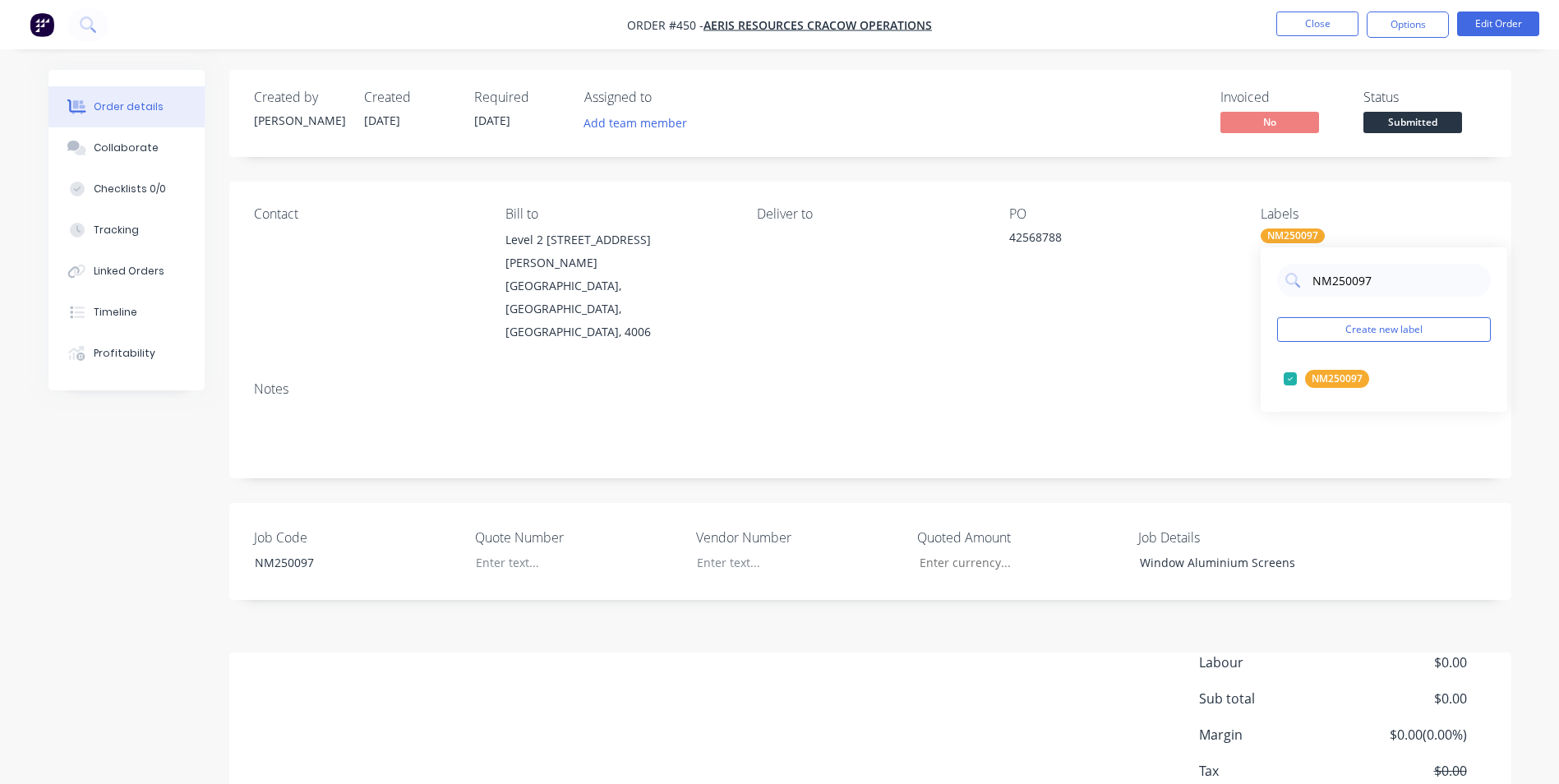
click at [917, 368] on div "Notes" at bounding box center [870, 423] width 1282 height 110
click at [1509, 27] on button "Edit Order" at bounding box center [1498, 24] width 82 height 25
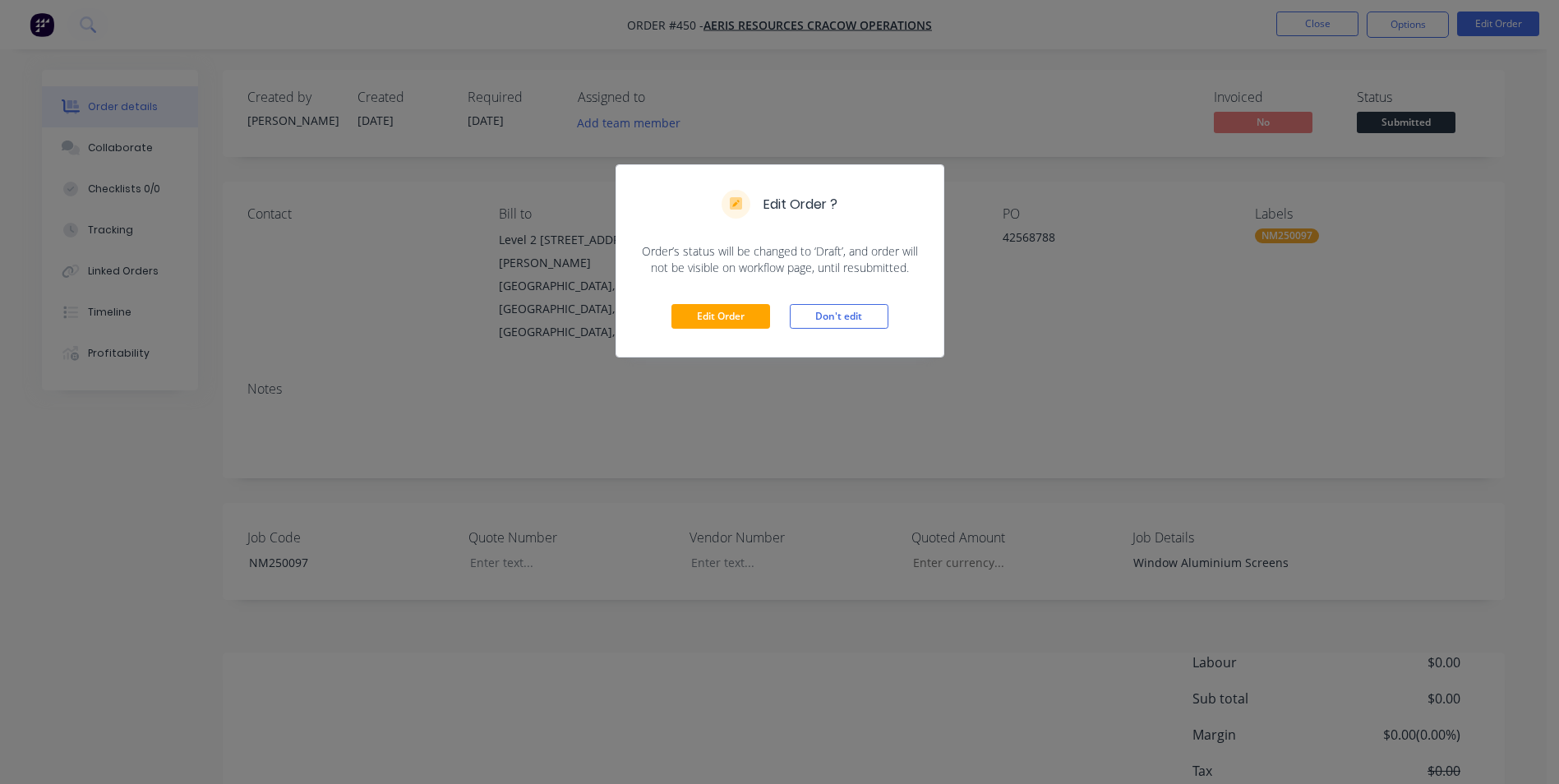
click at [664, 328] on div "Edit Order Don't edit" at bounding box center [780, 316] width 327 height 81
click at [702, 322] on button "Edit Order" at bounding box center [721, 316] width 98 height 25
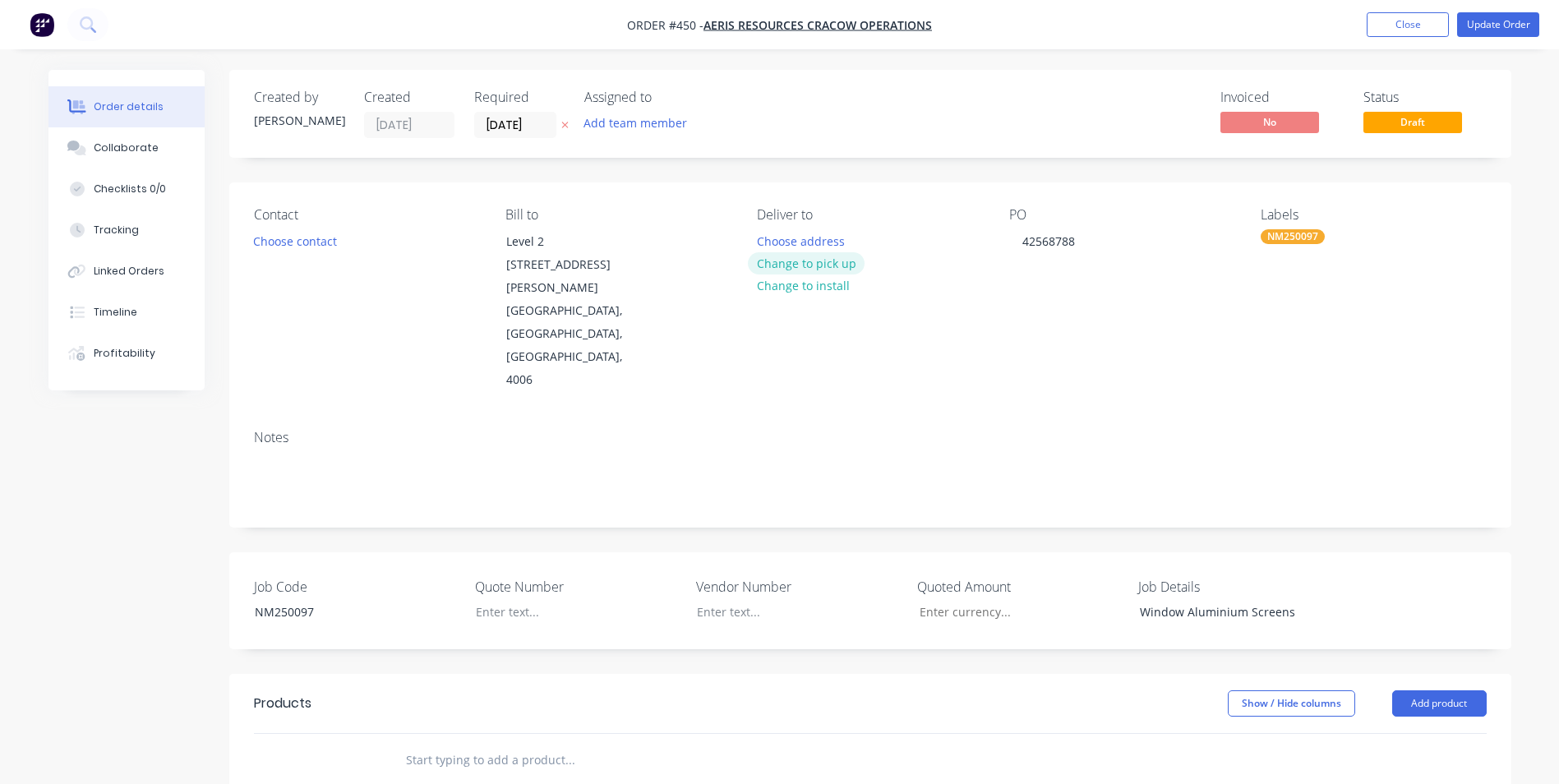
click at [825, 264] on button "Change to pick up" at bounding box center [807, 263] width 117 height 22
click at [776, 242] on div at bounding box center [770, 241] width 27 height 24
click at [801, 353] on div "Contact Choose contact Bill to Level 2 [STREET_ADDRESS][PERSON_NAME] Pick up NM…" at bounding box center [870, 299] width 1282 height 234
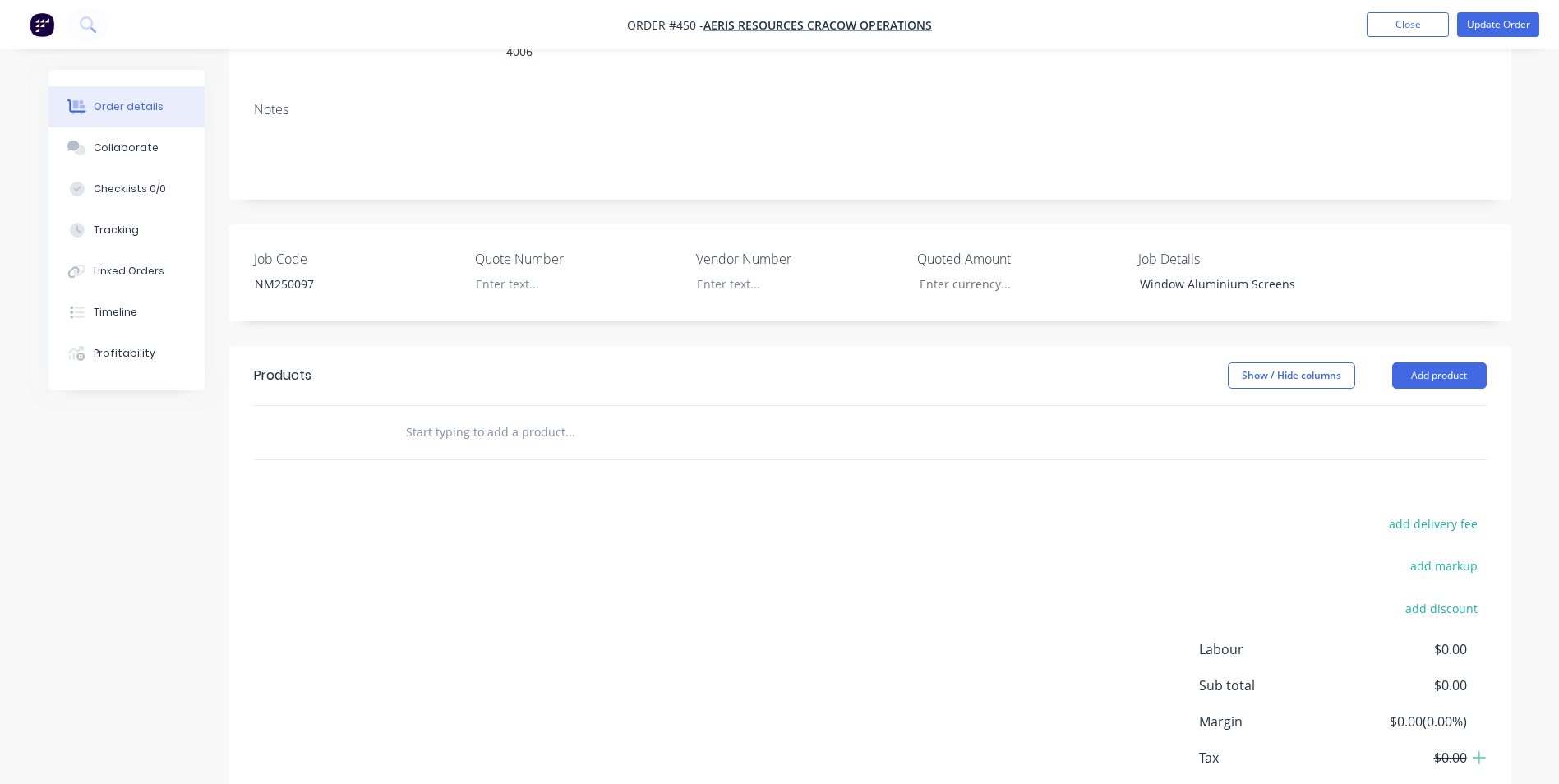
scroll to position [329, 0]
click at [1439, 361] on button "Add product" at bounding box center [1439, 375] width 95 height 27
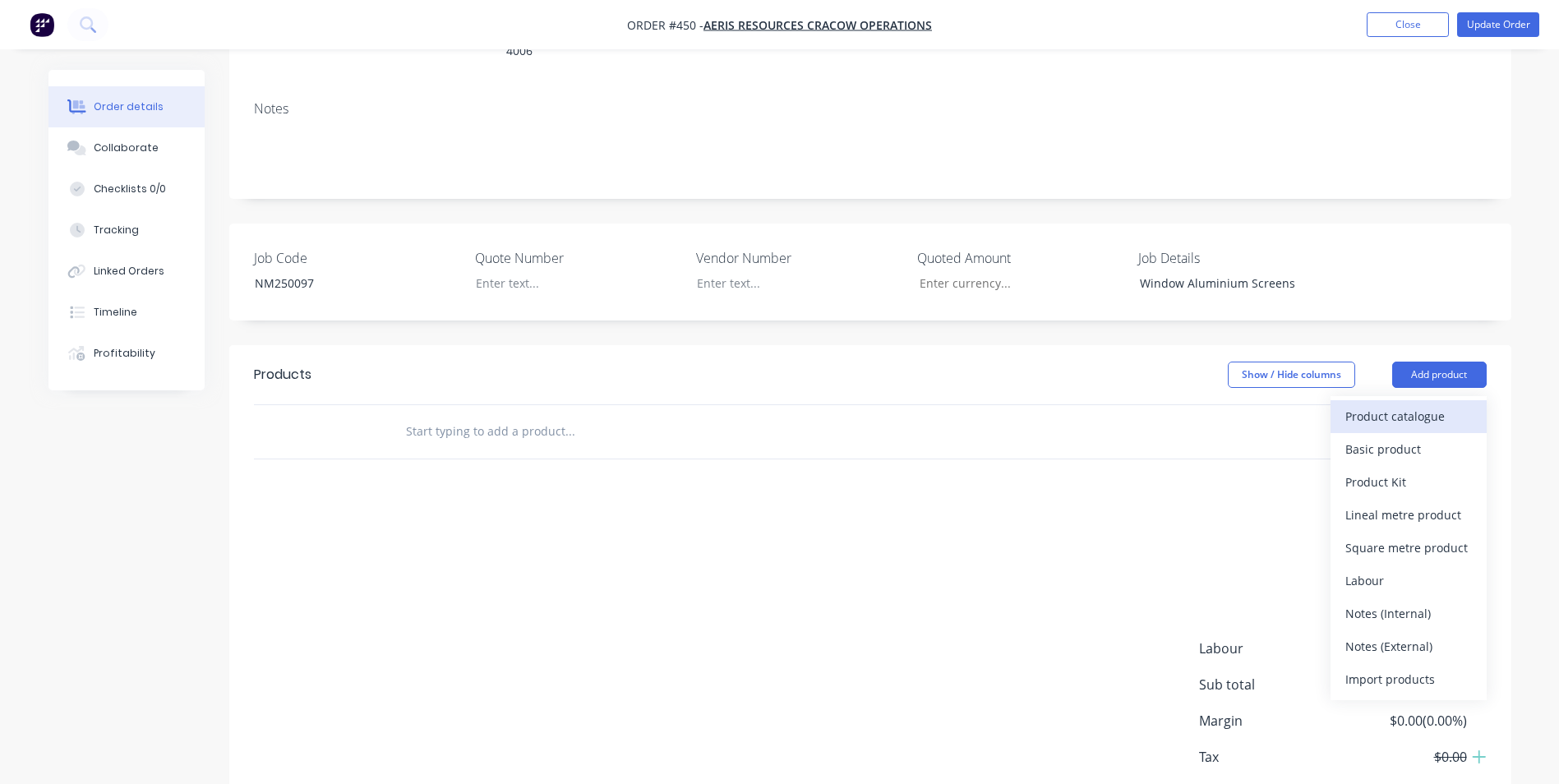
click at [1411, 404] on div "Product catalogue" at bounding box center [1408, 415] width 127 height 24
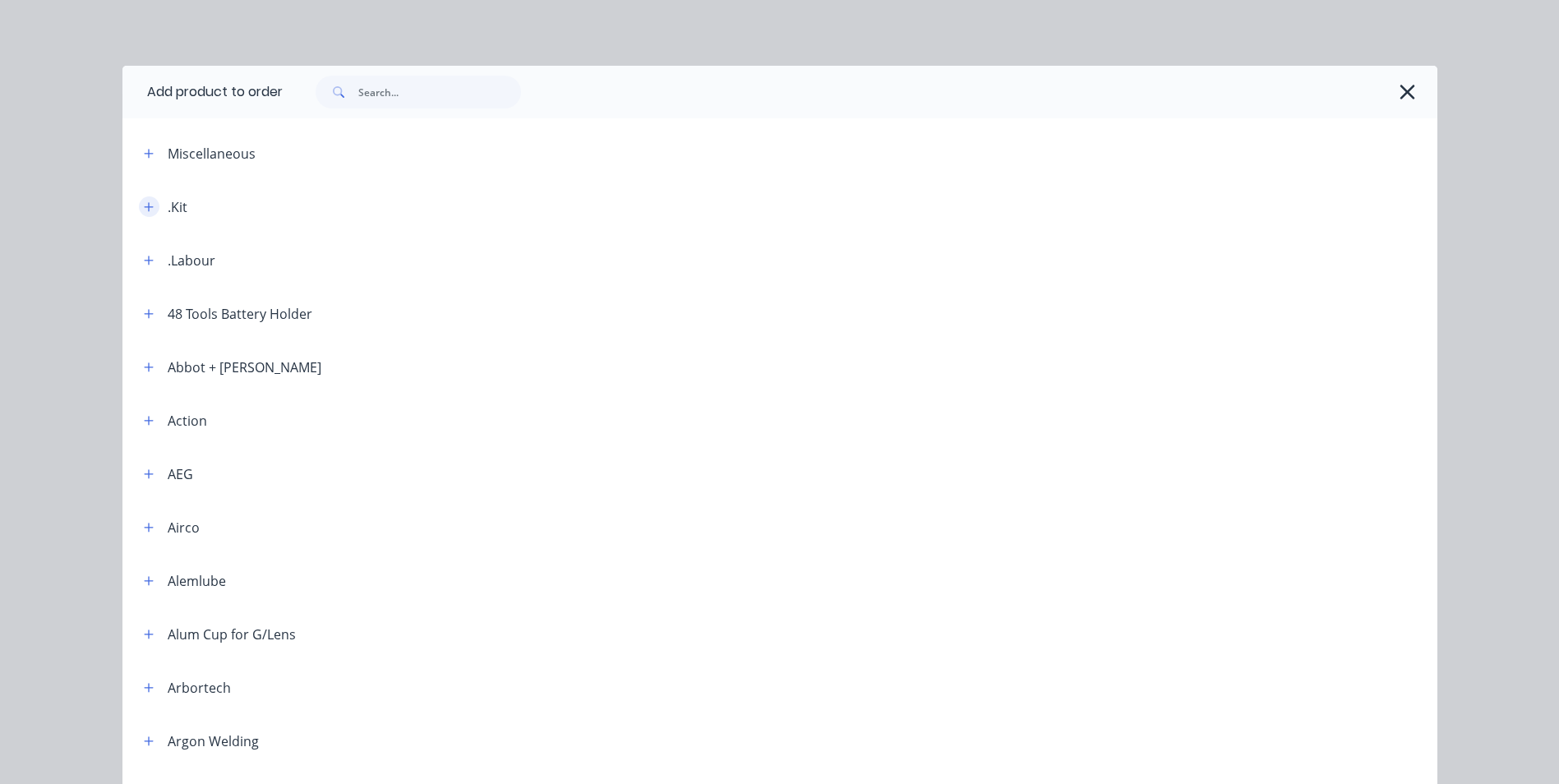
click at [139, 201] on button "button" at bounding box center [149, 206] width 20 height 20
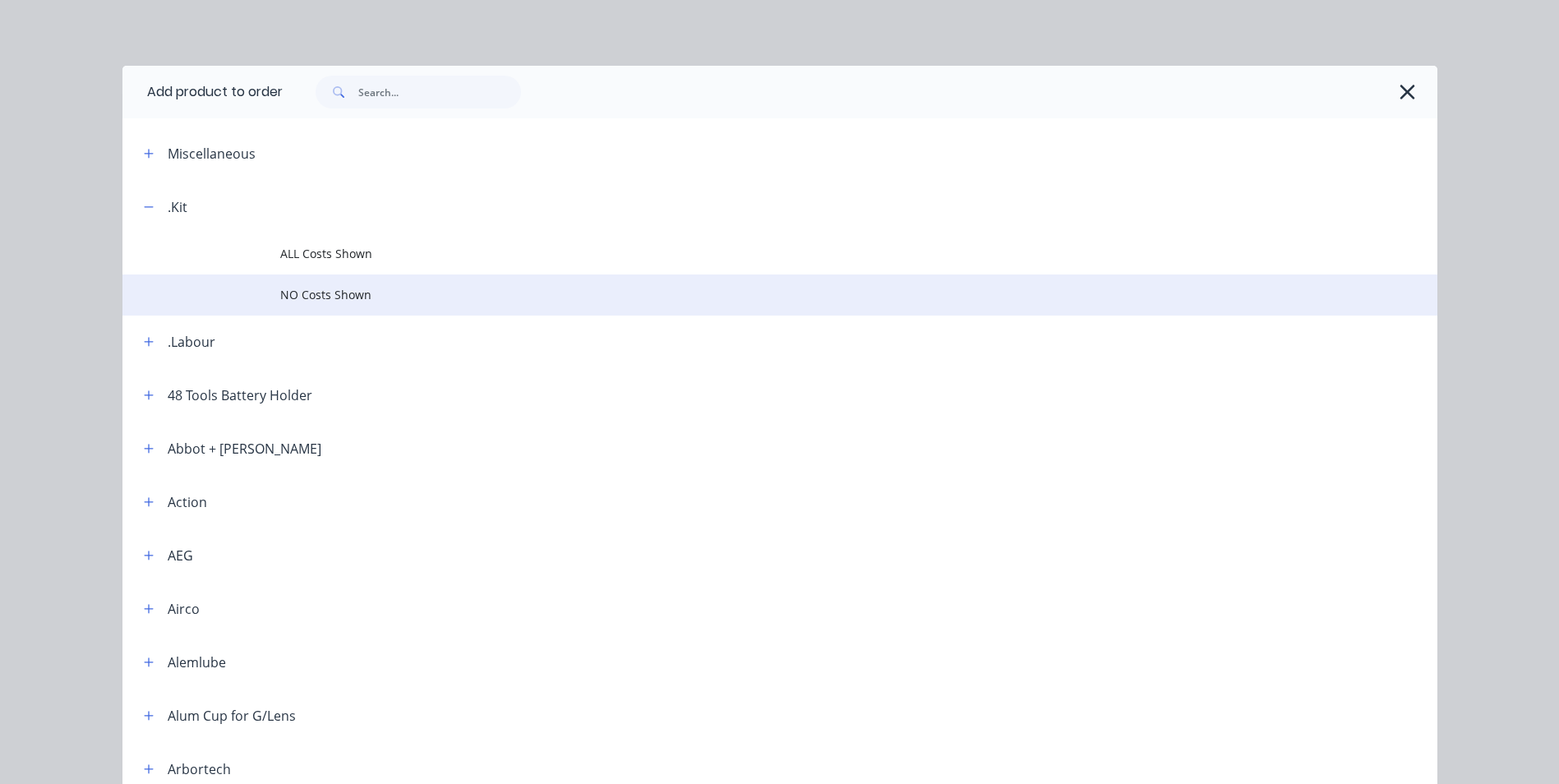
click at [355, 280] on td "NO Costs Shown" at bounding box center [859, 295] width 1158 height 41
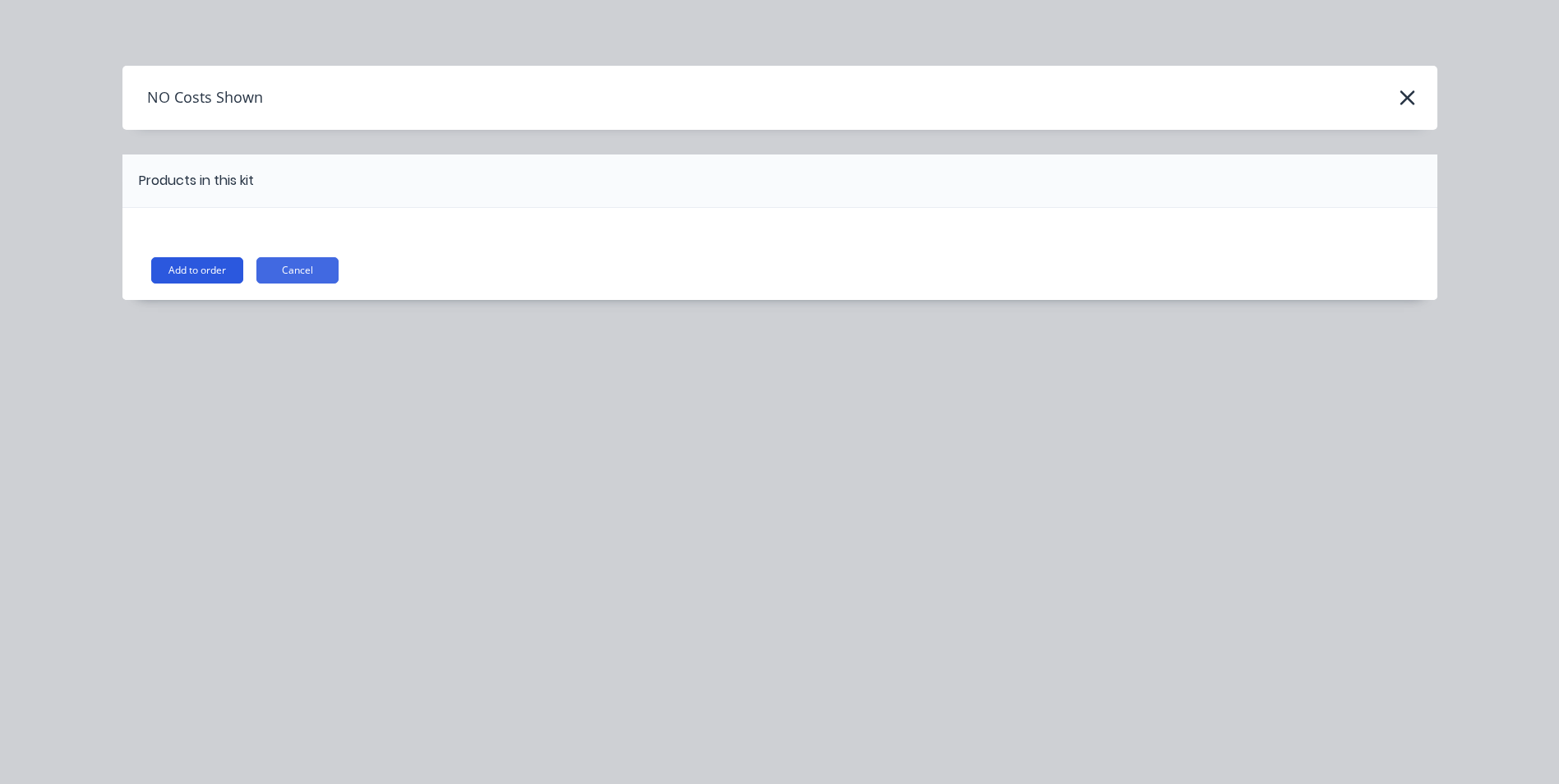
click at [221, 265] on button "Add to order" at bounding box center [198, 270] width 92 height 27
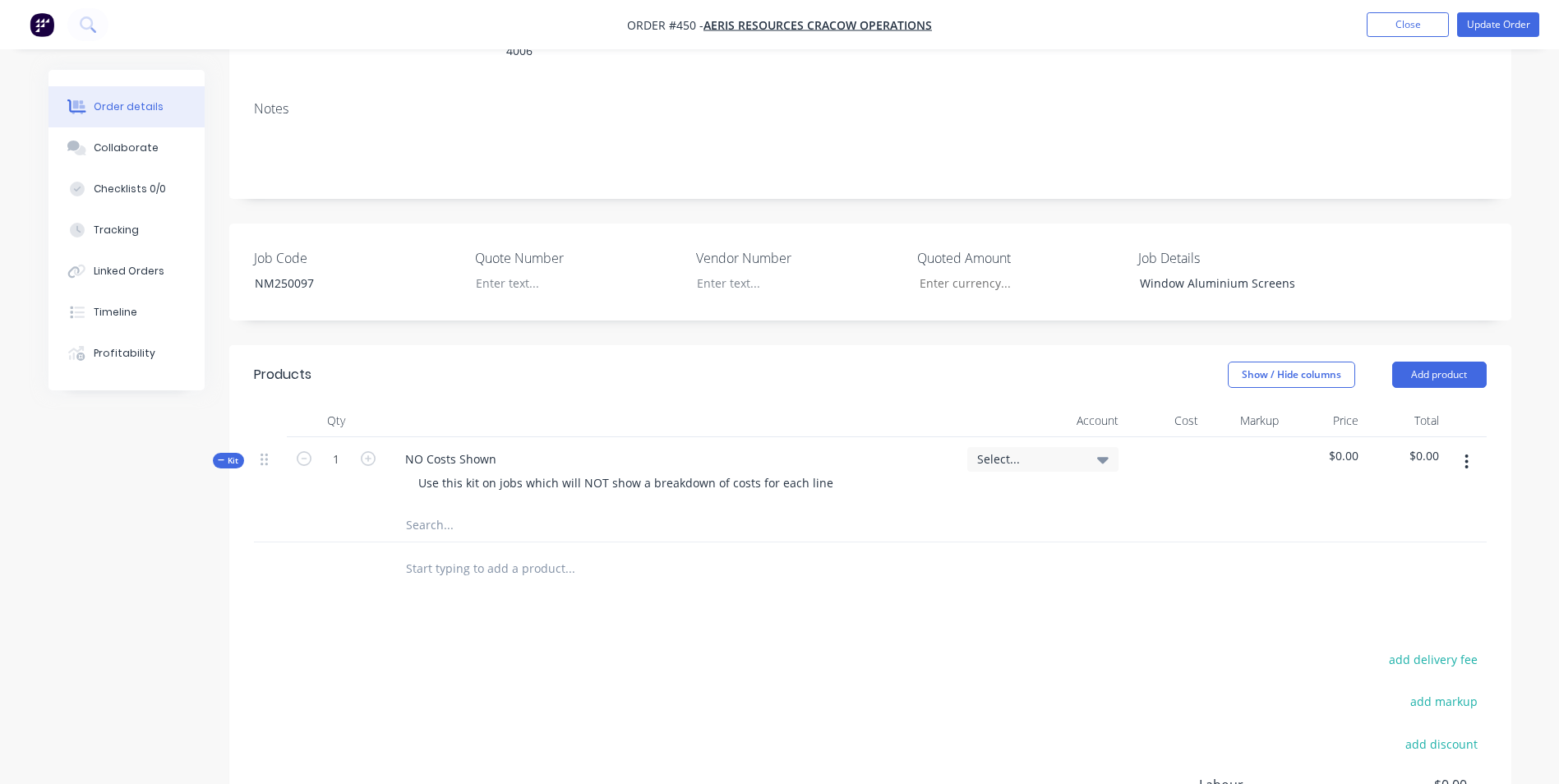
click at [421, 458] on div "NO Costs Shown Use this kit on jobs which will NOT show a breakdown of costs fo…" at bounding box center [673, 472] width 575 height 72
click at [414, 508] on input "text" at bounding box center [569, 524] width 329 height 33
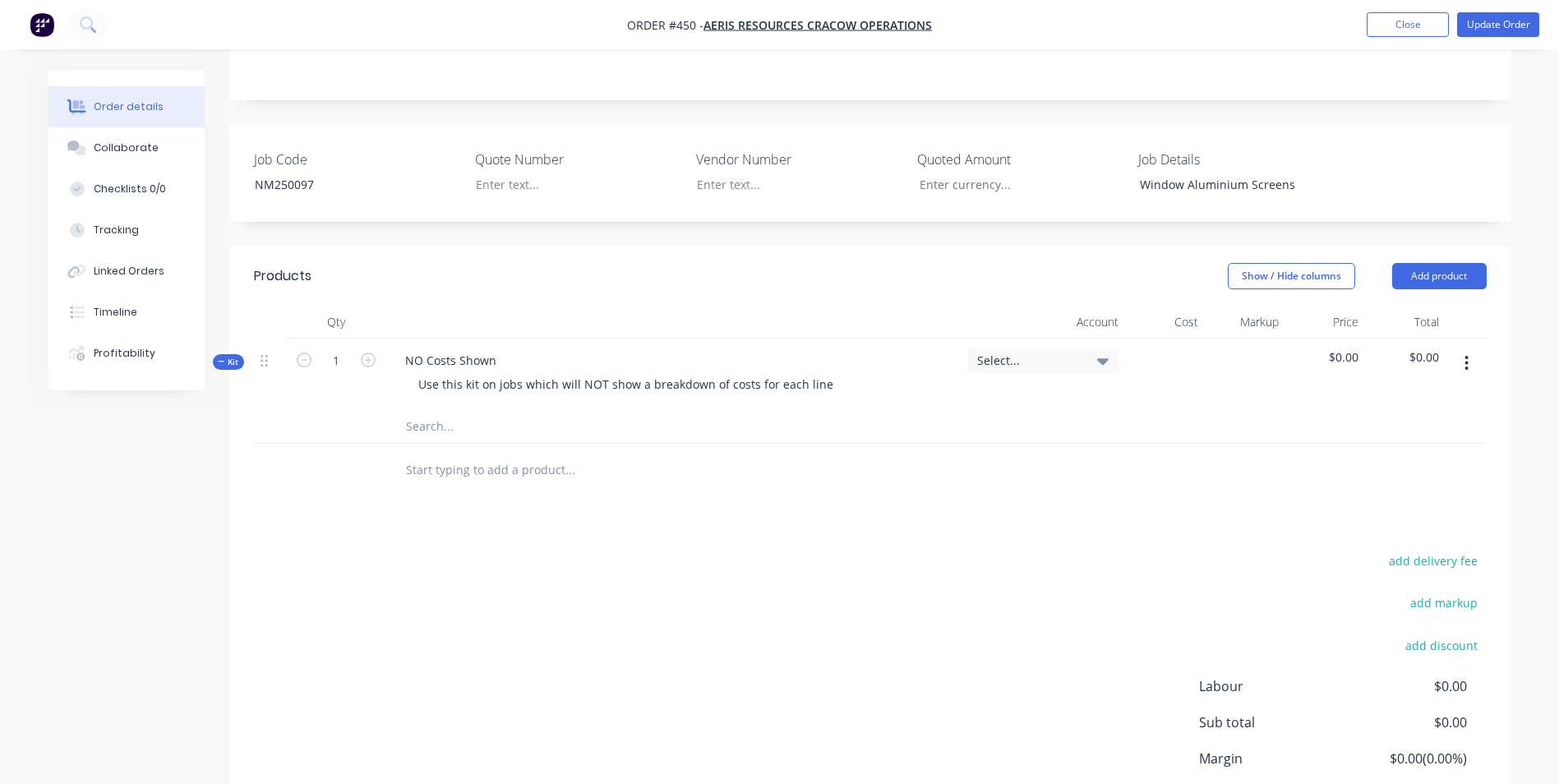
scroll to position [514, 0]
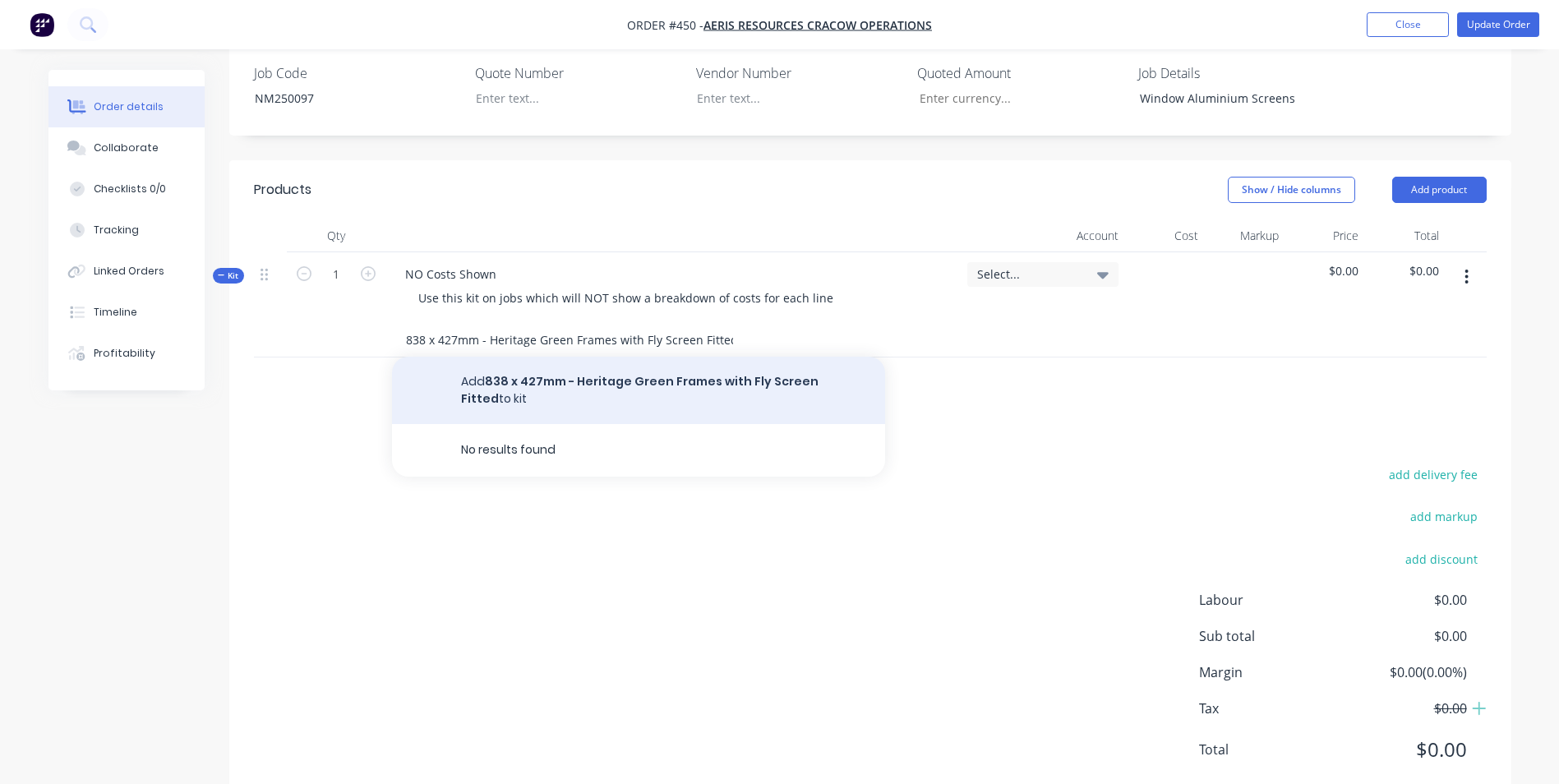
type input "838 x 427mm - Heritage Green Frames with Fly Screen Fitted"
click at [675, 356] on button "Add 838 x 427mm - Heritage Green Frames with Fly Screen Fitted to kit" at bounding box center [638, 390] width 493 height 67
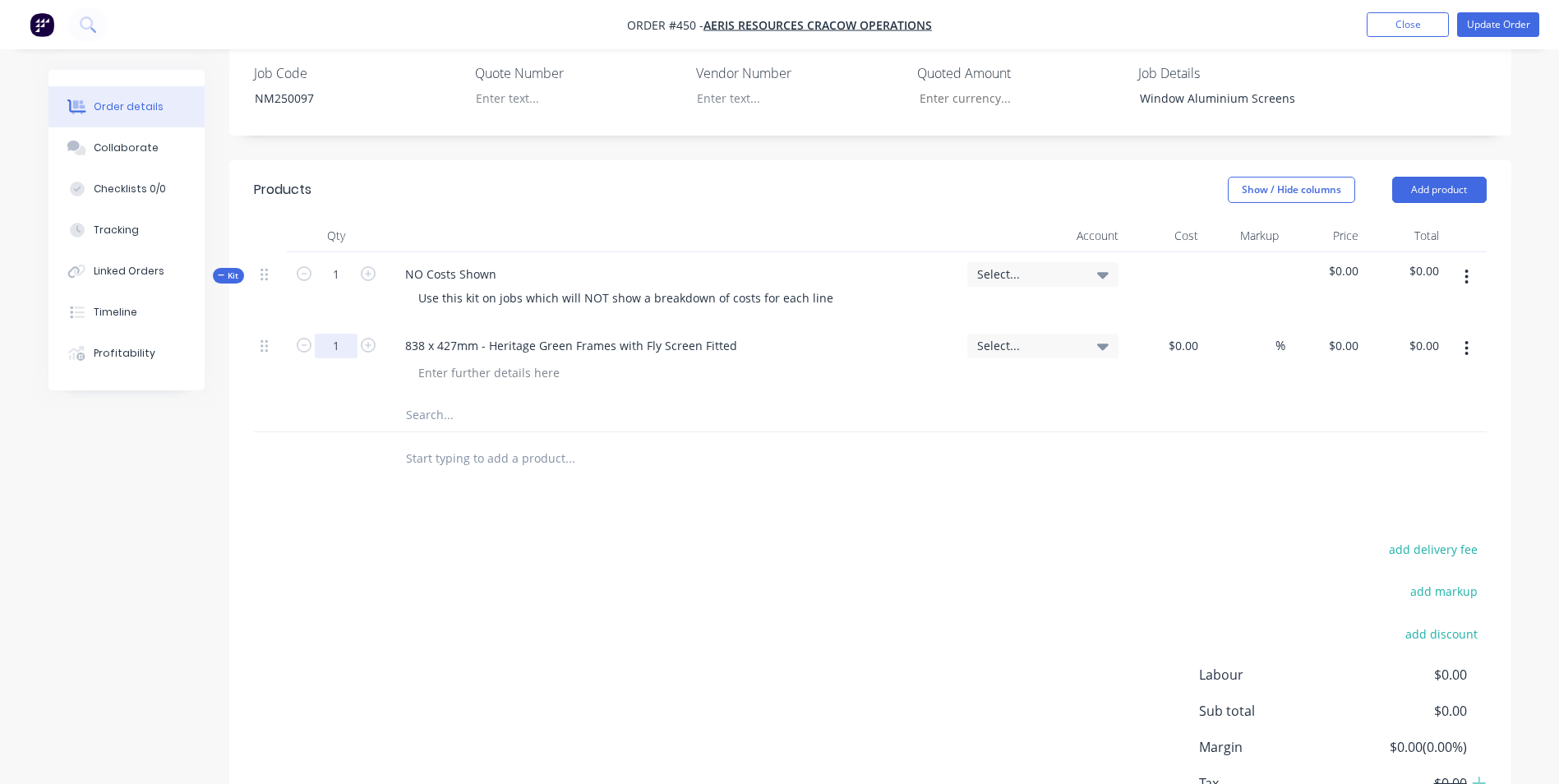
click at [342, 334] on input "1" at bounding box center [336, 346] width 43 height 25
type input "20"
click at [542, 399] on input "text" at bounding box center [569, 415] width 329 height 33
click at [1202, 334] on input at bounding box center [1195, 345] width 19 height 24
type input "$63.64"
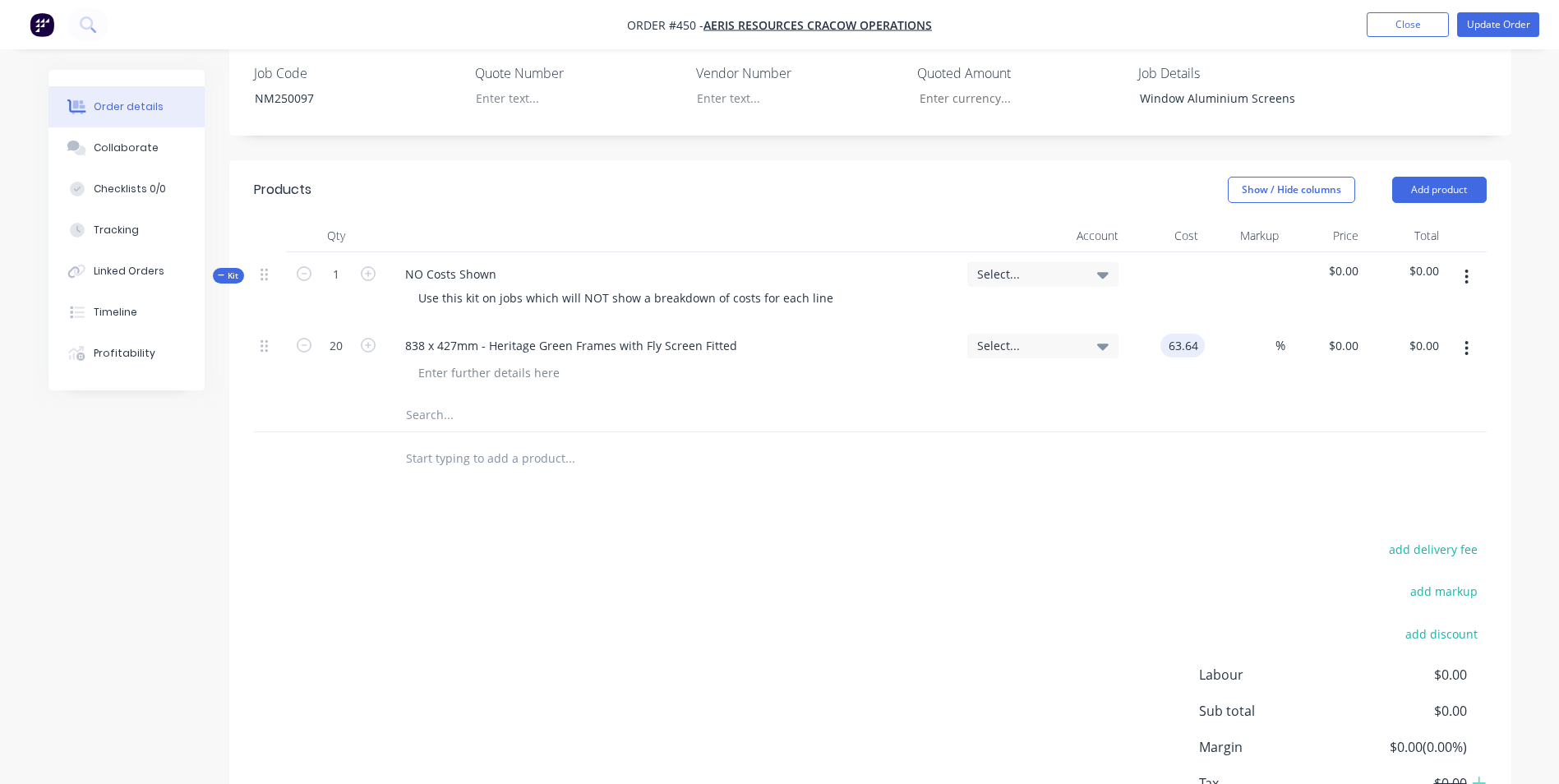
type input "$63.64"
type input "$1,272.80"
type input "25"
type input "$79.55"
type input "$1,591.00"
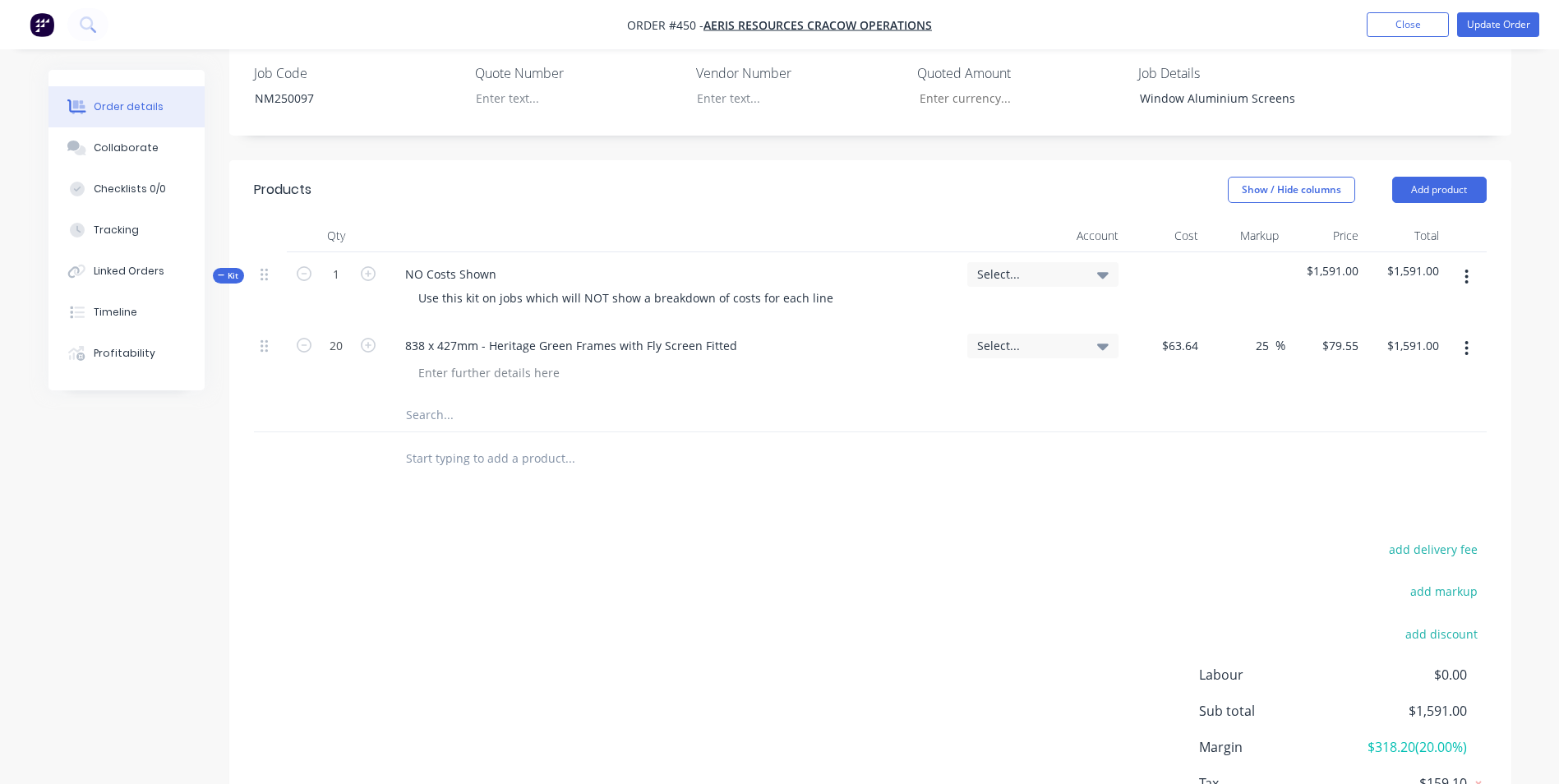
click at [1204, 399] on div at bounding box center [870, 415] width 1233 height 34
click at [1109, 432] on div at bounding box center [870, 459] width 1233 height 53
click at [1501, 30] on button "Update Order" at bounding box center [1498, 25] width 82 height 25
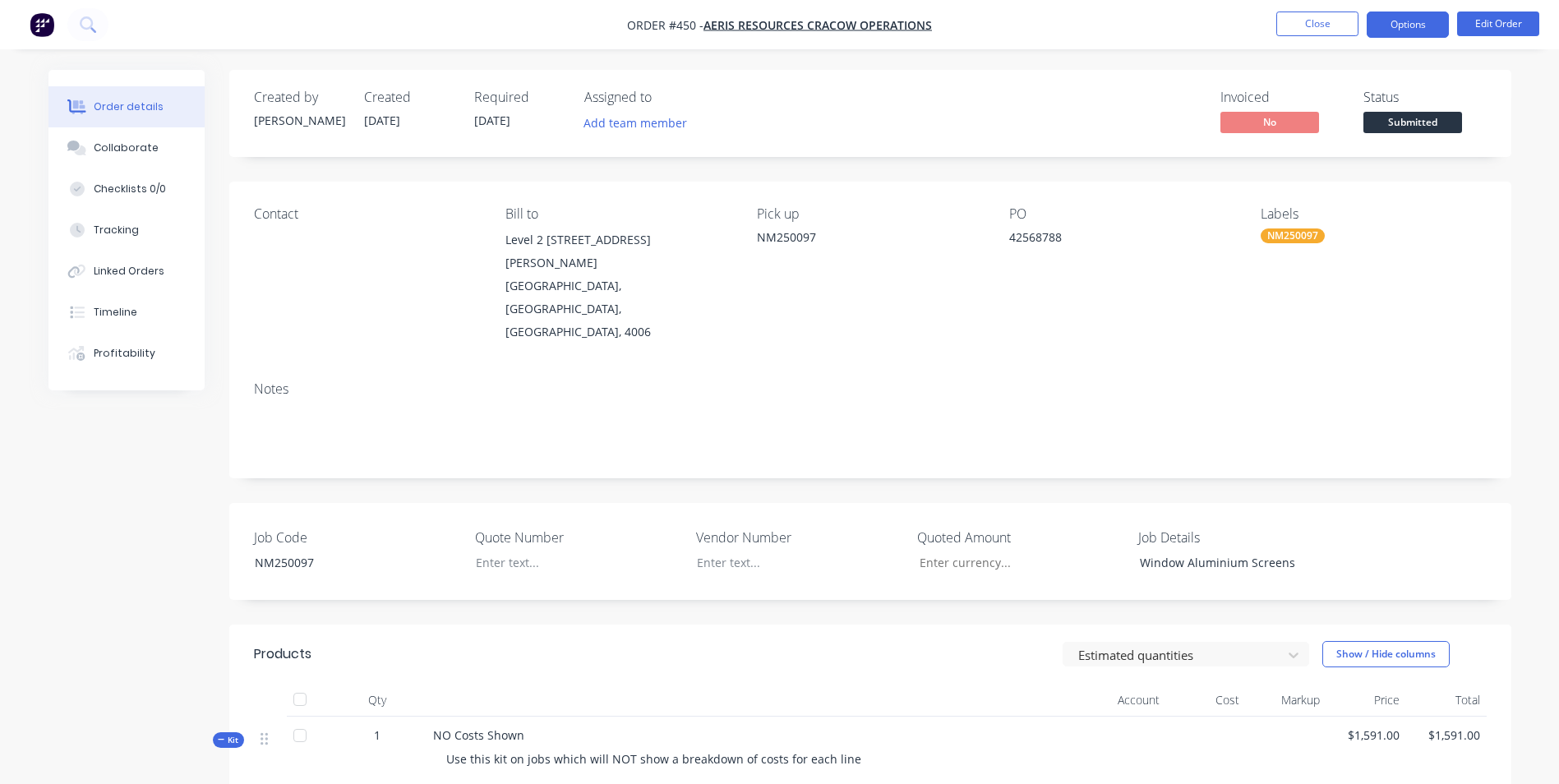
click at [1403, 35] on button "Options" at bounding box center [1407, 25] width 82 height 27
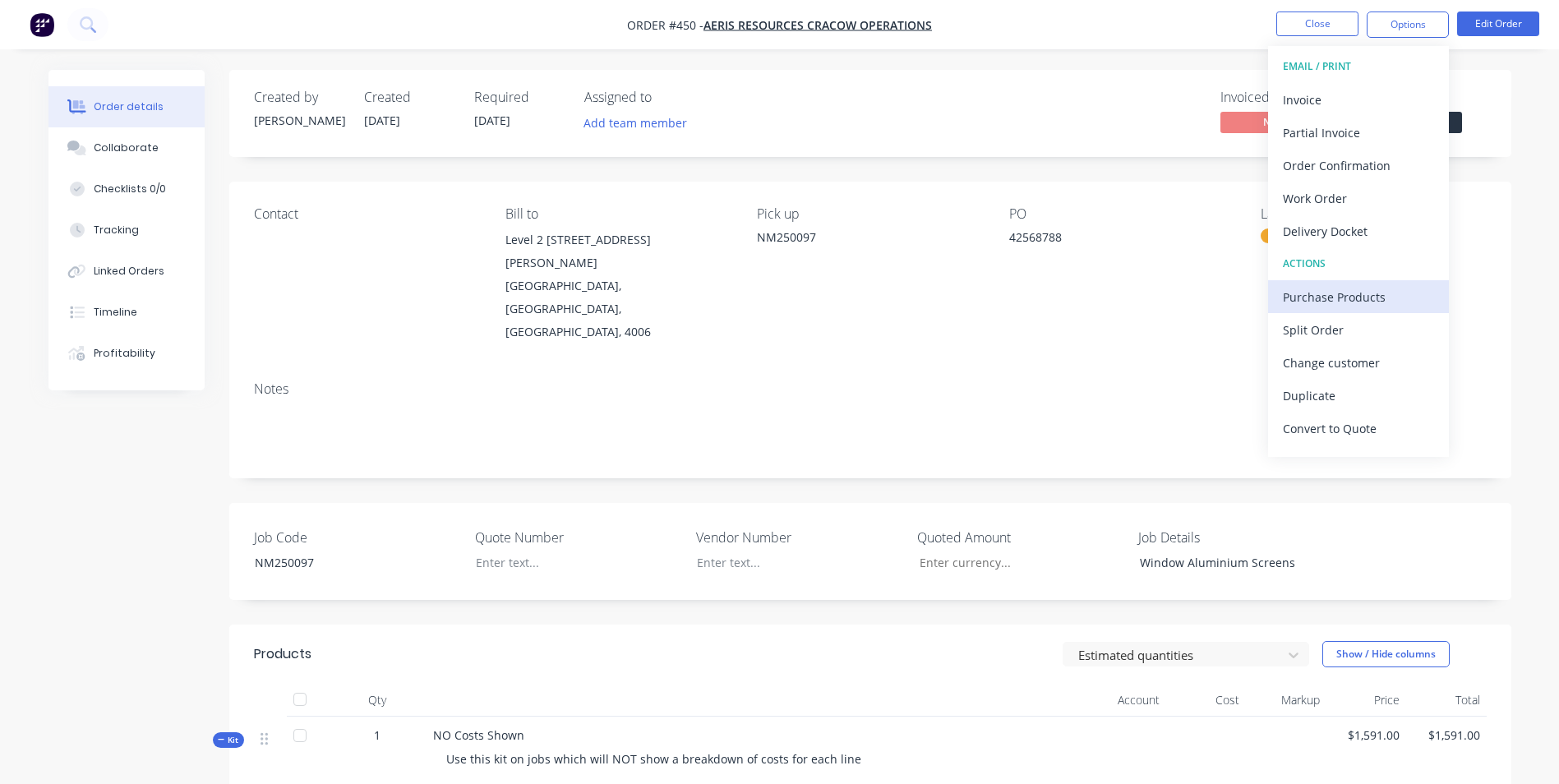
click at [1310, 299] on div "Purchase Products" at bounding box center [1359, 297] width 152 height 24
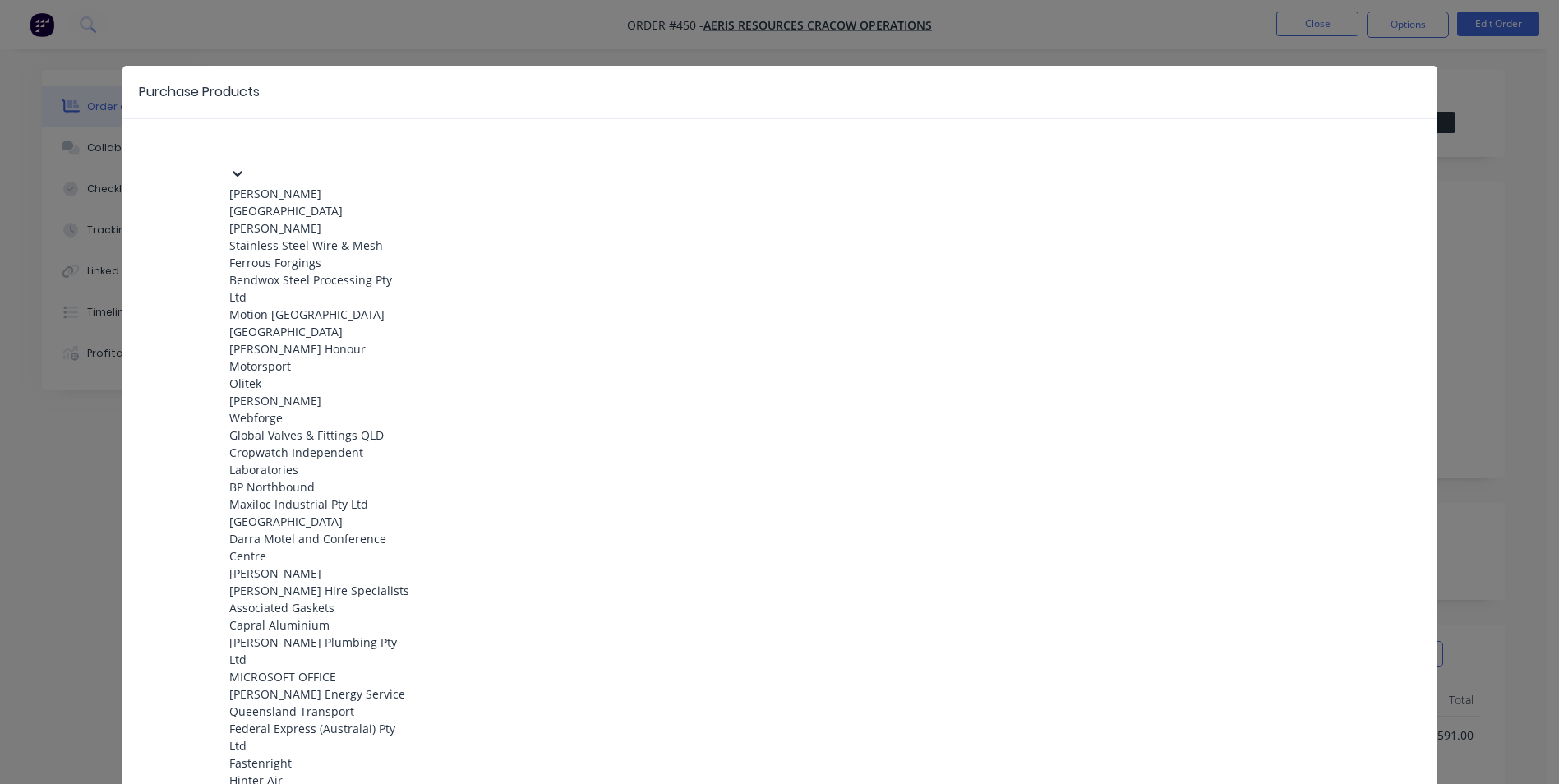
click at [258, 151] on div at bounding box center [352, 145] width 237 height 20
type input "g"
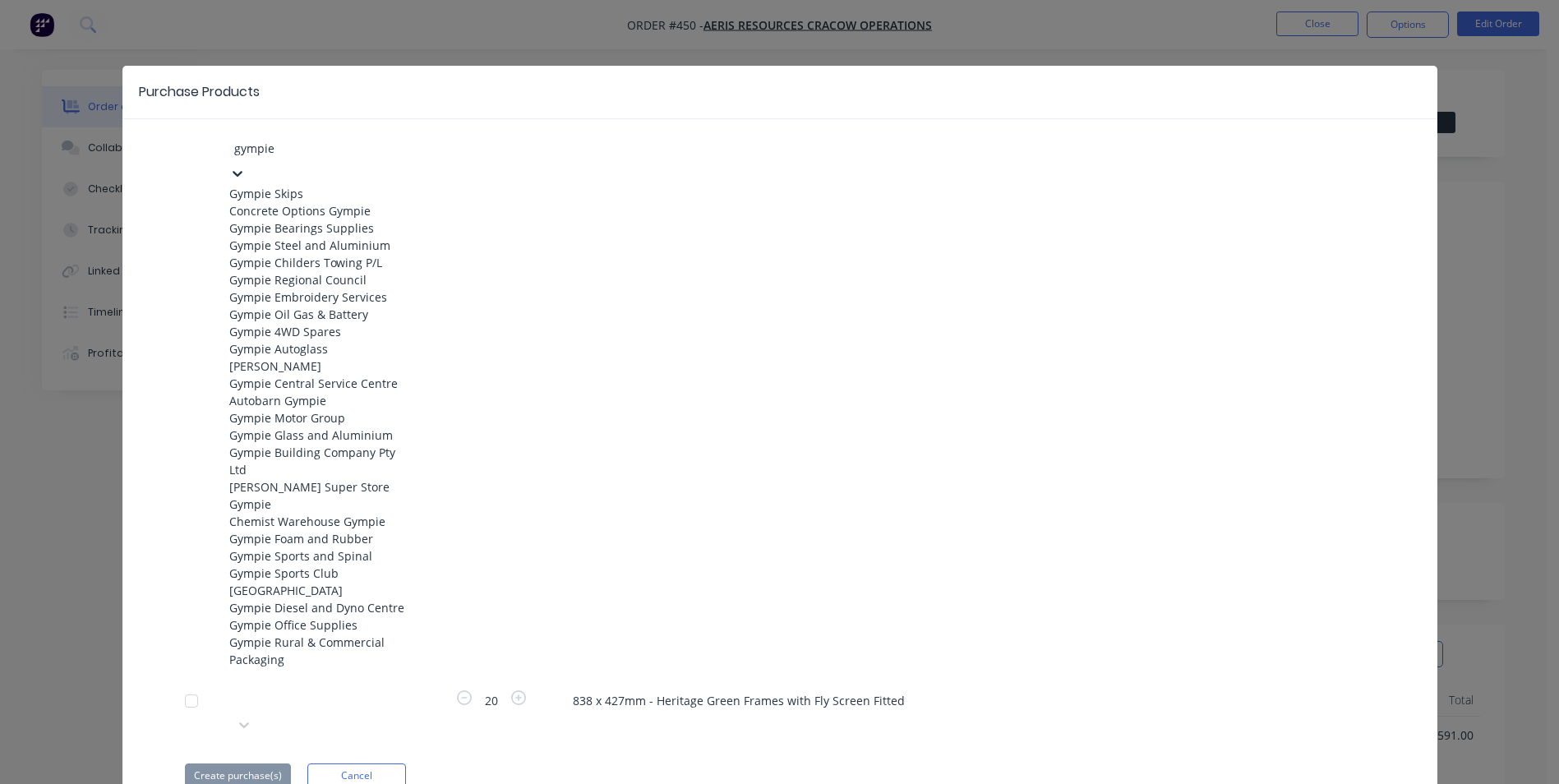
type input "gympie g"
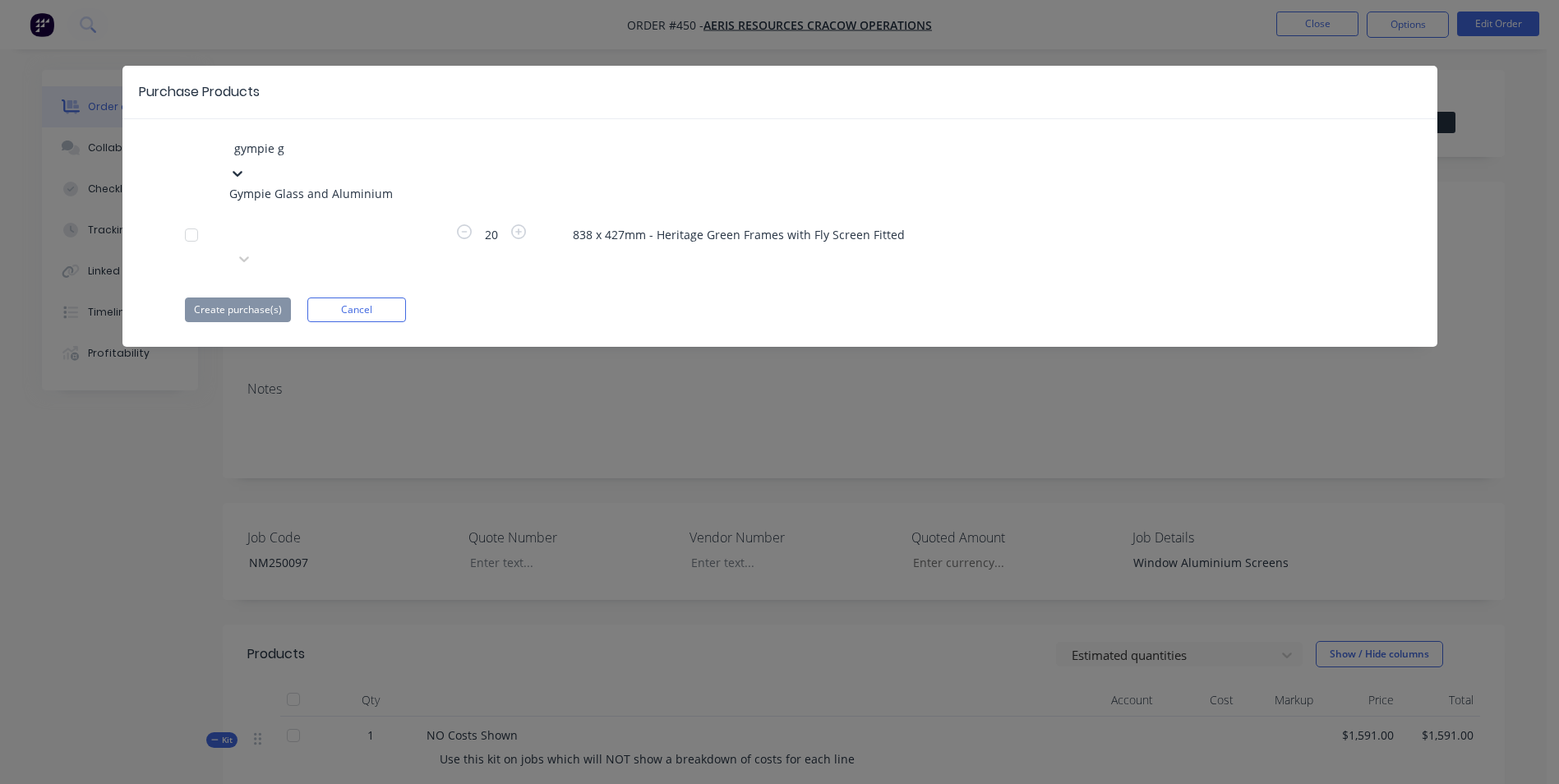
click at [289, 185] on div "Gympie Glass and Aluminium" at bounding box center [320, 193] width 181 height 17
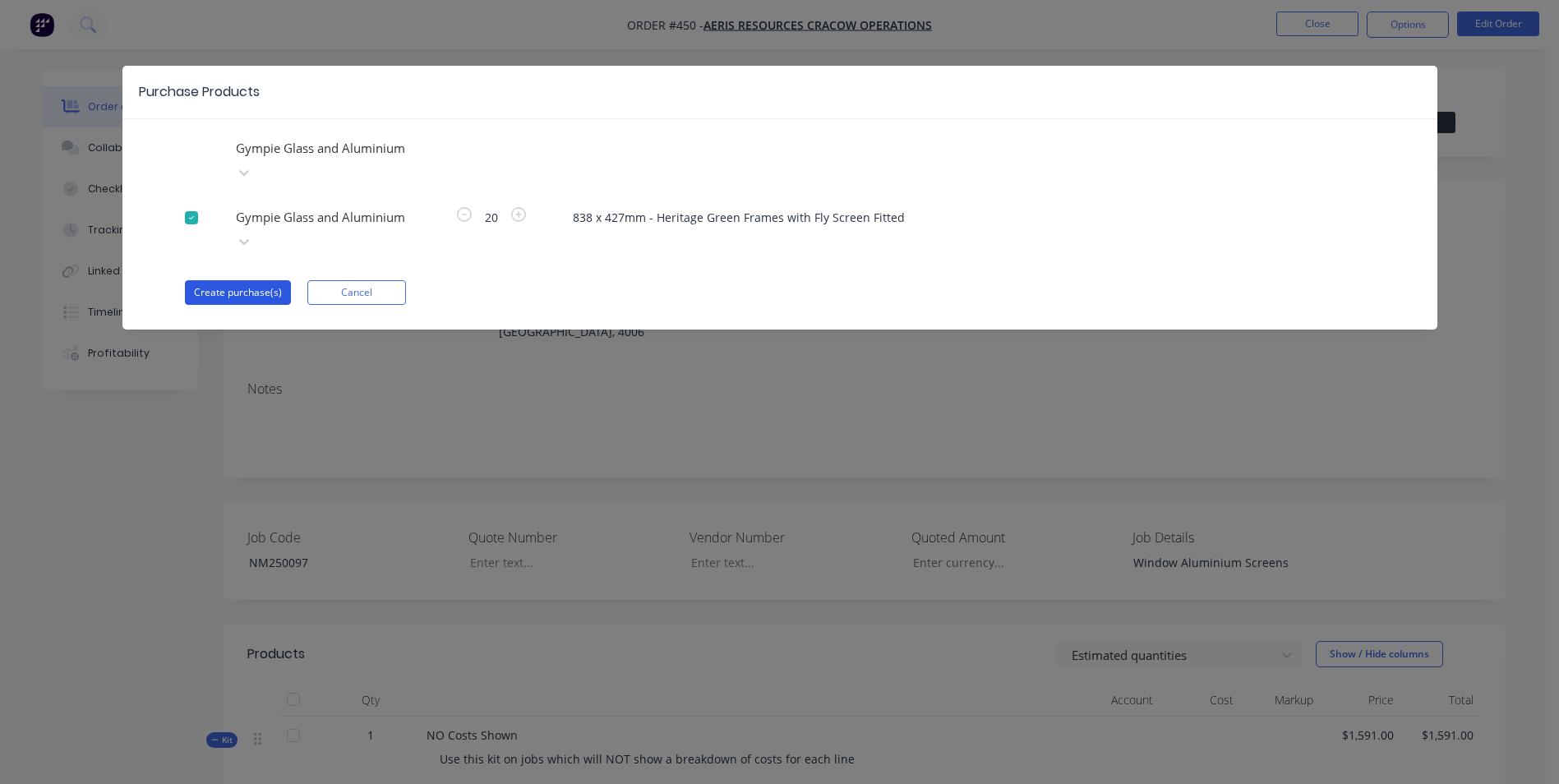
click at [251, 280] on button "Create purchase(s)" at bounding box center [238, 292] width 106 height 25
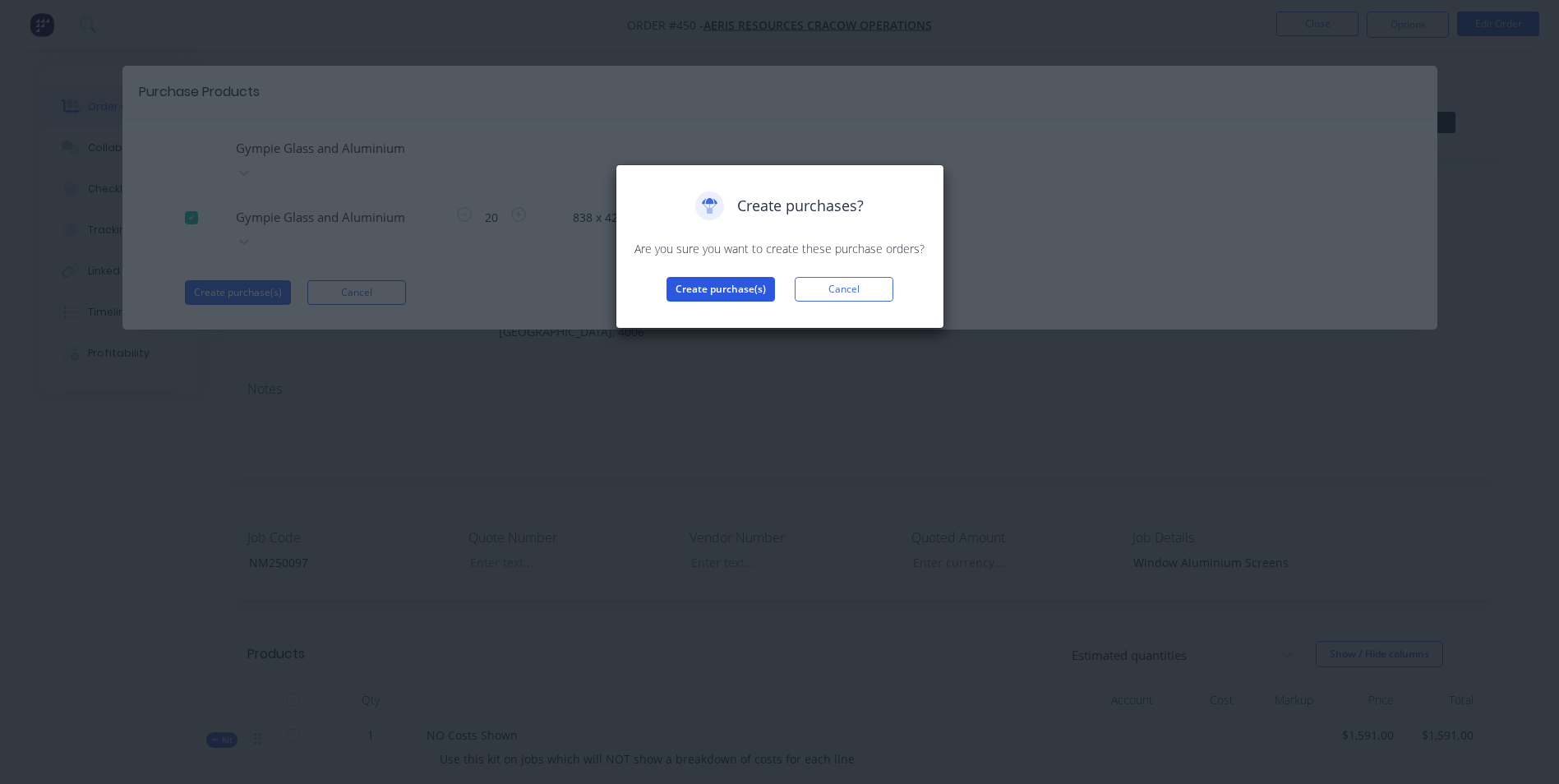
click at [721, 285] on button "Create purchase(s)" at bounding box center [721, 290] width 108 height 25
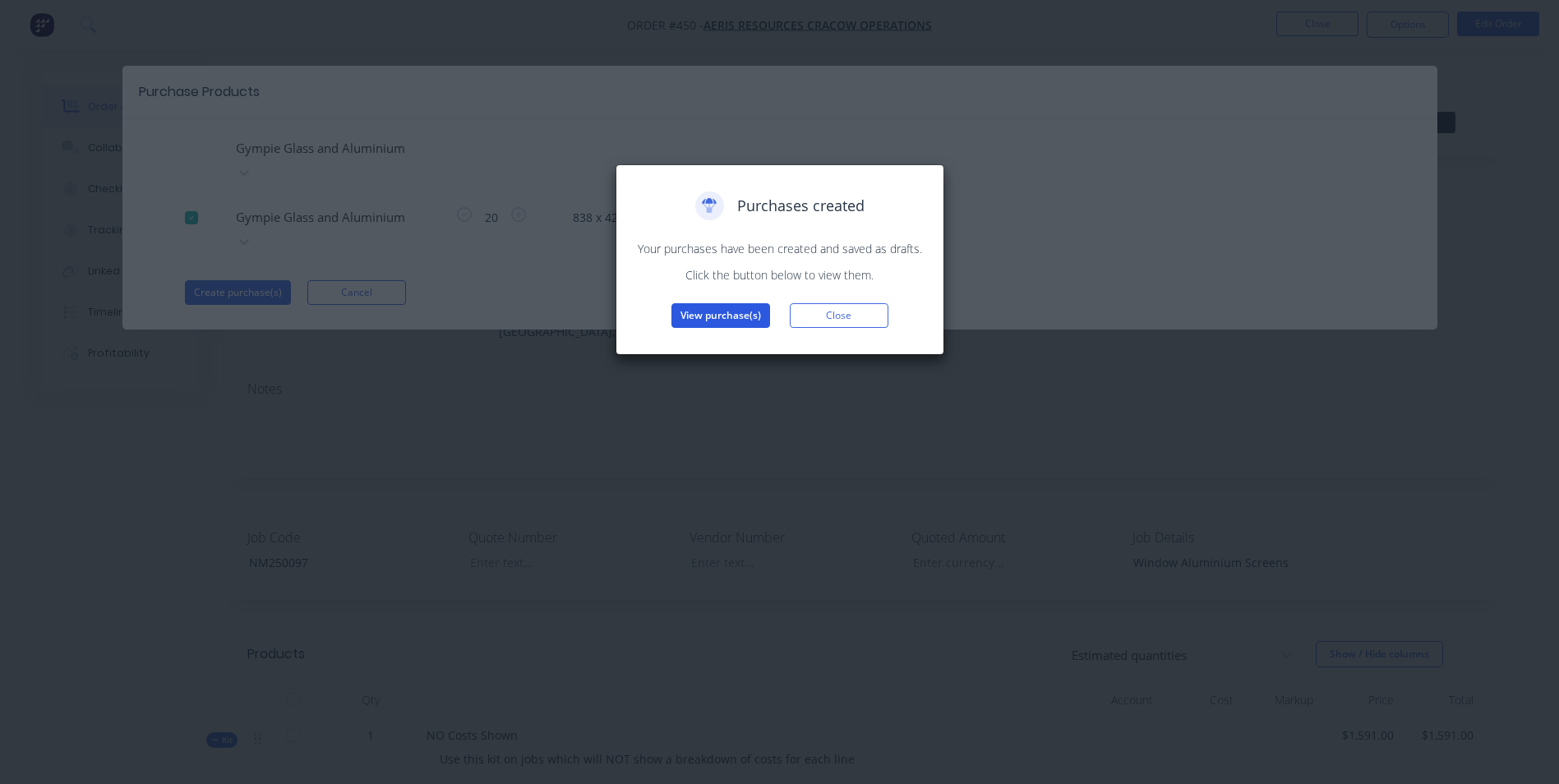
click at [723, 310] on button "View purchase(s)" at bounding box center [721, 315] width 98 height 25
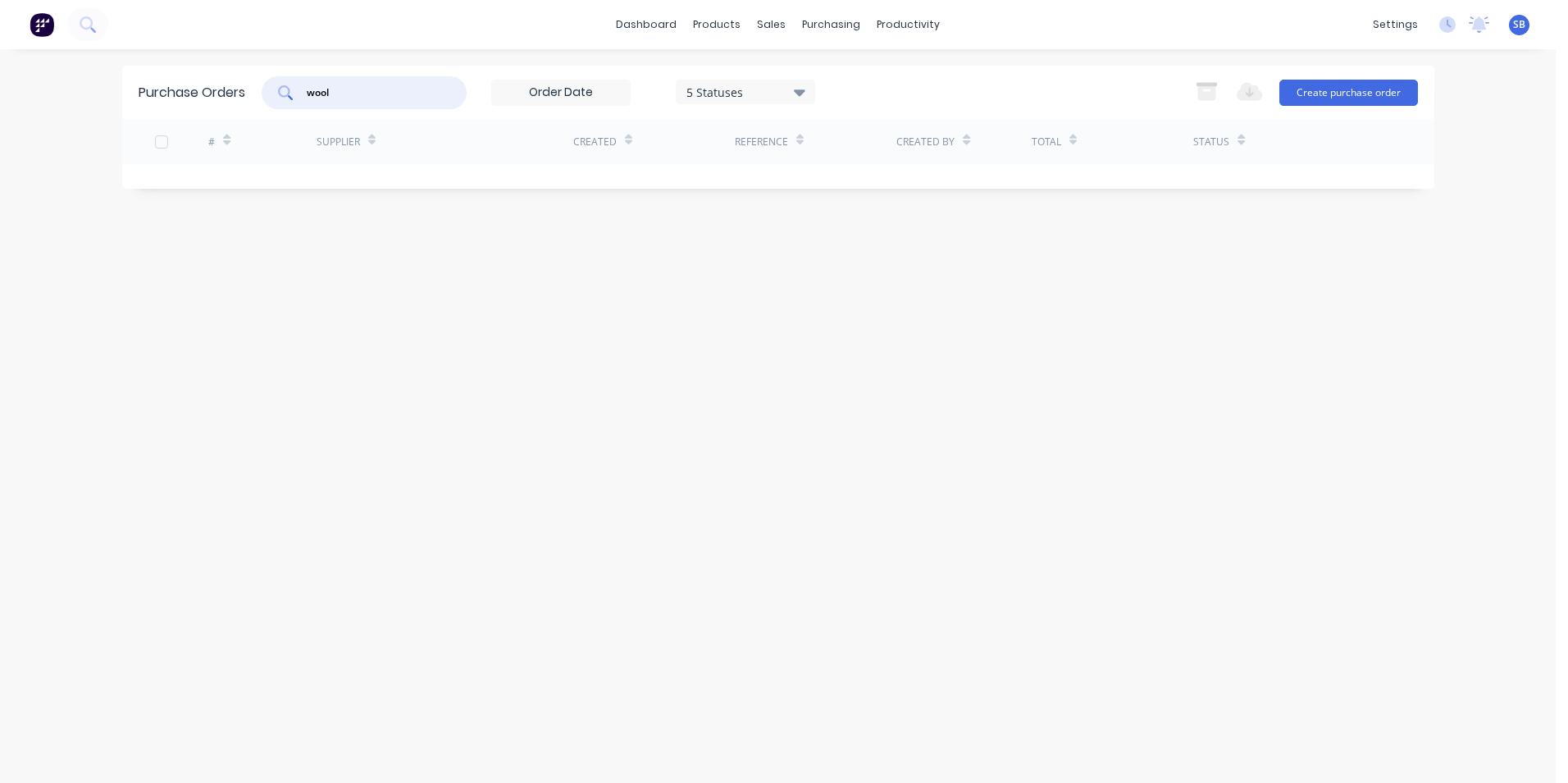
drag, startPoint x: 378, startPoint y: 84, endPoint x: 235, endPoint y: 84, distance: 143.0
click at [235, 84] on div "Purchase Orders wool 5 Statuses 5 Statuses Export to Excel (XLSX) Create purcha…" at bounding box center [778, 92] width 1312 height 53
click at [591, 326] on div "Purchase Orders 5 Statuses 5 Statuses Export to Excel (XLSX) Create purchase or…" at bounding box center [778, 416] width 1312 height 701
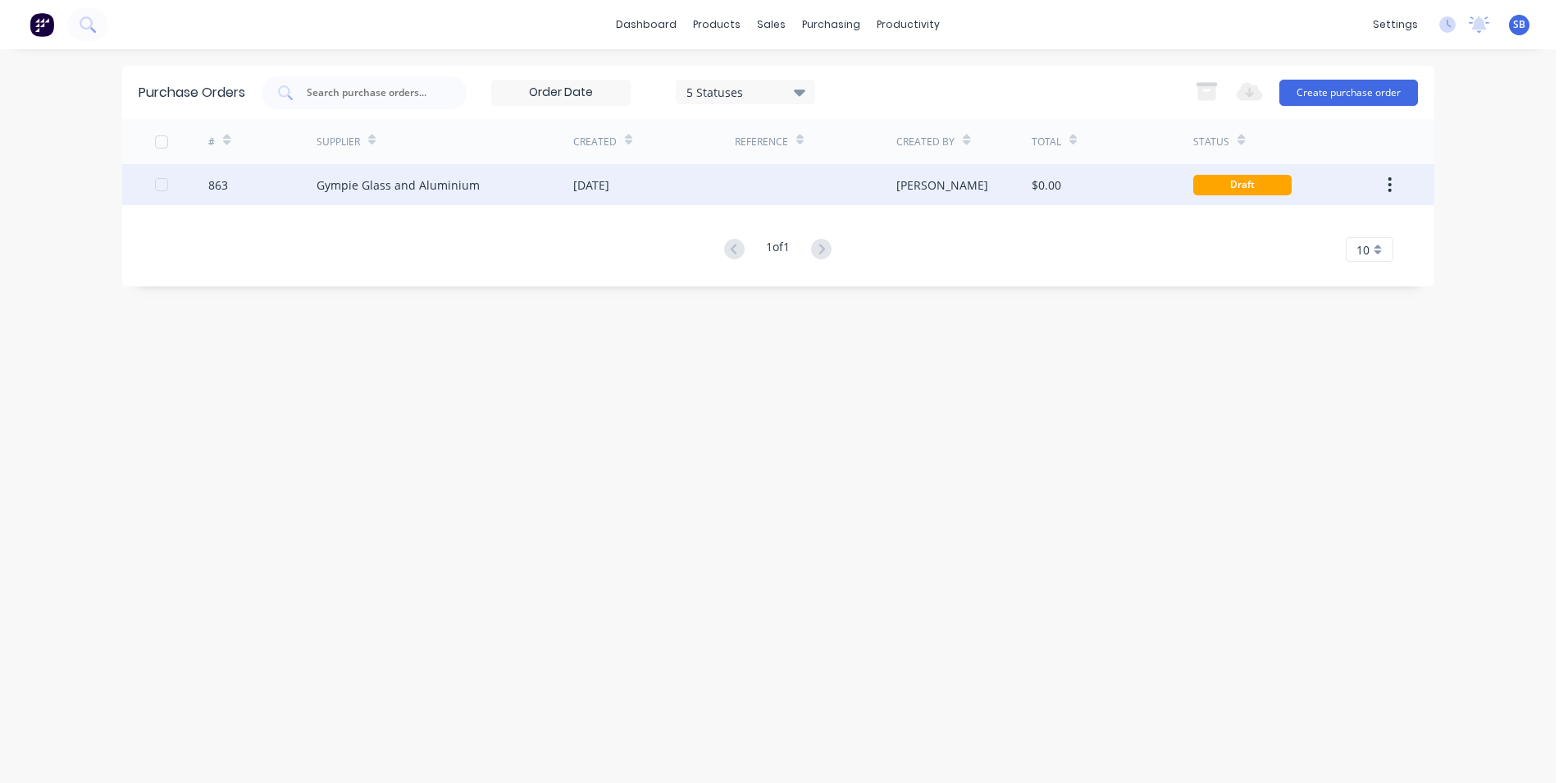
click at [881, 180] on div at bounding box center [815, 184] width 162 height 41
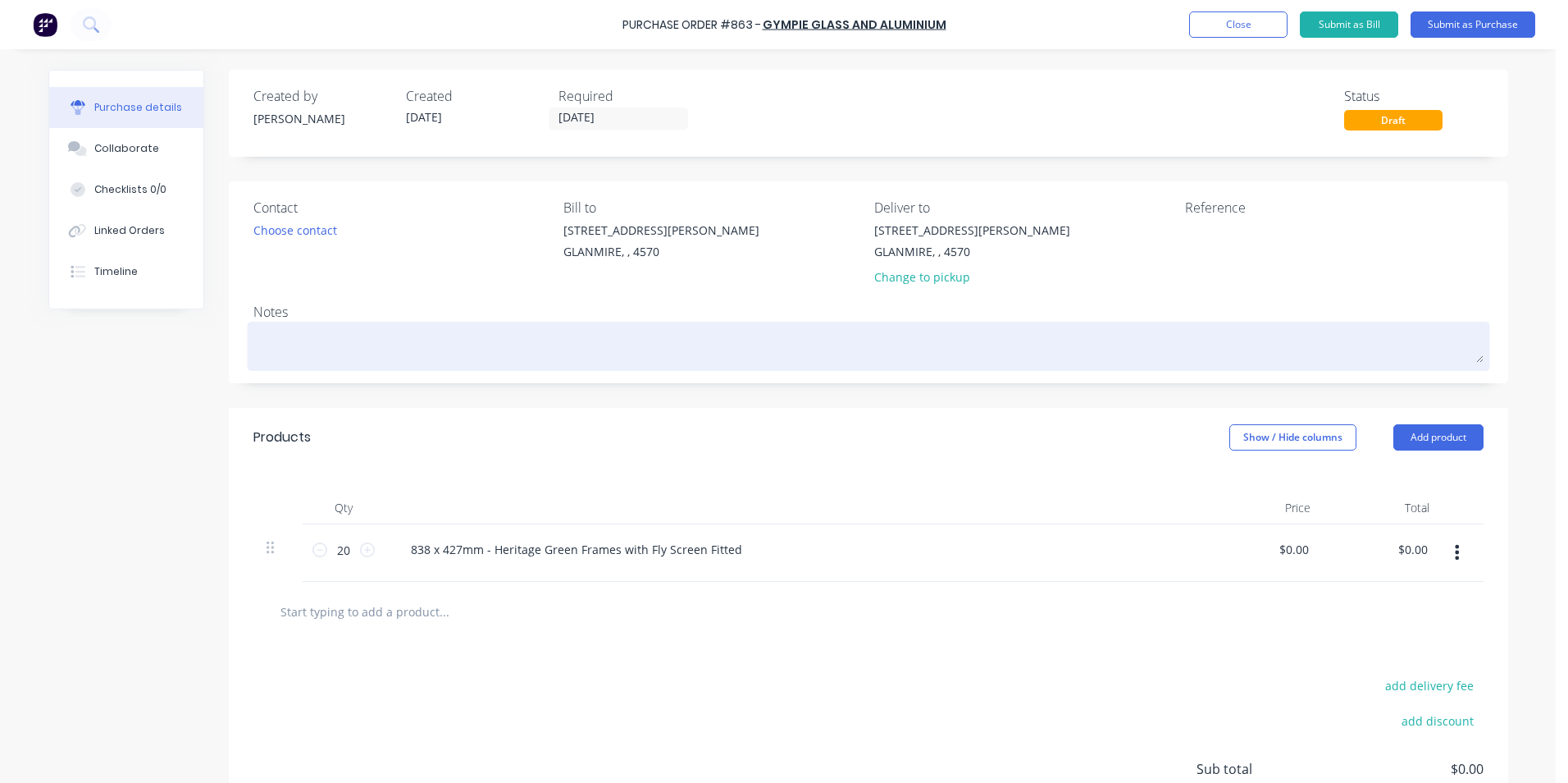
click at [502, 331] on textarea at bounding box center [868, 344] width 1230 height 37
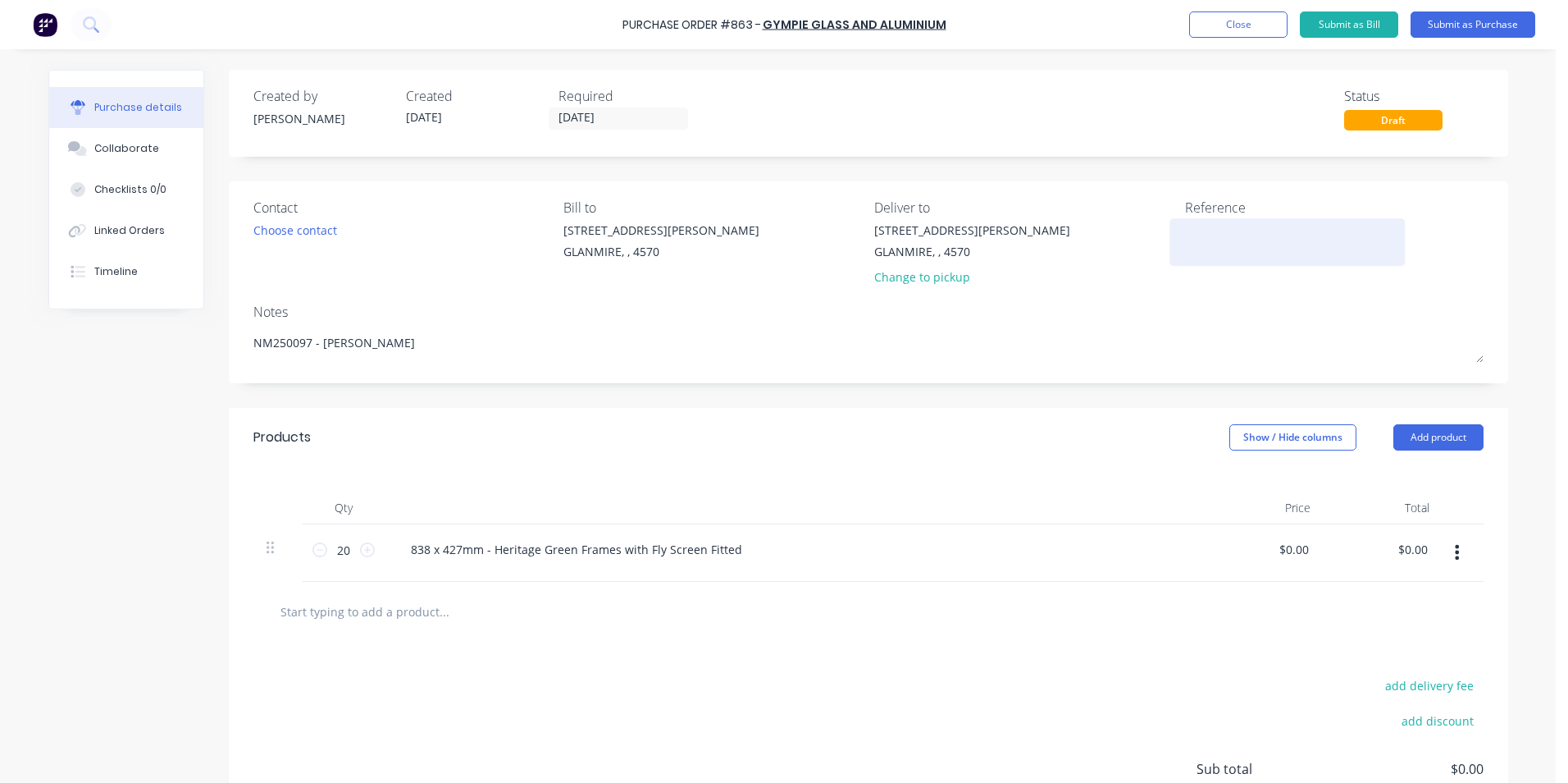
type textarea "NM250097 - [PERSON_NAME]"
click at [1245, 232] on textarea at bounding box center [1288, 240] width 205 height 37
type textarea "NM250097"
click at [1305, 554] on div "$0.00 $0.00" at bounding box center [1293, 549] width 38 height 24
click at [1306, 550] on div "$0.00 $0.00" at bounding box center [1296, 549] width 44 height 24
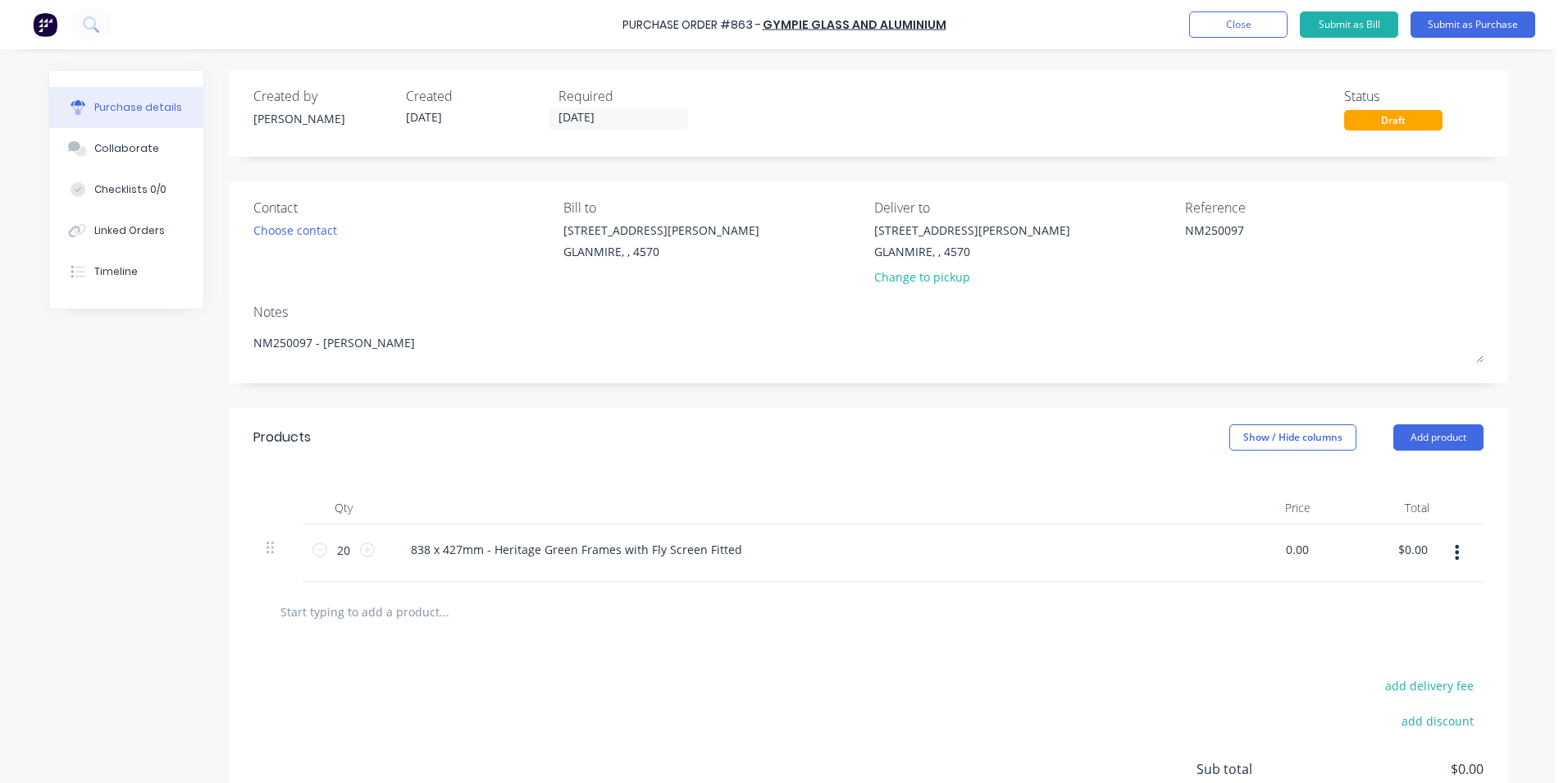
drag, startPoint x: 1302, startPoint y: 549, endPoint x: 1270, endPoint y: 544, distance: 32.4
click at [1270, 544] on div "0.00 0.00" at bounding box center [1264, 553] width 119 height 58
type input "$63.64"
type input "$1,272.80"
click at [1213, 623] on div at bounding box center [868, 610] width 1204 height 33
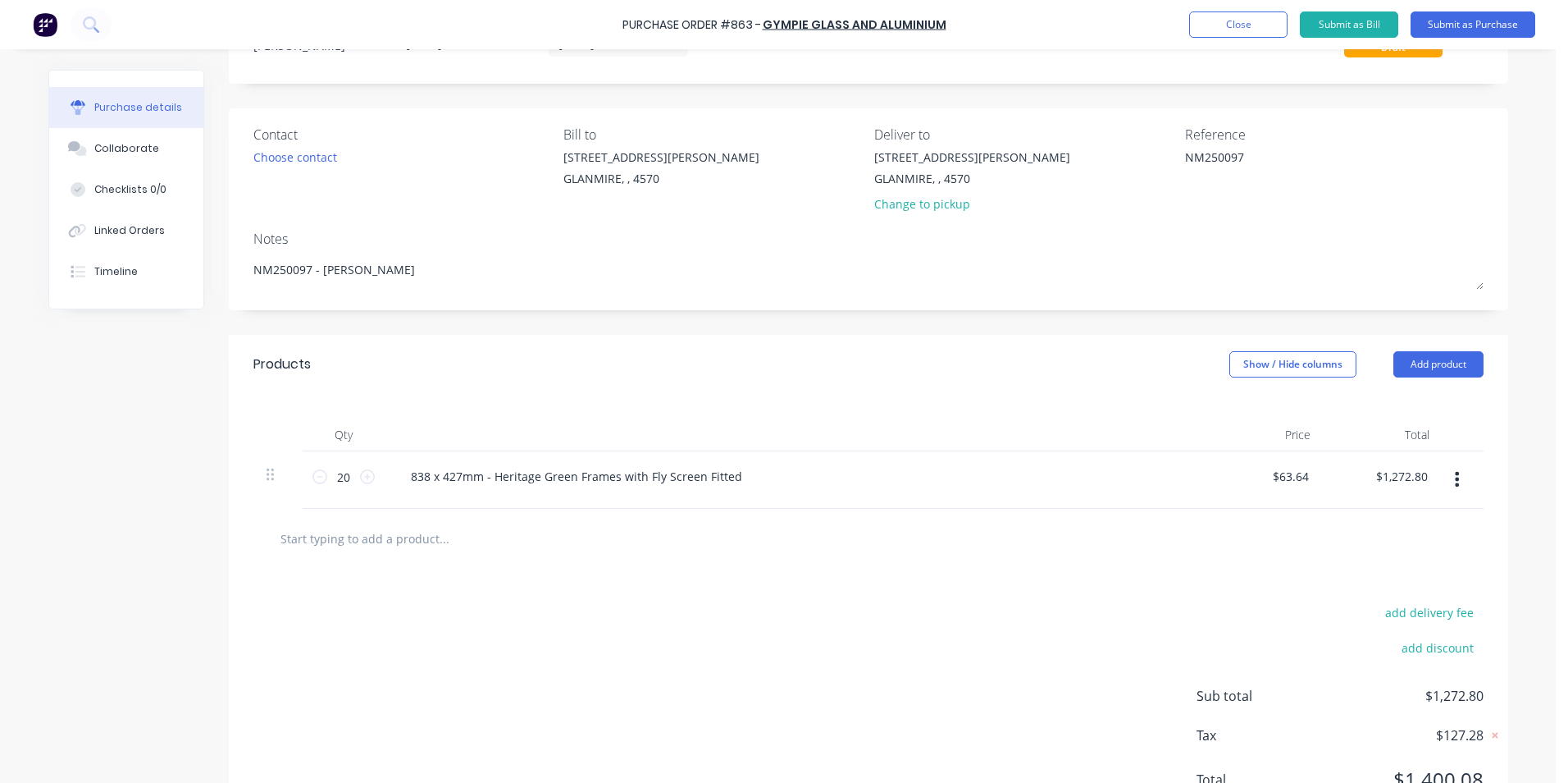
click at [1182, 660] on div "add delivery fee add discount Sub total $1,272.80 Tax $127.28 Total $1,400.08" at bounding box center [868, 703] width 1280 height 270
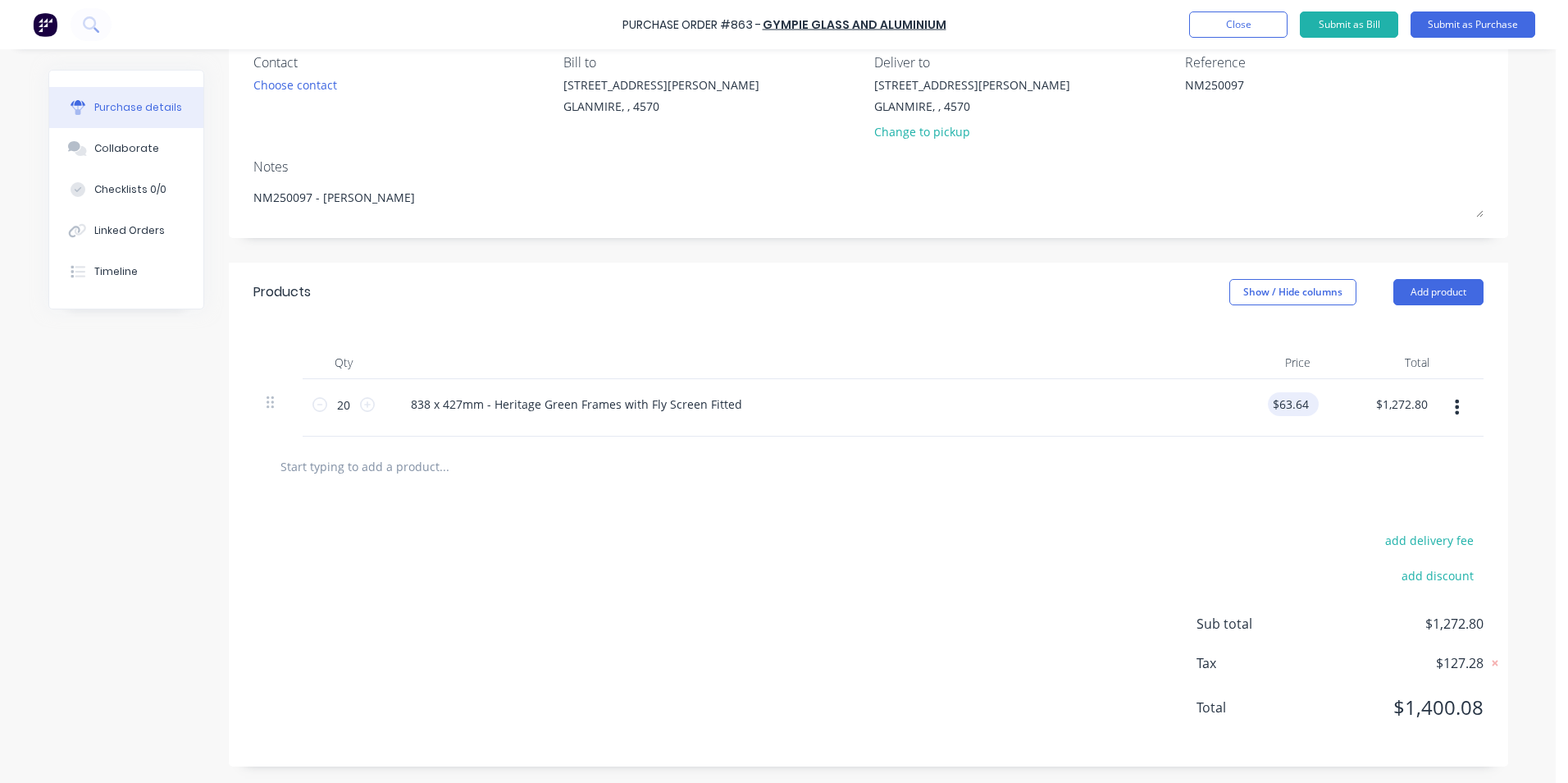
click at [1308, 408] on div "$63.64 $63.64" at bounding box center [1293, 403] width 50 height 24
click at [1304, 402] on input "63.64" at bounding box center [1290, 403] width 44 height 24
type input "$63.63"
click at [1043, 518] on div "add delivery fee add discount Sub total $1,272.60 Tax $127.26 Total $1,399.86" at bounding box center [868, 631] width 1280 height 270
drag, startPoint x: 1421, startPoint y: 404, endPoint x: 1348, endPoint y: 395, distance: 73.6
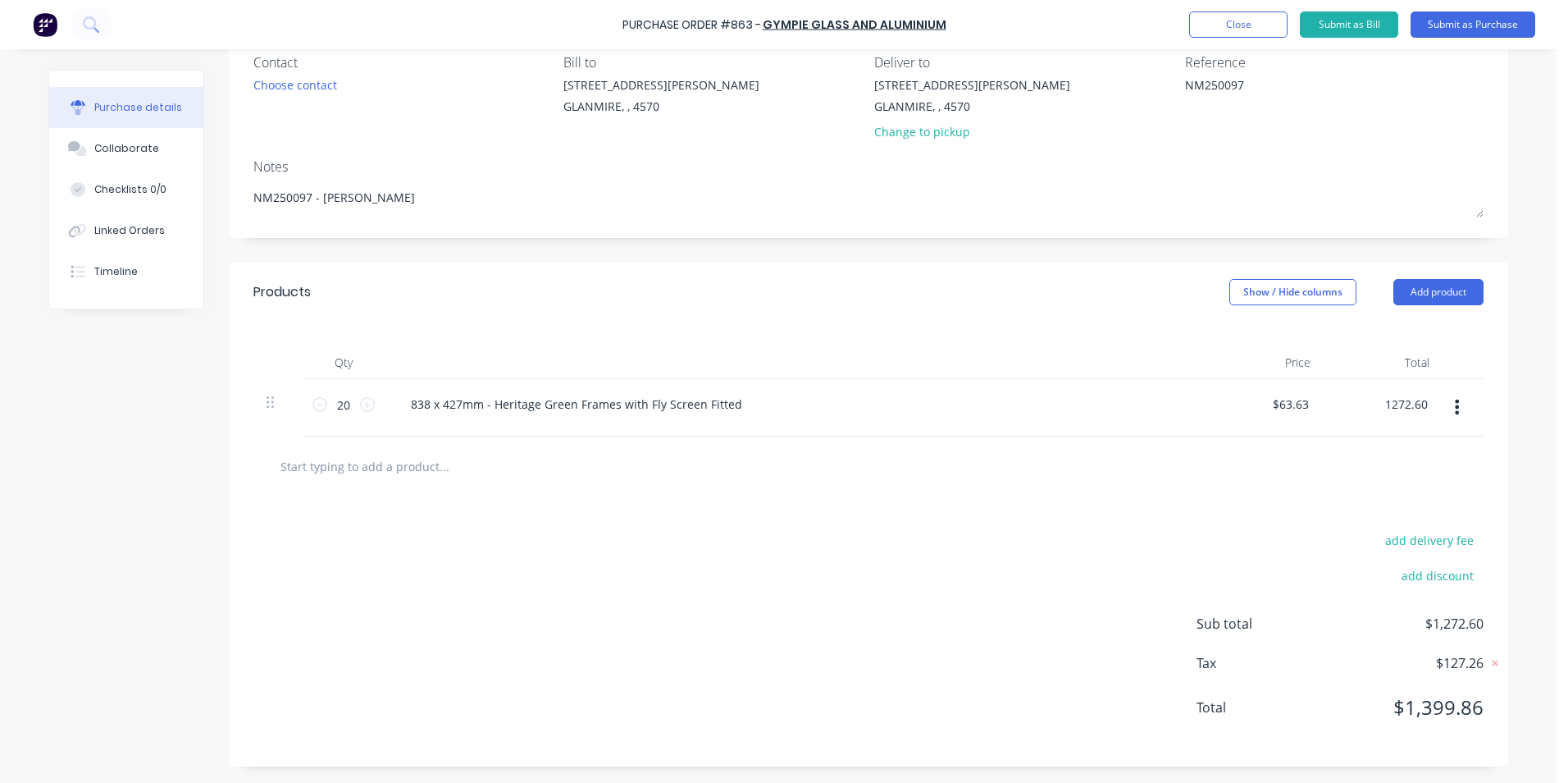
click at [1350, 395] on div "1272.60 1272.60" at bounding box center [1383, 407] width 119 height 58
type input "1272.72"
type input "$63.636"
click at [1313, 483] on div at bounding box center [868, 466] width 1230 height 60
click at [1422, 406] on input "1272.72" at bounding box center [1405, 403] width 50 height 24
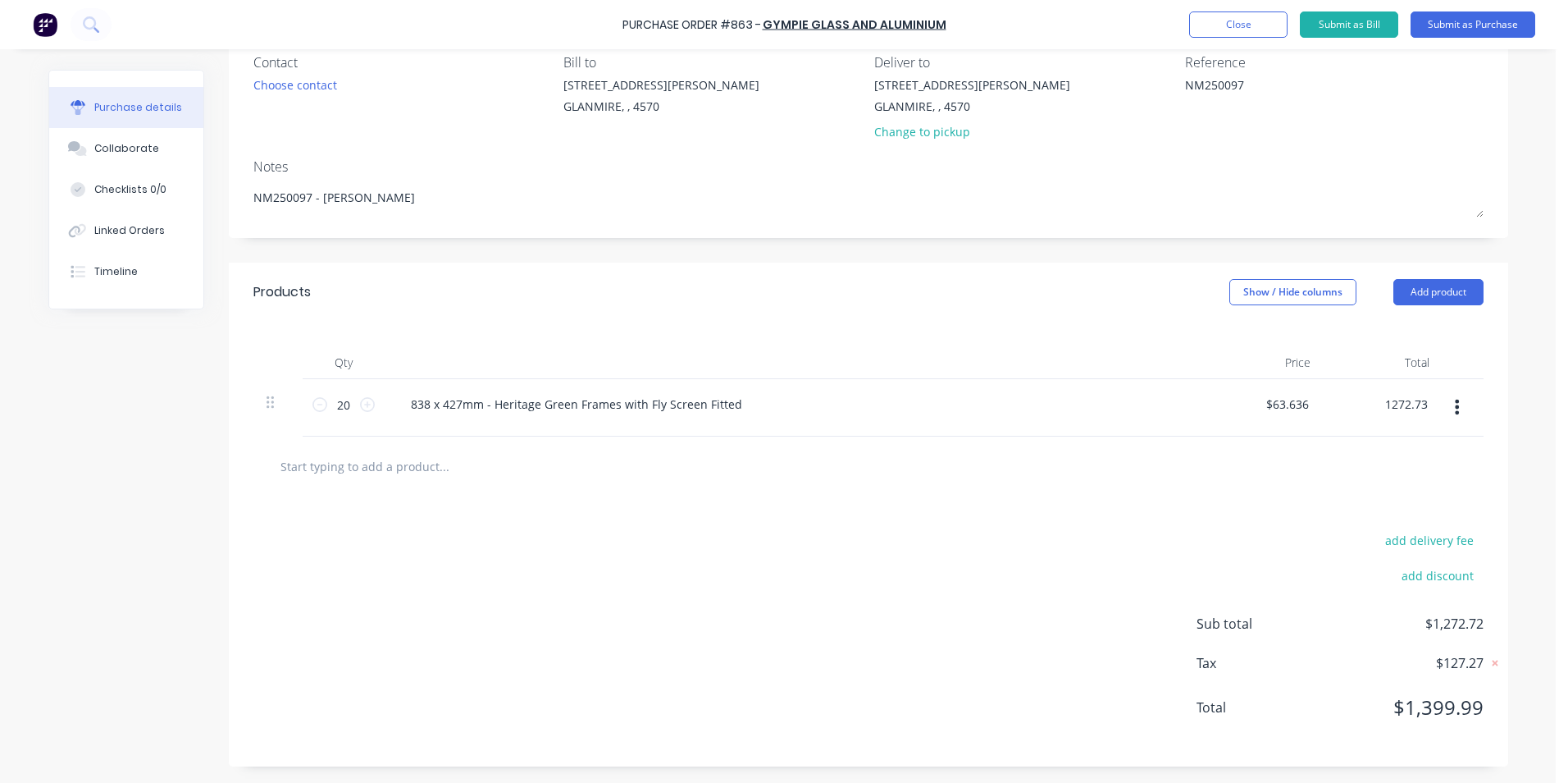
type input "1272.73"
type input "$63.6365"
type input "$1,272.73"
click at [1357, 483] on div at bounding box center [868, 466] width 1230 height 60
click at [1291, 292] on button "Show / Hide columns" at bounding box center [1293, 292] width 127 height 27
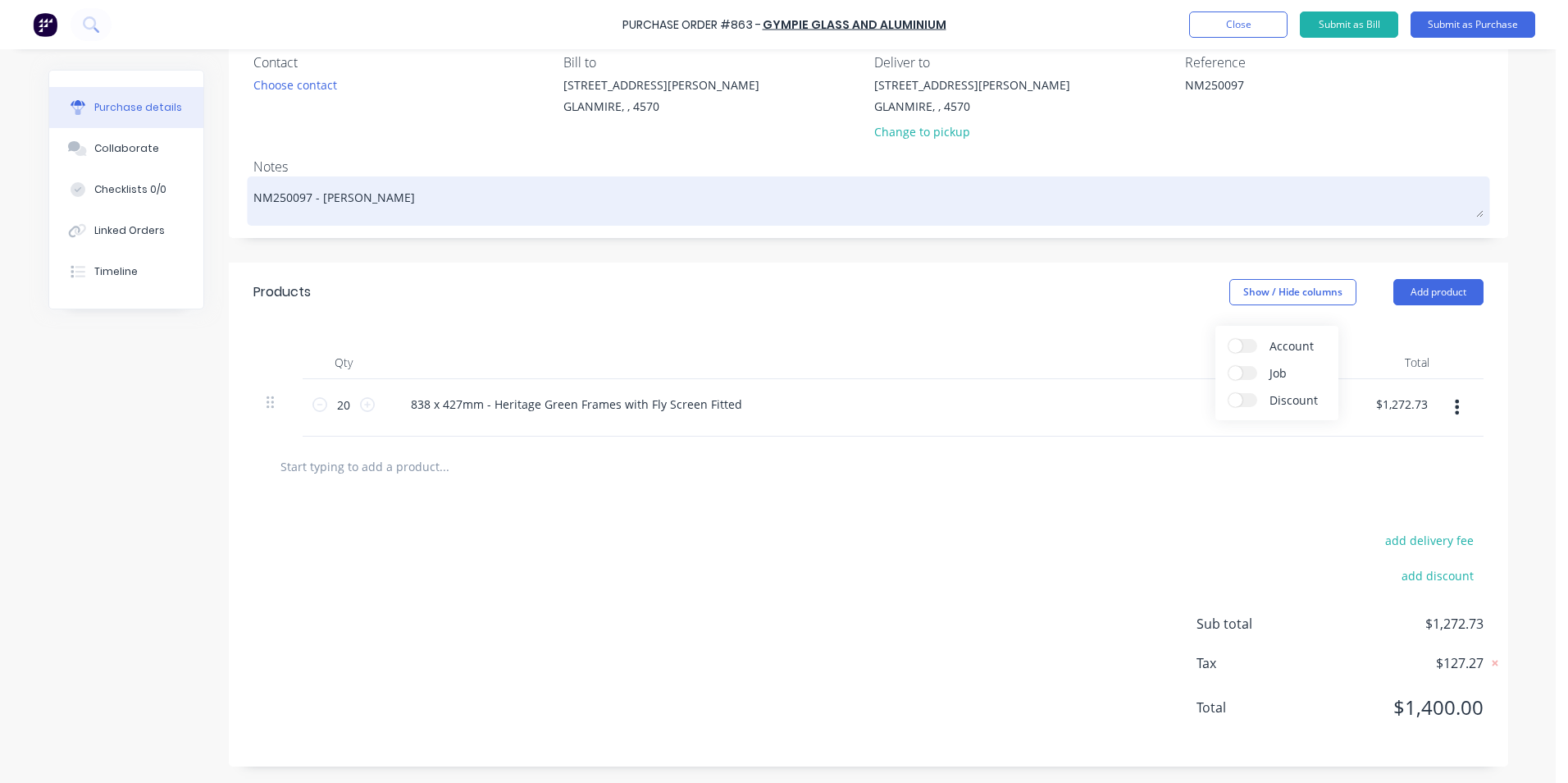
click at [1293, 209] on textarea "NM250097 - [PERSON_NAME]" at bounding box center [868, 199] width 1230 height 37
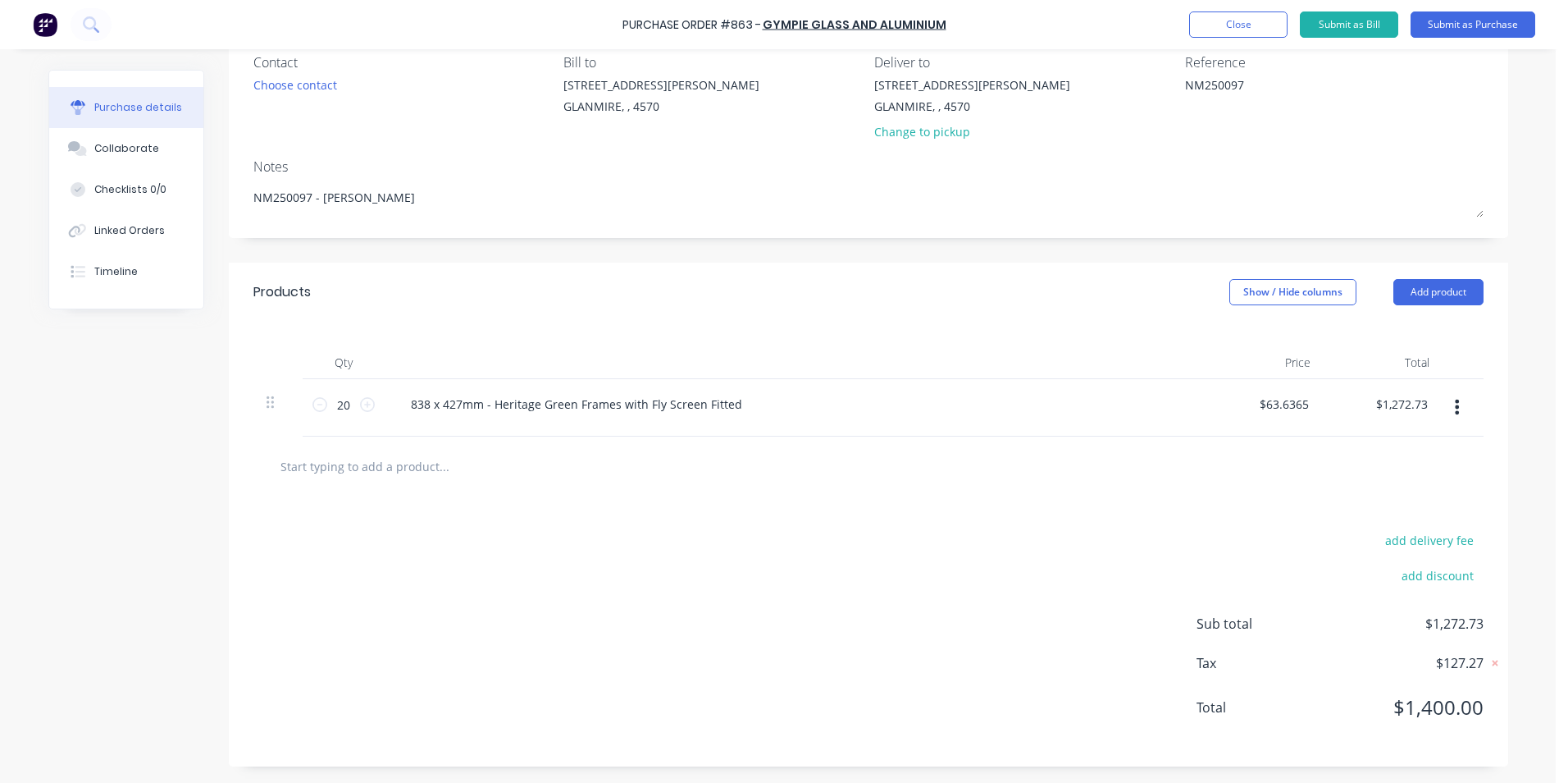
click at [998, 537] on div "add delivery fee add discount Sub total $1,272.73 Tax $127.27 Total $1,400.00" at bounding box center [868, 631] width 1280 height 270
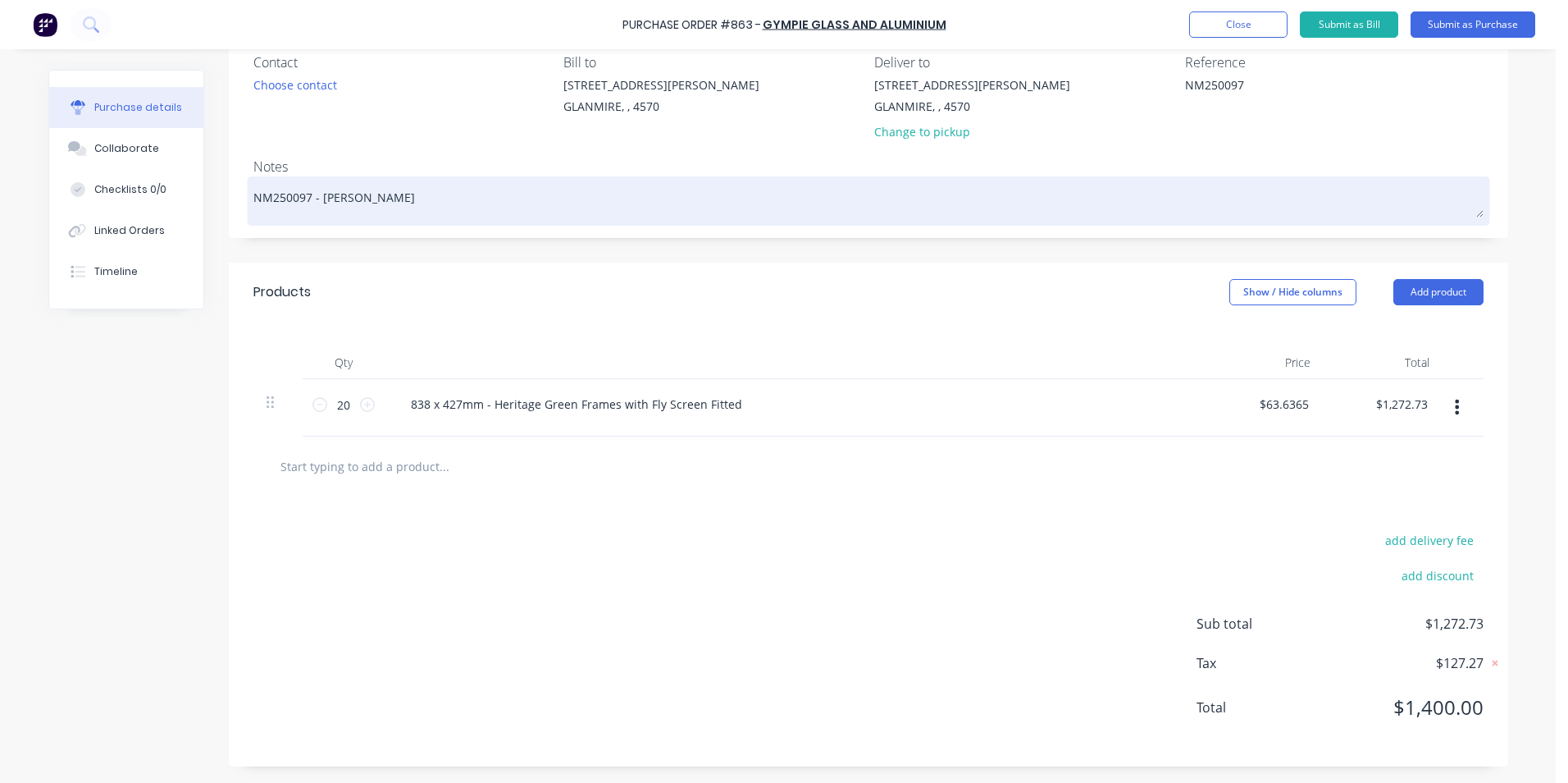
click at [391, 211] on textarea "NM250097 - [PERSON_NAME]" at bounding box center [868, 199] width 1230 height 37
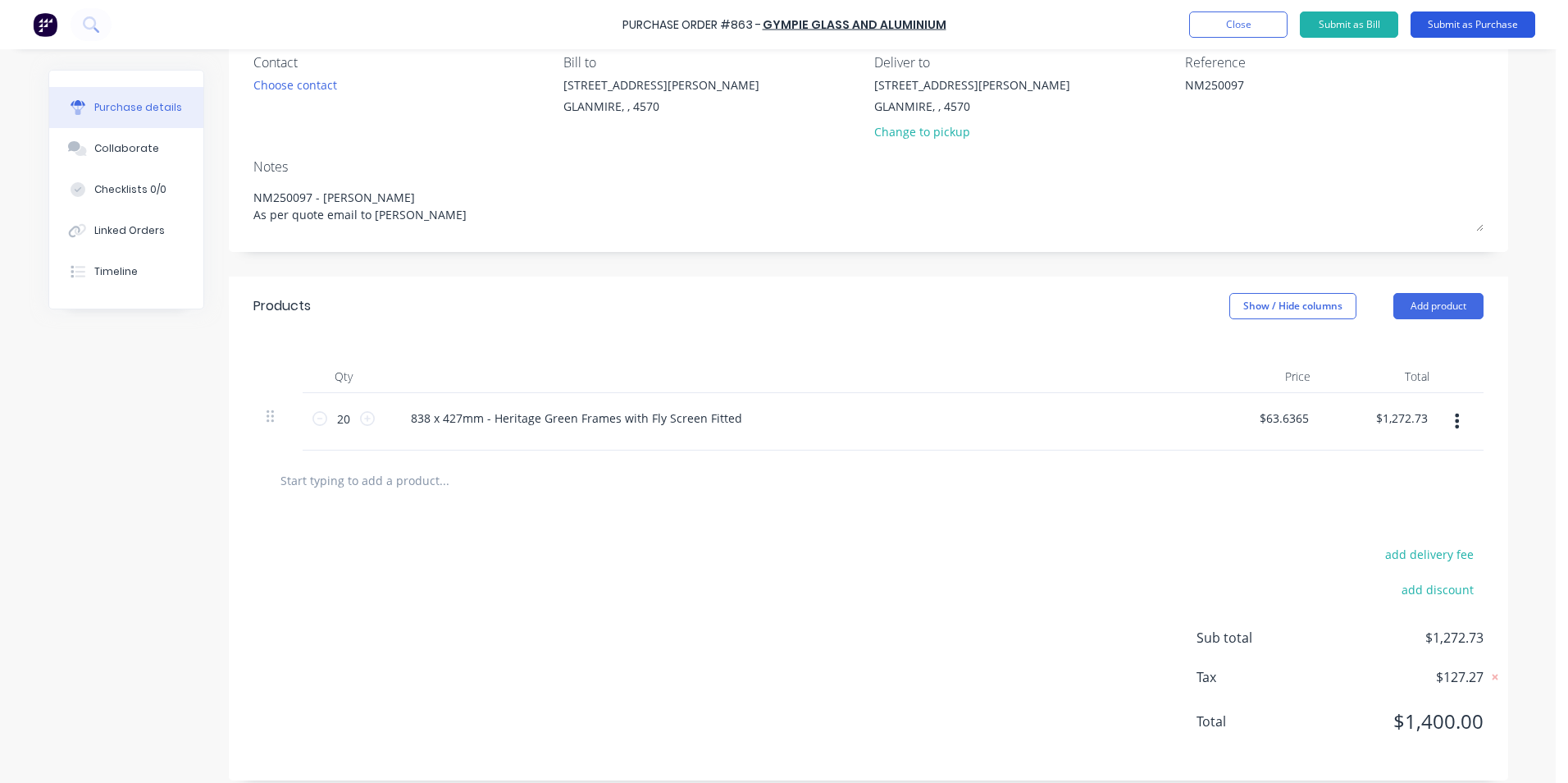
type textarea "NM250097 - [PERSON_NAME] As per quote email to [PERSON_NAME]"
click at [1501, 28] on button "Submit as Purchase" at bounding box center [1472, 25] width 125 height 27
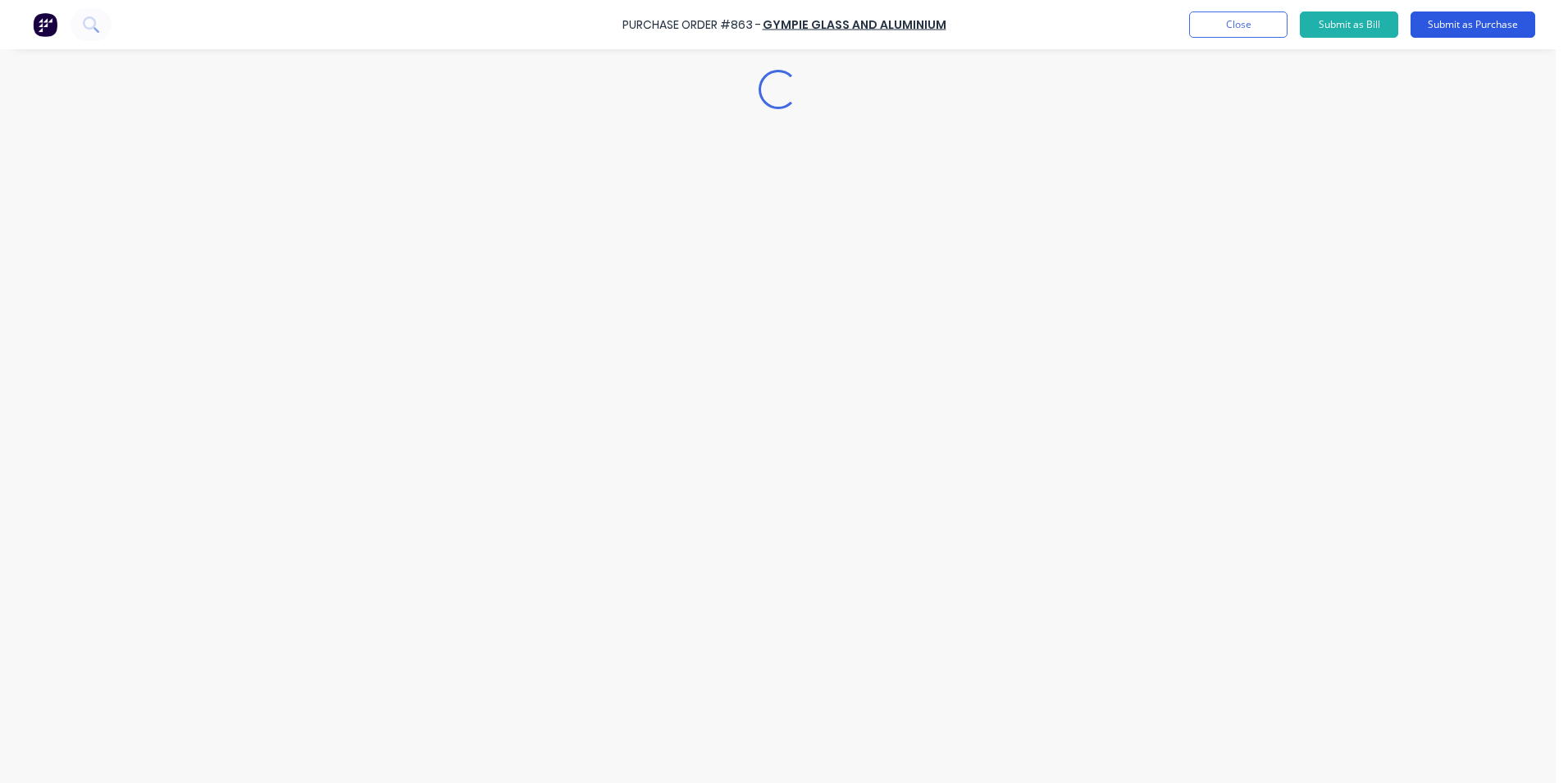
scroll to position [0, 0]
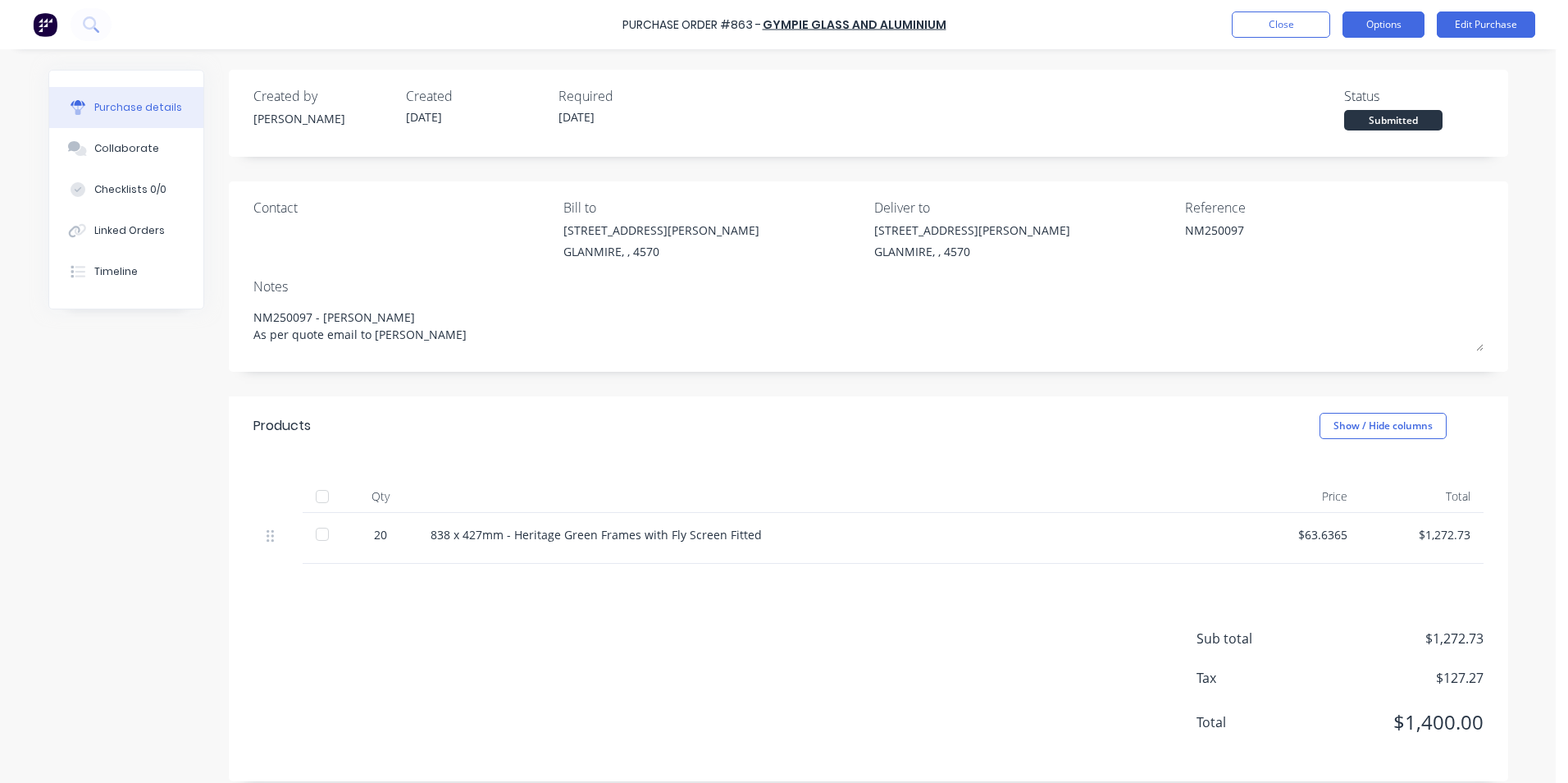
click at [1406, 28] on button "Options" at bounding box center [1383, 25] width 82 height 27
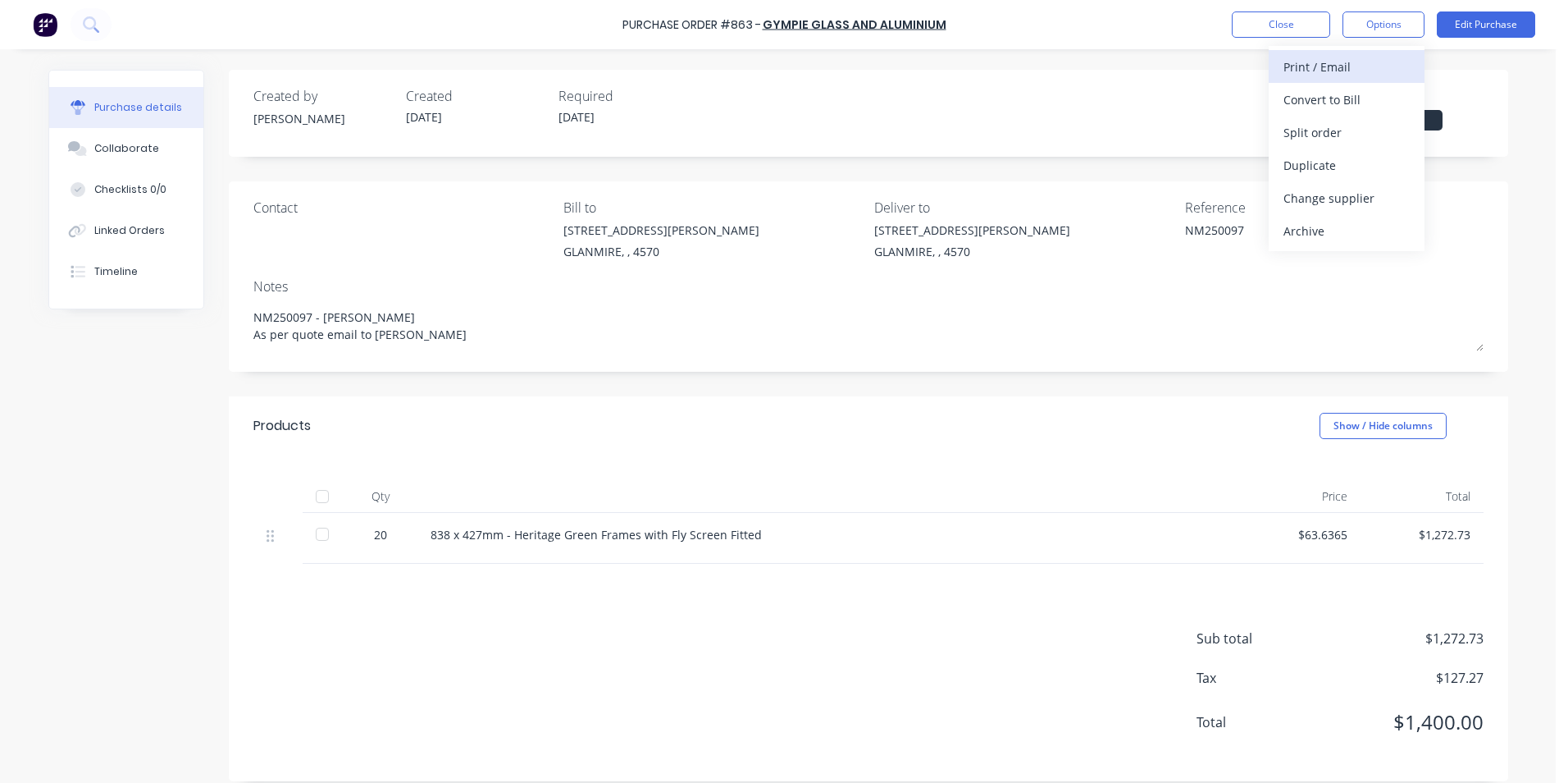
click at [1365, 70] on div "Print / Email" at bounding box center [1346, 66] width 126 height 24
click at [1334, 96] on div "With pricing" at bounding box center [1346, 99] width 126 height 24
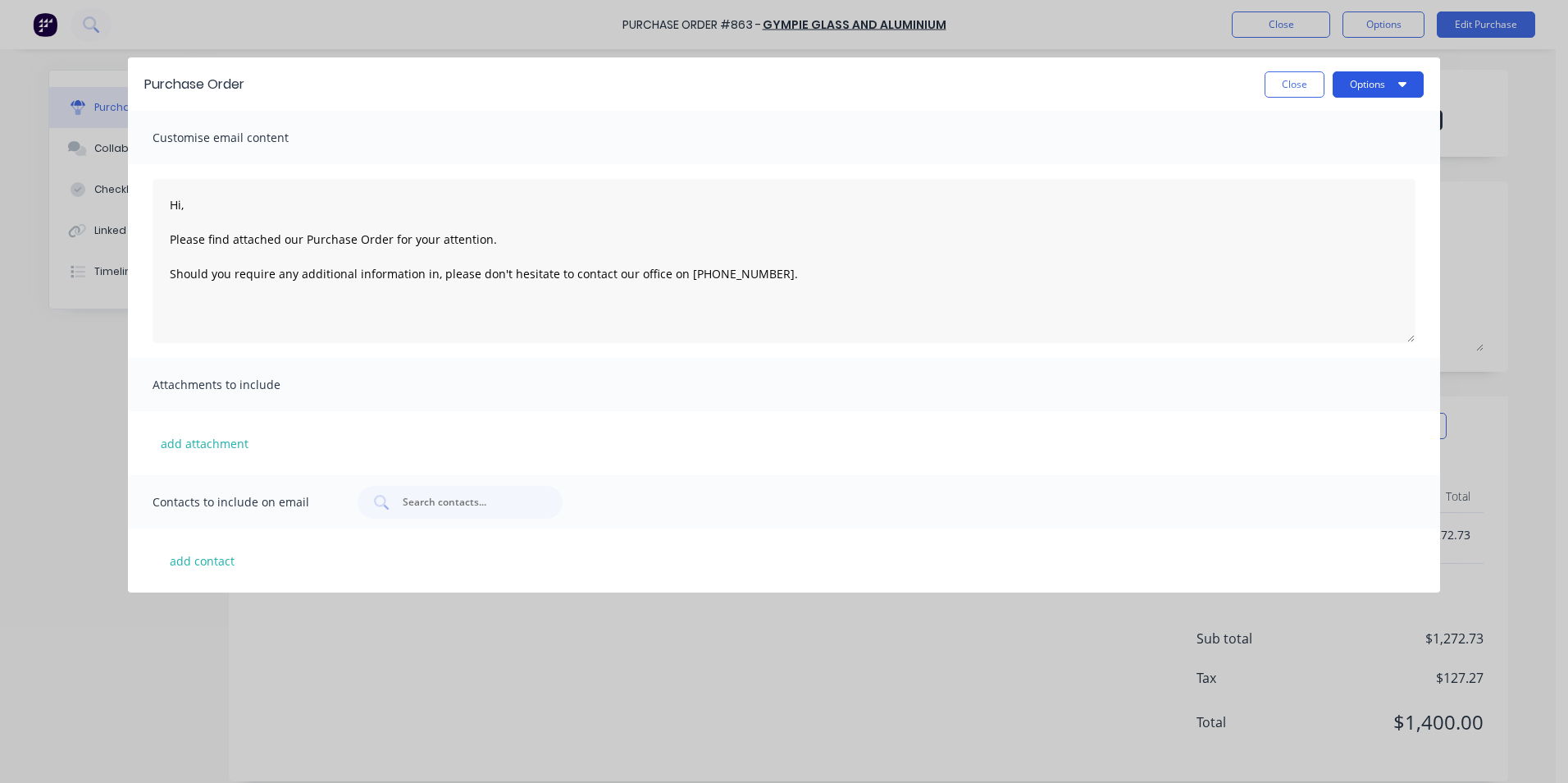
click at [1383, 73] on button "Options" at bounding box center [1378, 85] width 91 height 27
click at [1334, 170] on button "Print" at bounding box center [1346, 158] width 156 height 33
click at [204, 558] on button "add contact" at bounding box center [201, 561] width 98 height 25
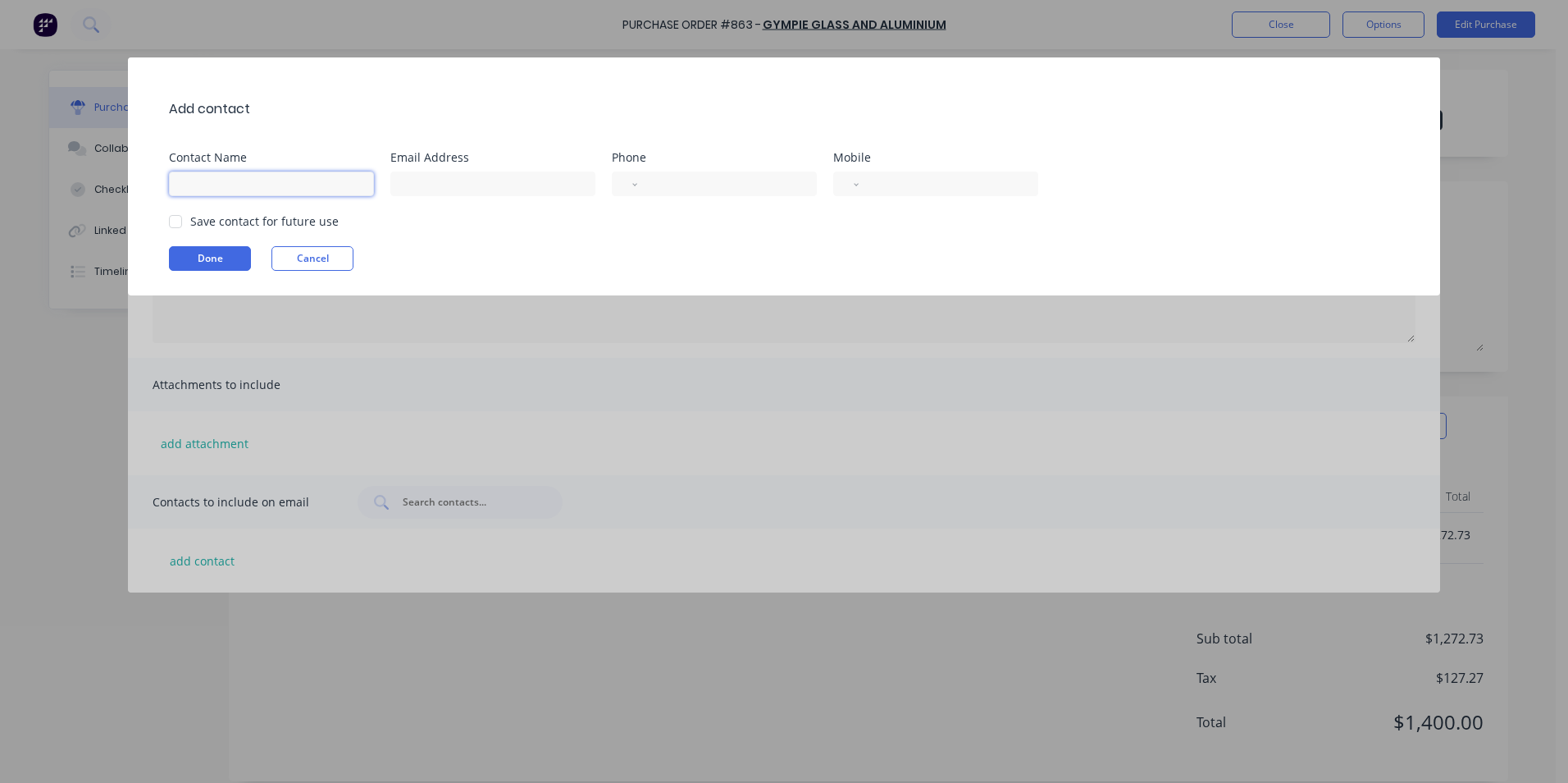
click at [274, 183] on input at bounding box center [272, 184] width 205 height 25
type input "[PERSON_NAME] [PERSON_NAME]"
type input "[EMAIL_ADDRESS][DOMAIN_NAME]"
select select "AU"
type input "0417 017 647"
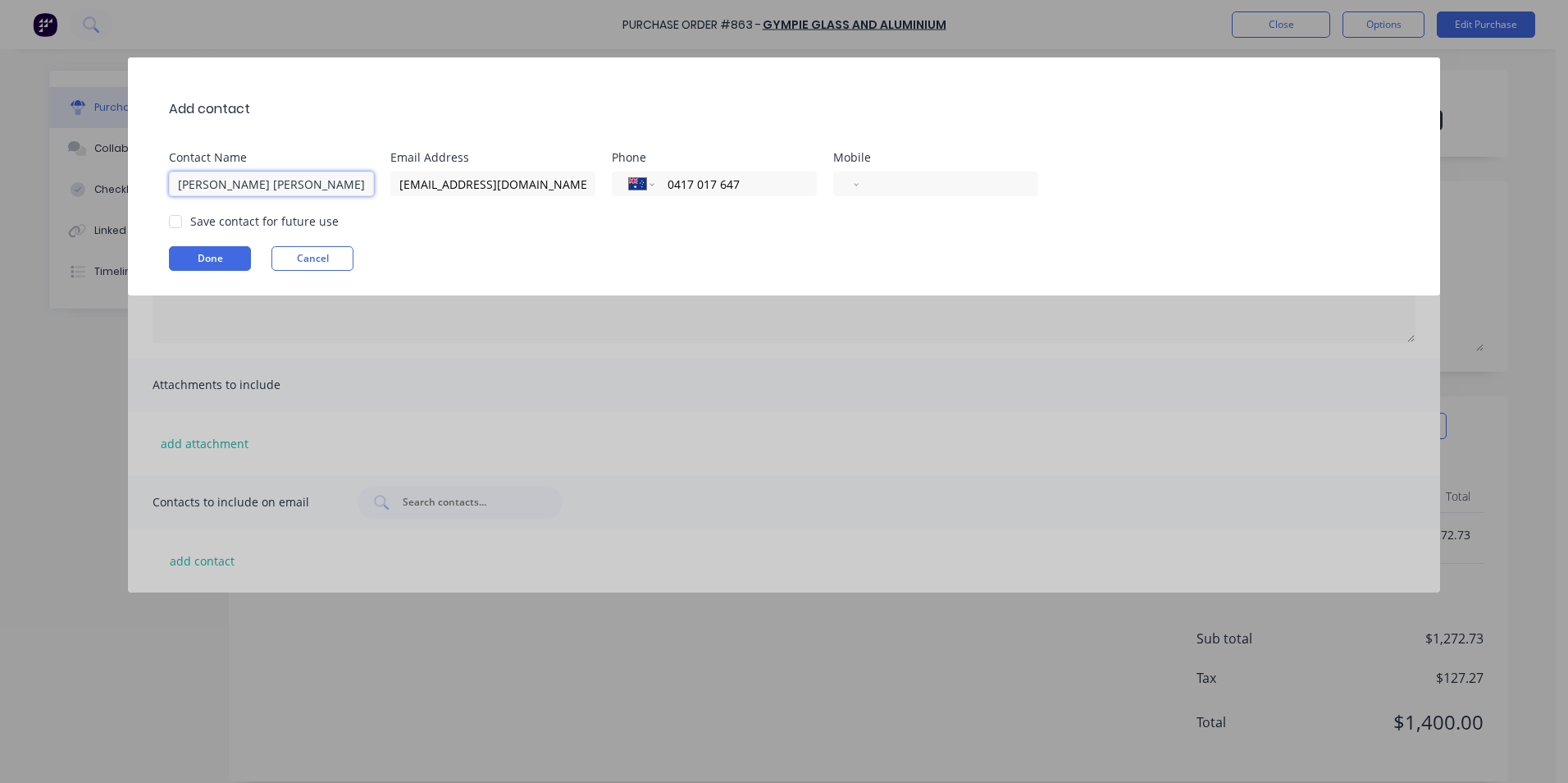
click at [315, 185] on input "[PERSON_NAME] [PERSON_NAME]" at bounding box center [272, 184] width 205 height 25
click at [266, 180] on input "[PERSON_NAME] [PERSON_NAME]" at bounding box center [272, 184] width 205 height 25
type input "[PERSON_NAME]"
drag, startPoint x: 402, startPoint y: 186, endPoint x: 986, endPoint y: 181, distance: 584.0
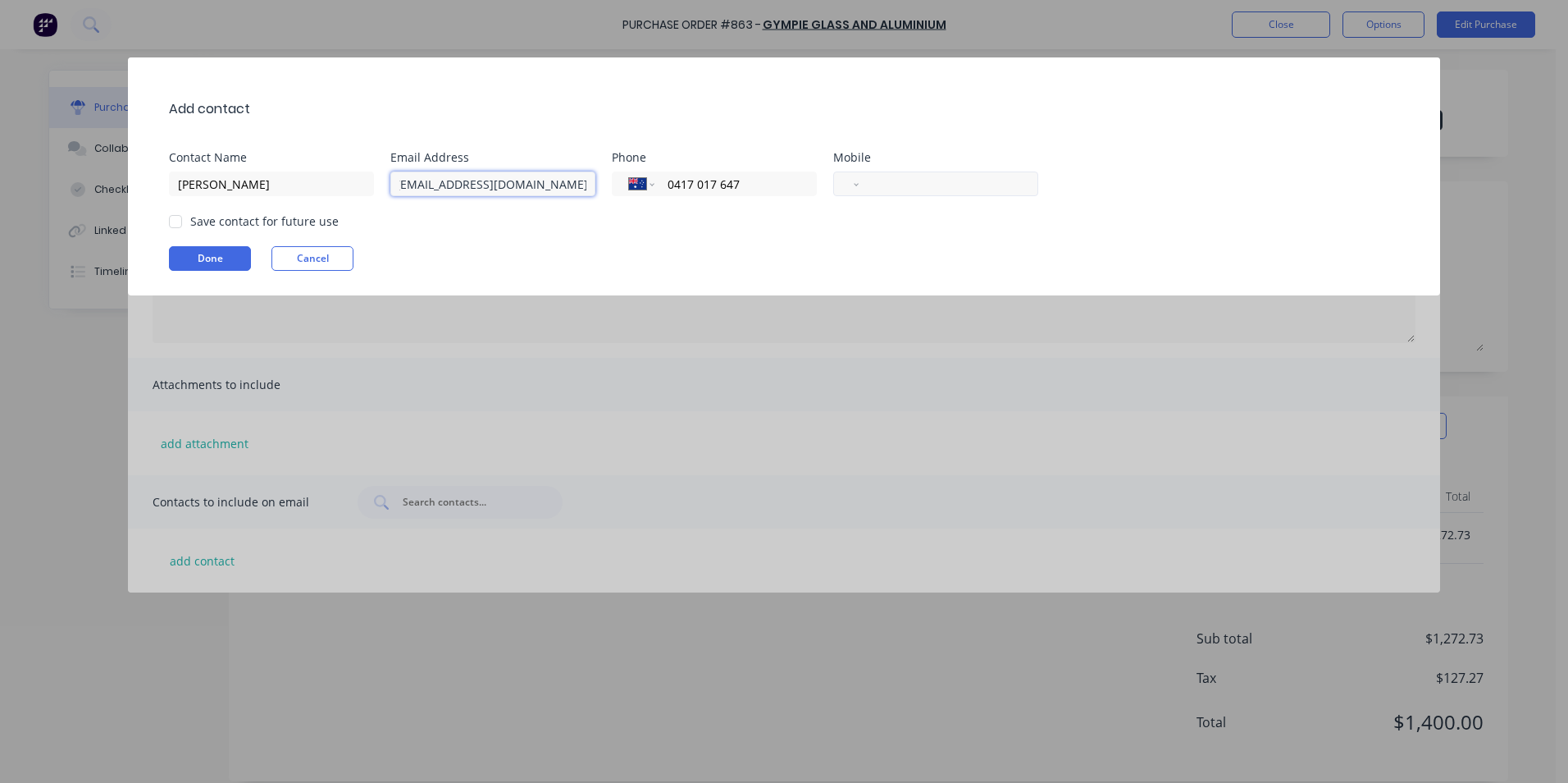
click at [986, 181] on div "Contact Name [PERSON_NAME] Email Address [EMAIL_ADDRESS][DOMAIN_NAME] Phone Int…" at bounding box center [792, 174] width 1247 height 44
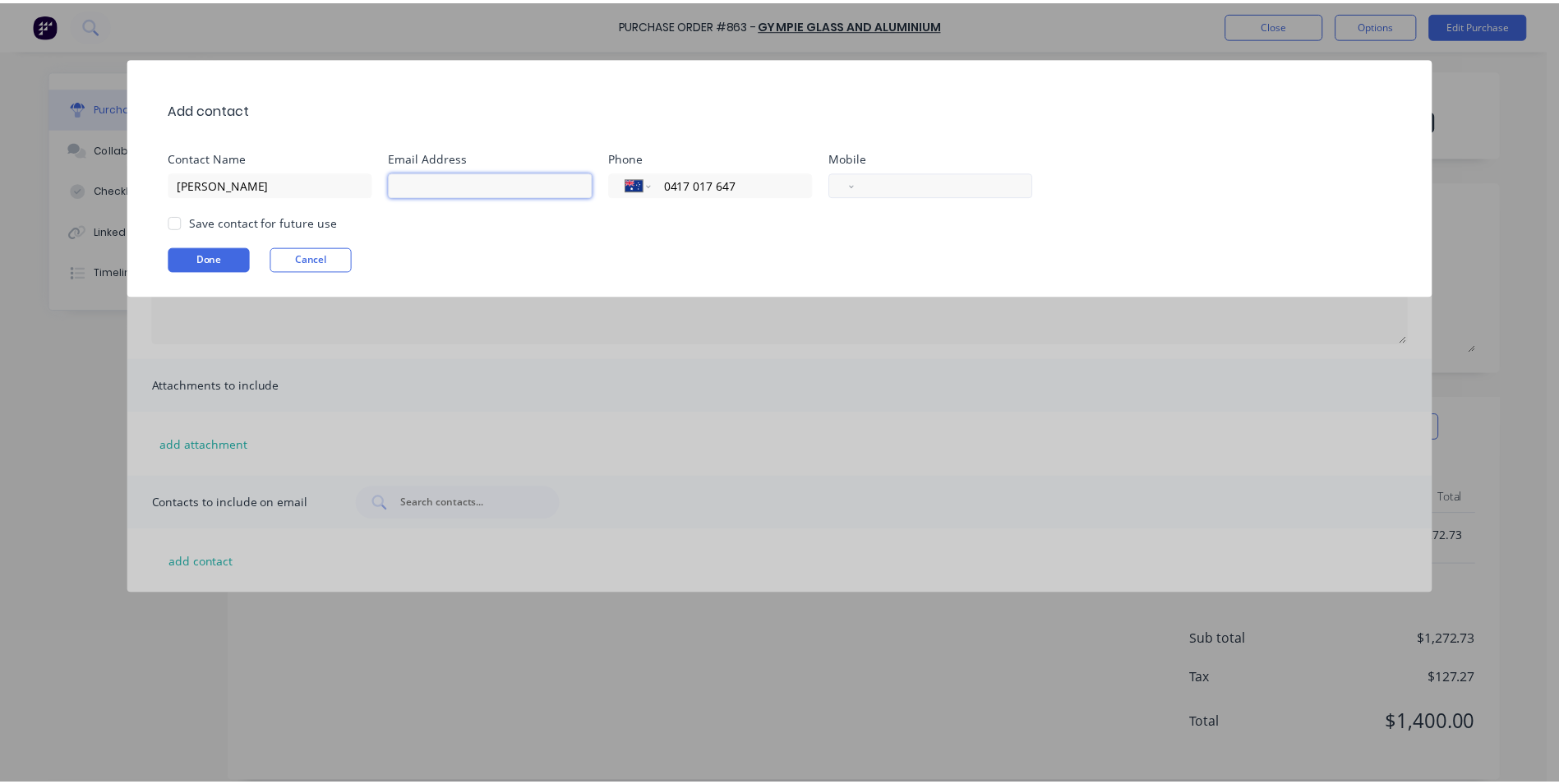
scroll to position [0, 0]
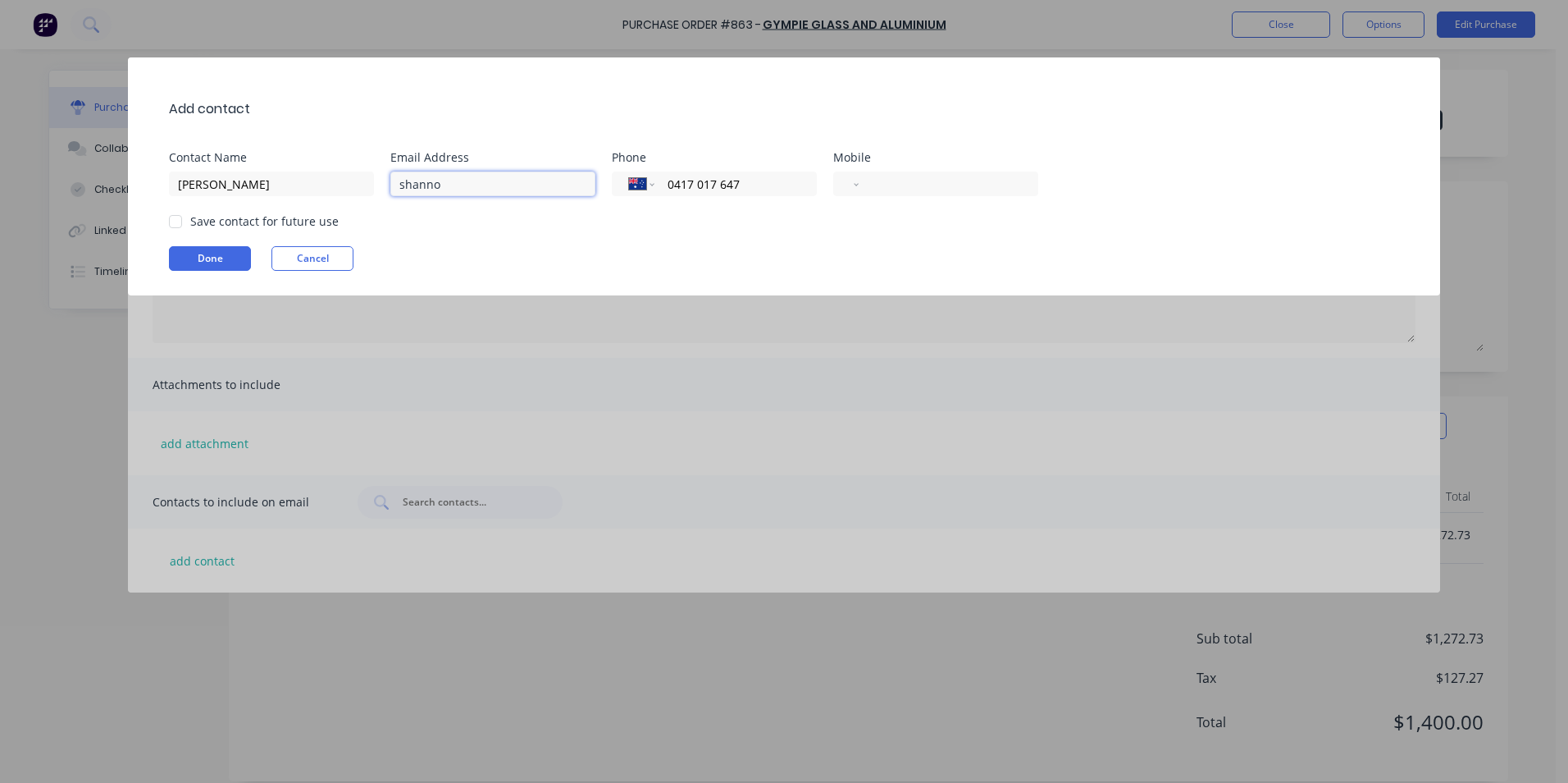
type input "[PERSON_NAME][EMAIL_ADDRESS][DOMAIN_NAME]"
click at [689, 175] on input "0417 017 647" at bounding box center [732, 184] width 134 height 19
type input "7"
click at [447, 235] on div "Add contact Contact Name [PERSON_NAME] Email Address [PERSON_NAME][EMAIL_ADDRES…" at bounding box center [784, 176] width 1312 height 238
click at [179, 226] on div at bounding box center [175, 221] width 33 height 33
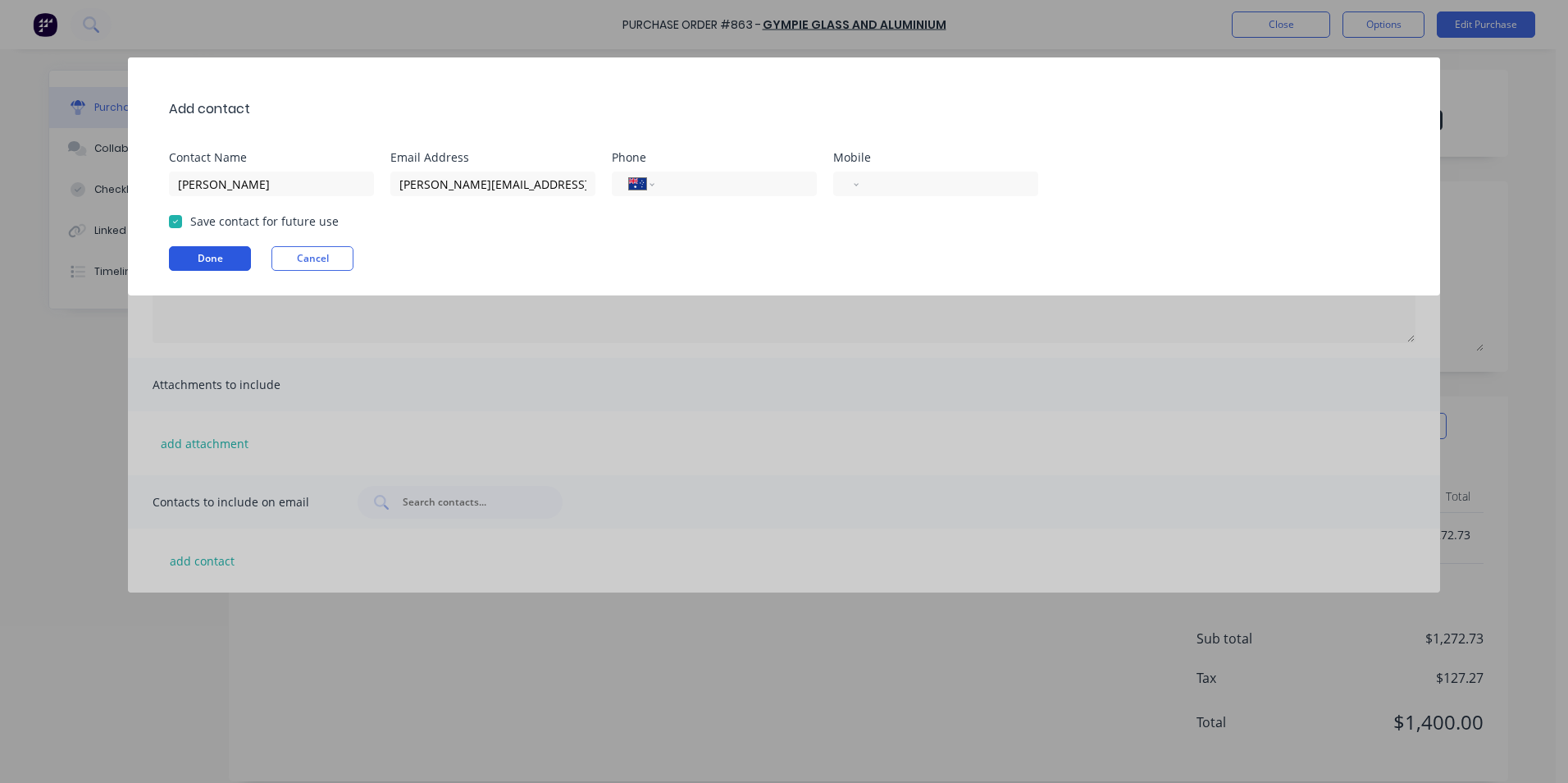
click at [230, 257] on button "Done" at bounding box center [210, 258] width 82 height 25
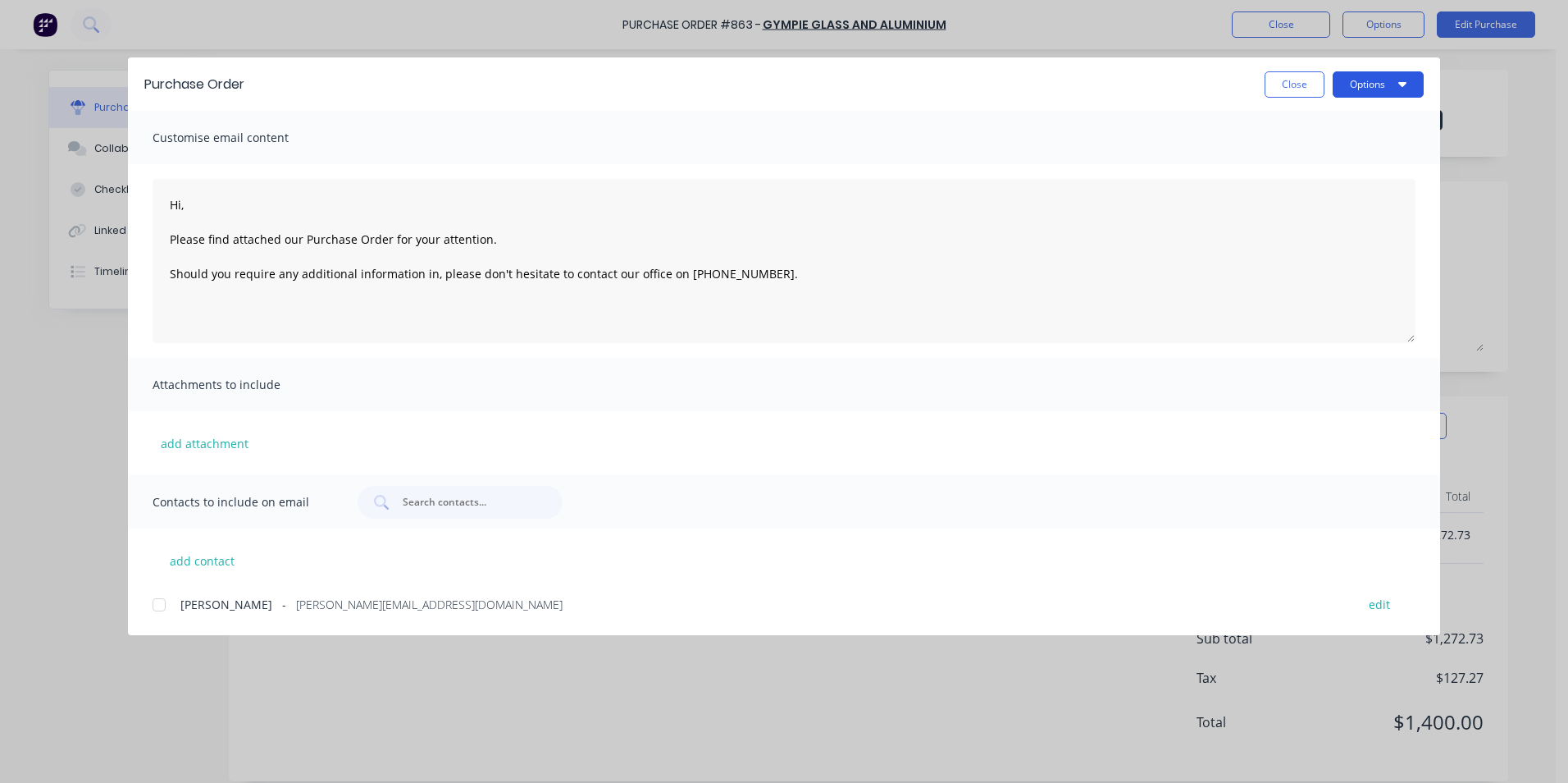
click at [1352, 92] on button "Options" at bounding box center [1378, 85] width 91 height 27
click at [162, 603] on div at bounding box center [158, 604] width 33 height 33
click at [1346, 70] on div "Purchase Order Close Options" at bounding box center [784, 84] width 1312 height 53
click at [1348, 79] on button "Options" at bounding box center [1378, 85] width 91 height 27
click at [1333, 188] on div "Email" at bounding box center [1345, 191] width 126 height 24
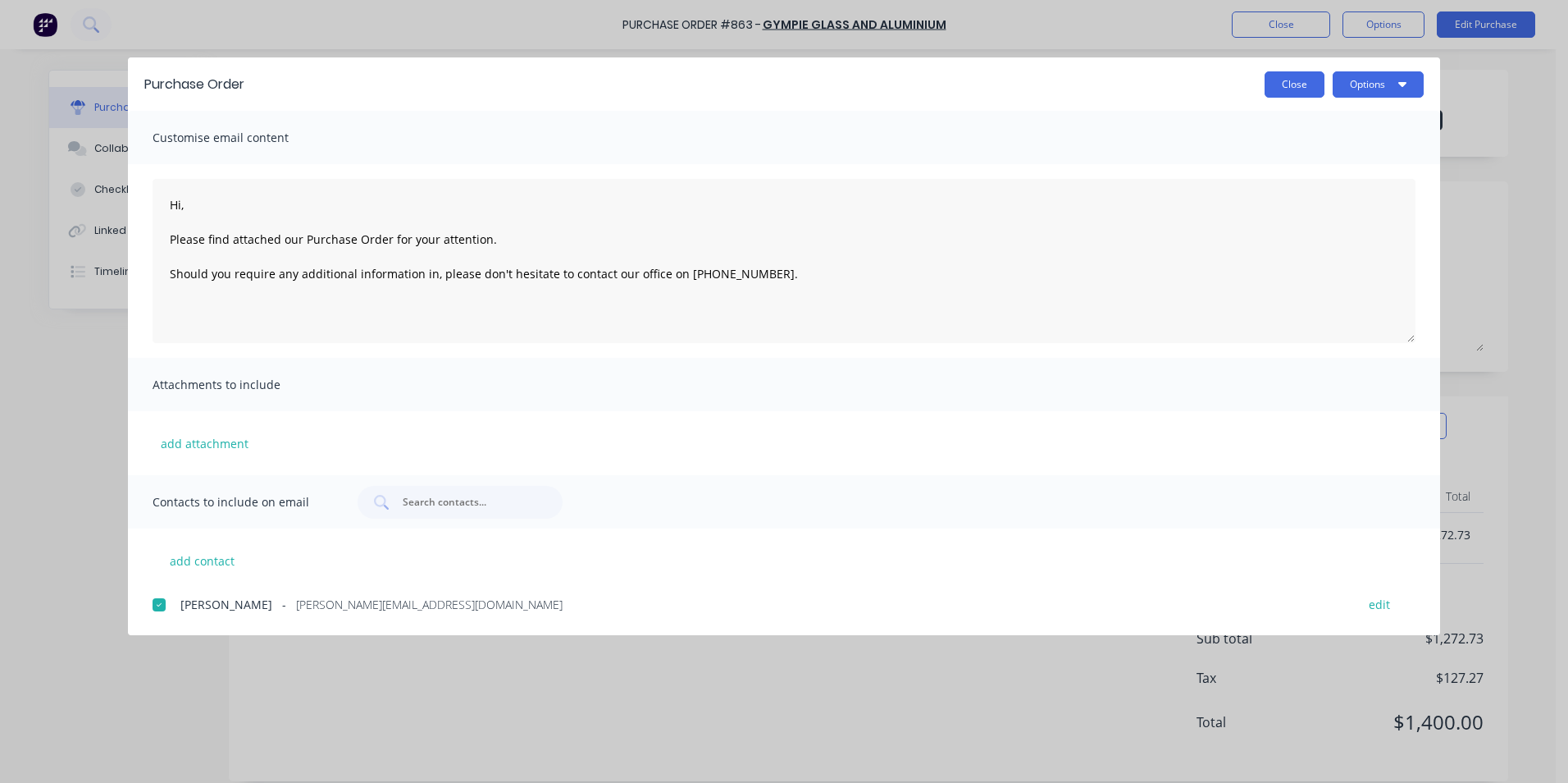
click at [1311, 87] on button "Close" at bounding box center [1295, 85] width 60 height 27
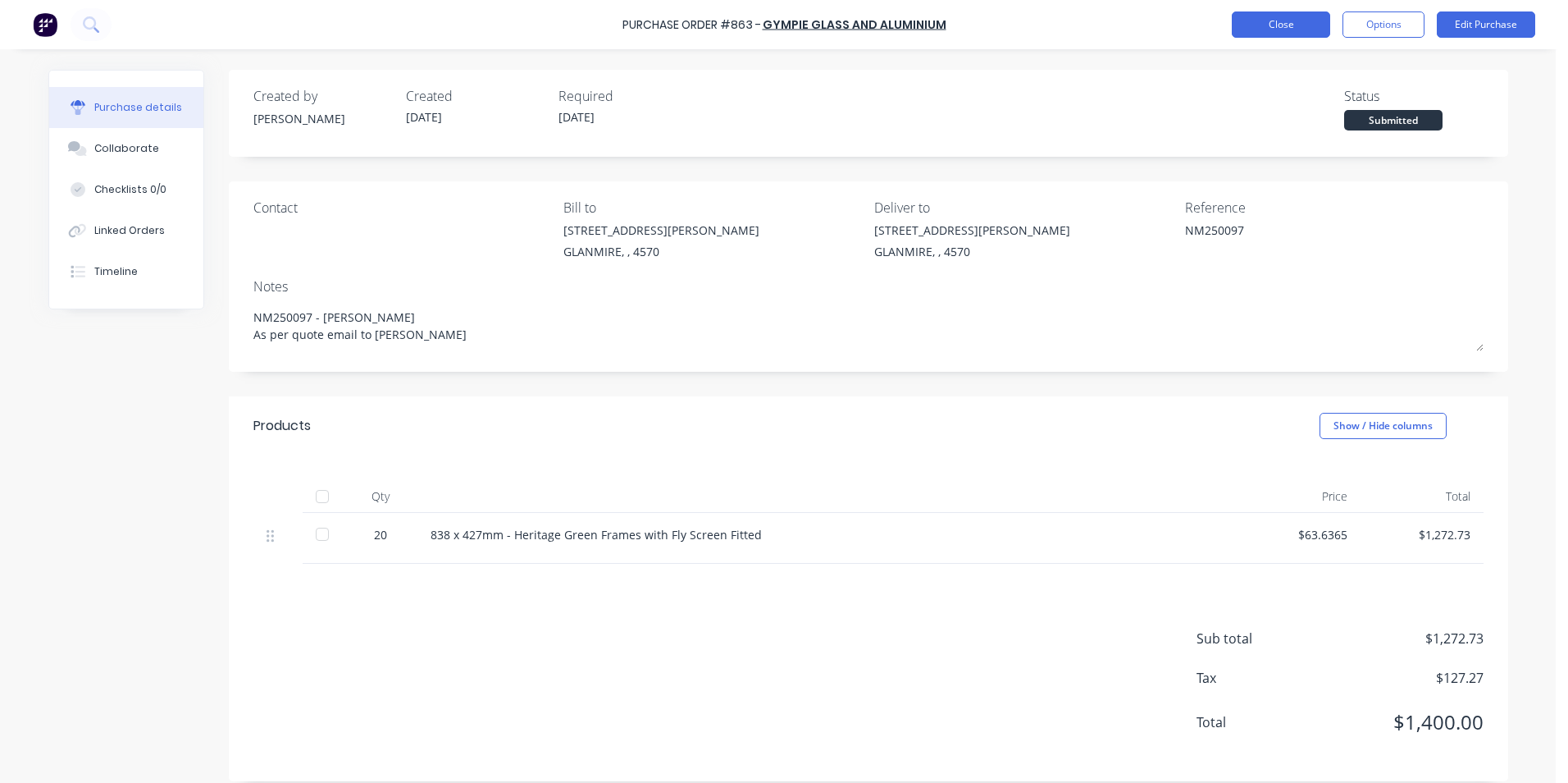
click at [1305, 29] on button "Close" at bounding box center [1281, 25] width 98 height 27
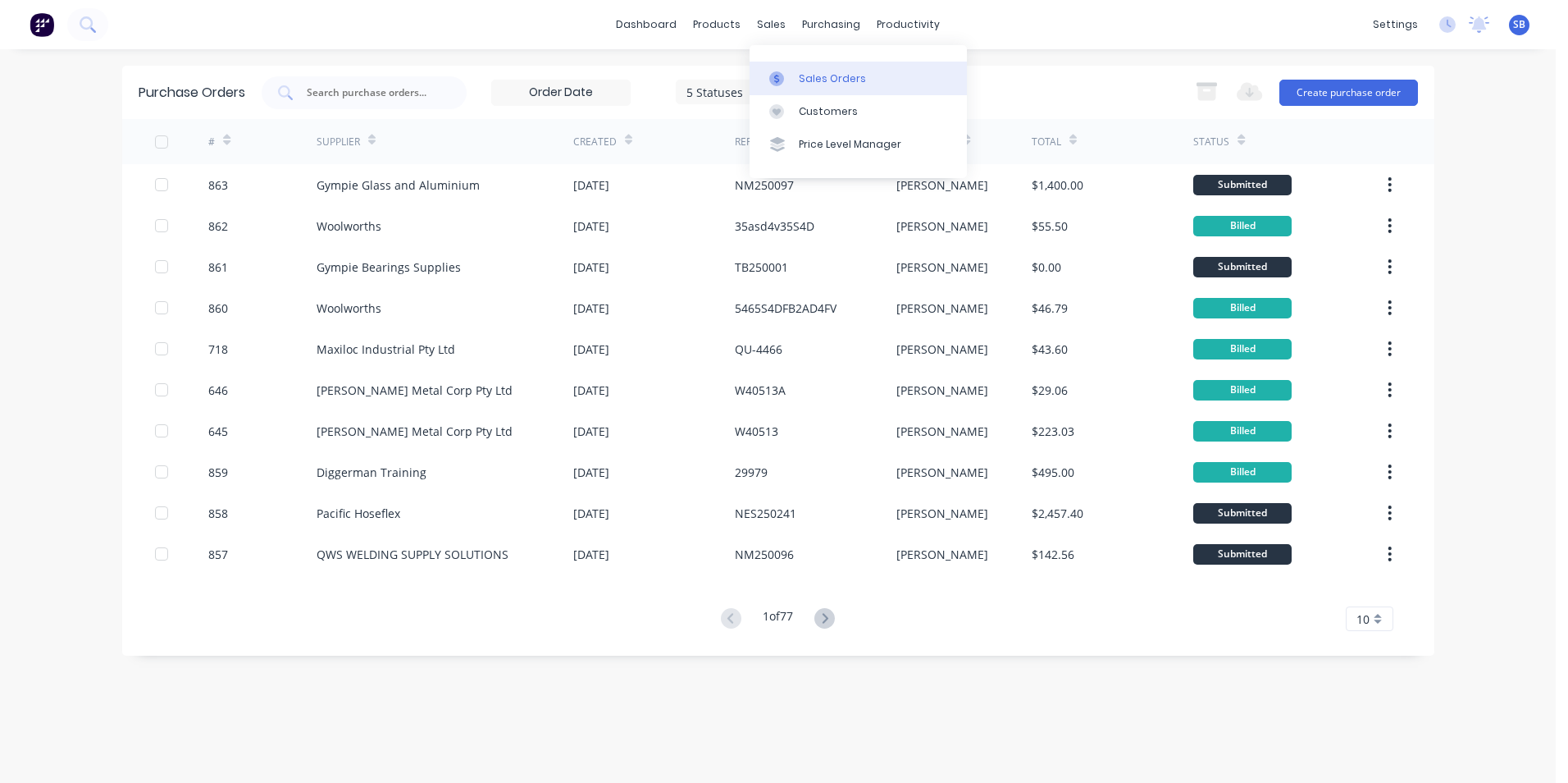
click at [819, 65] on link "Sales Orders" at bounding box center [859, 78] width 218 height 33
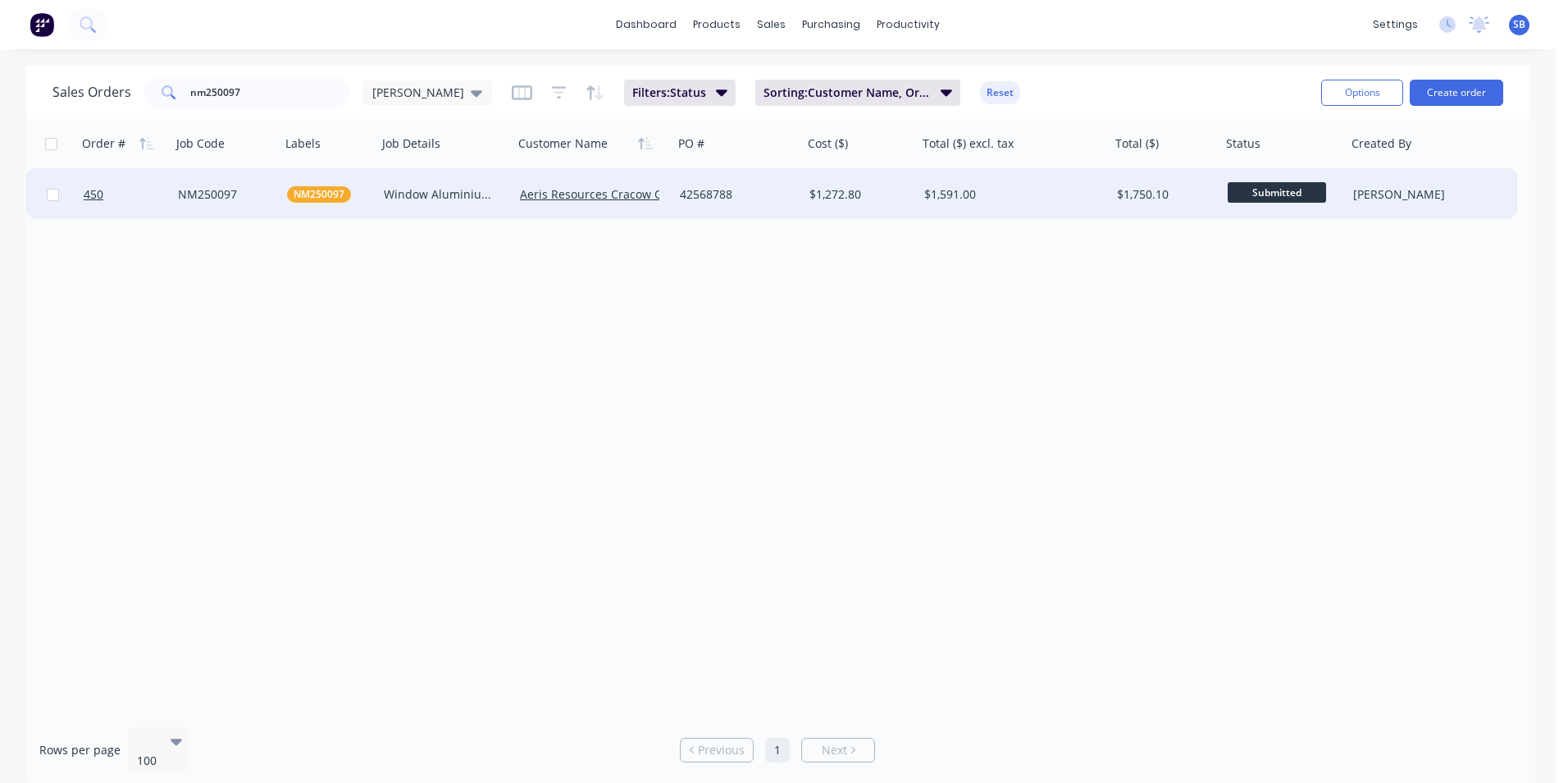
click at [1036, 187] on div "$1,591.00" at bounding box center [1009, 195] width 171 height 17
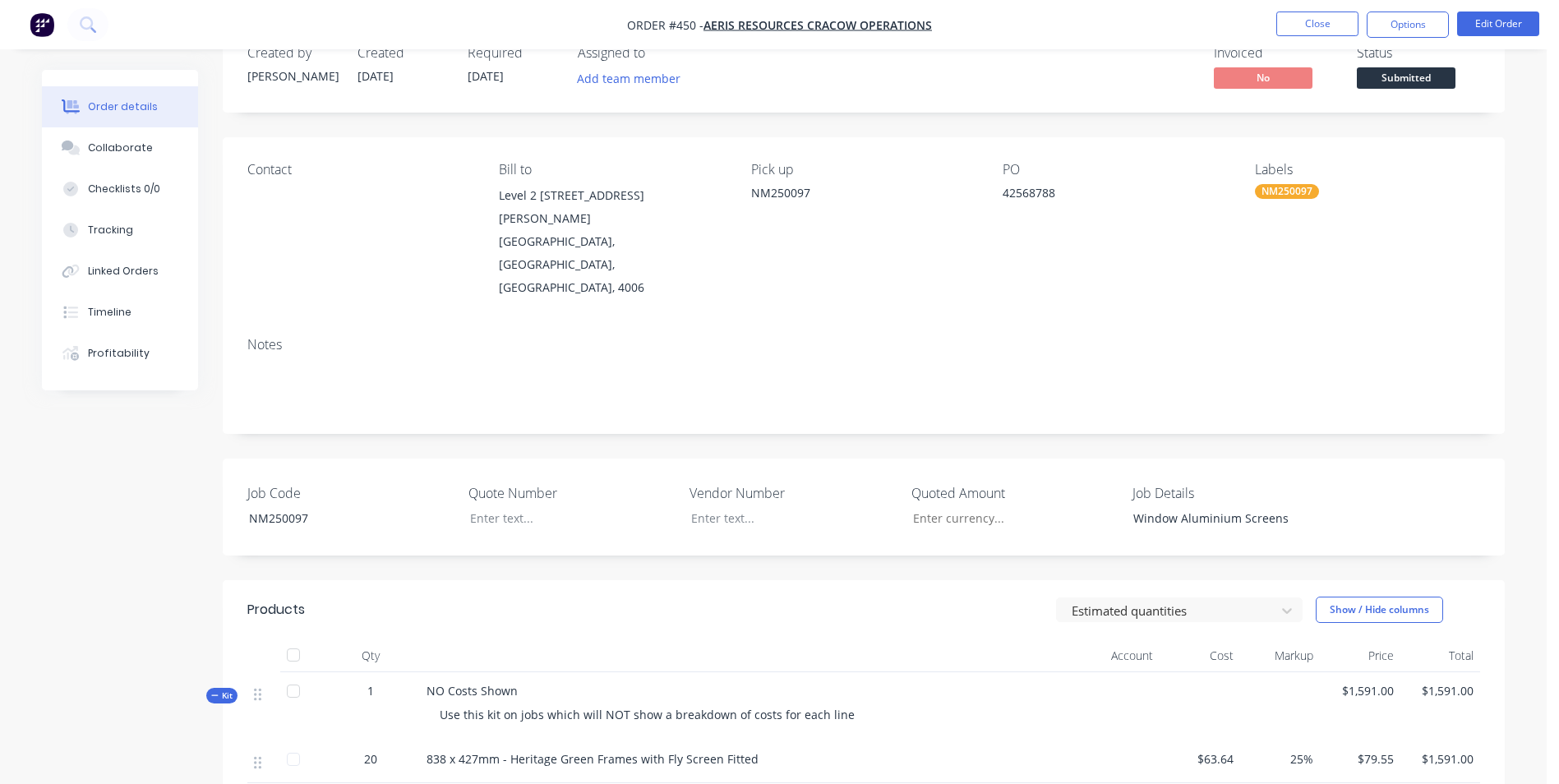
scroll to position [43, 0]
click at [1335, 25] on button "Close" at bounding box center [1317, 24] width 82 height 25
